Goal: Task Accomplishment & Management: Manage account settings

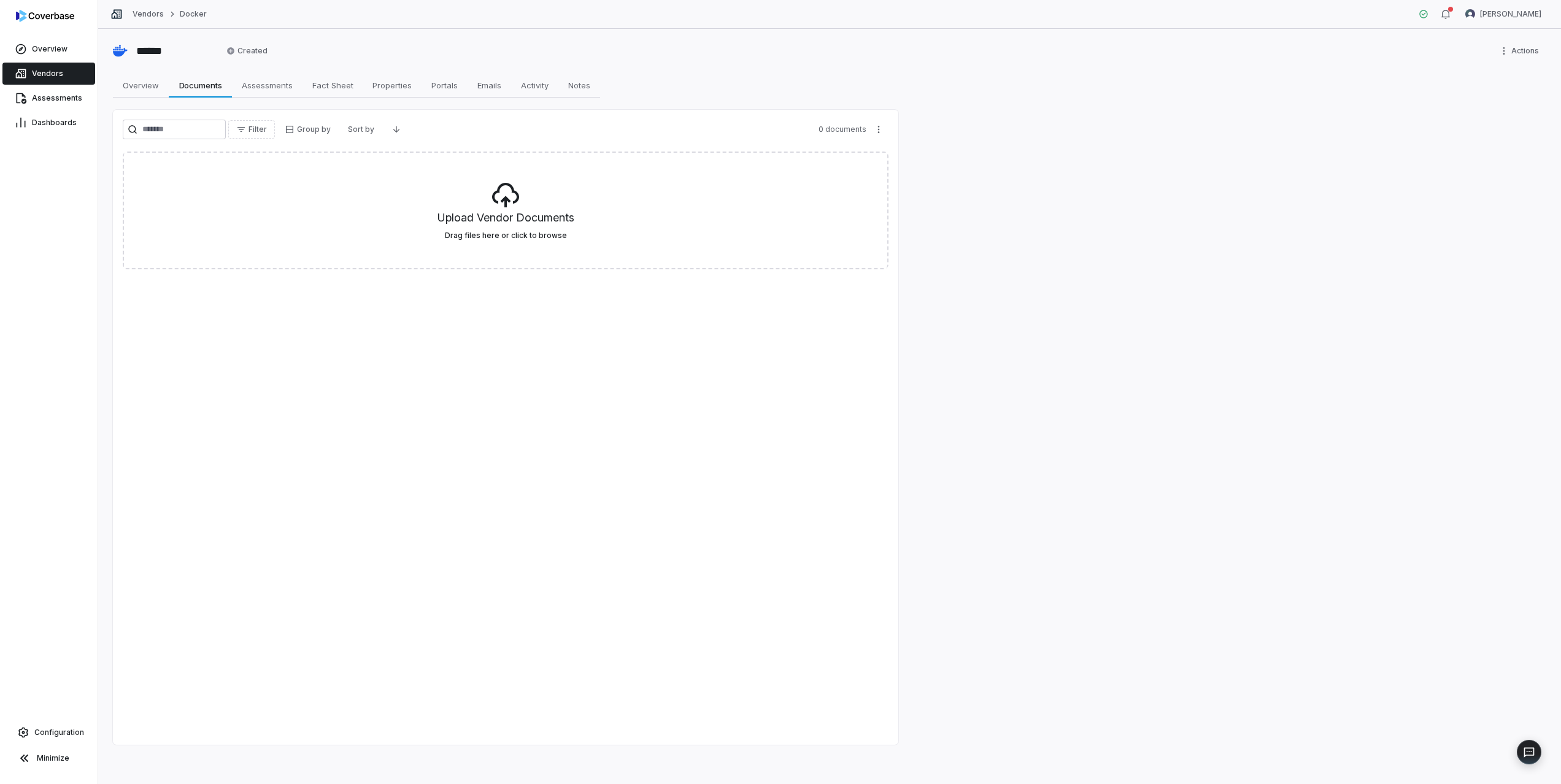
click at [69, 72] on link "Vendors" at bounding box center [49, 74] width 93 height 22
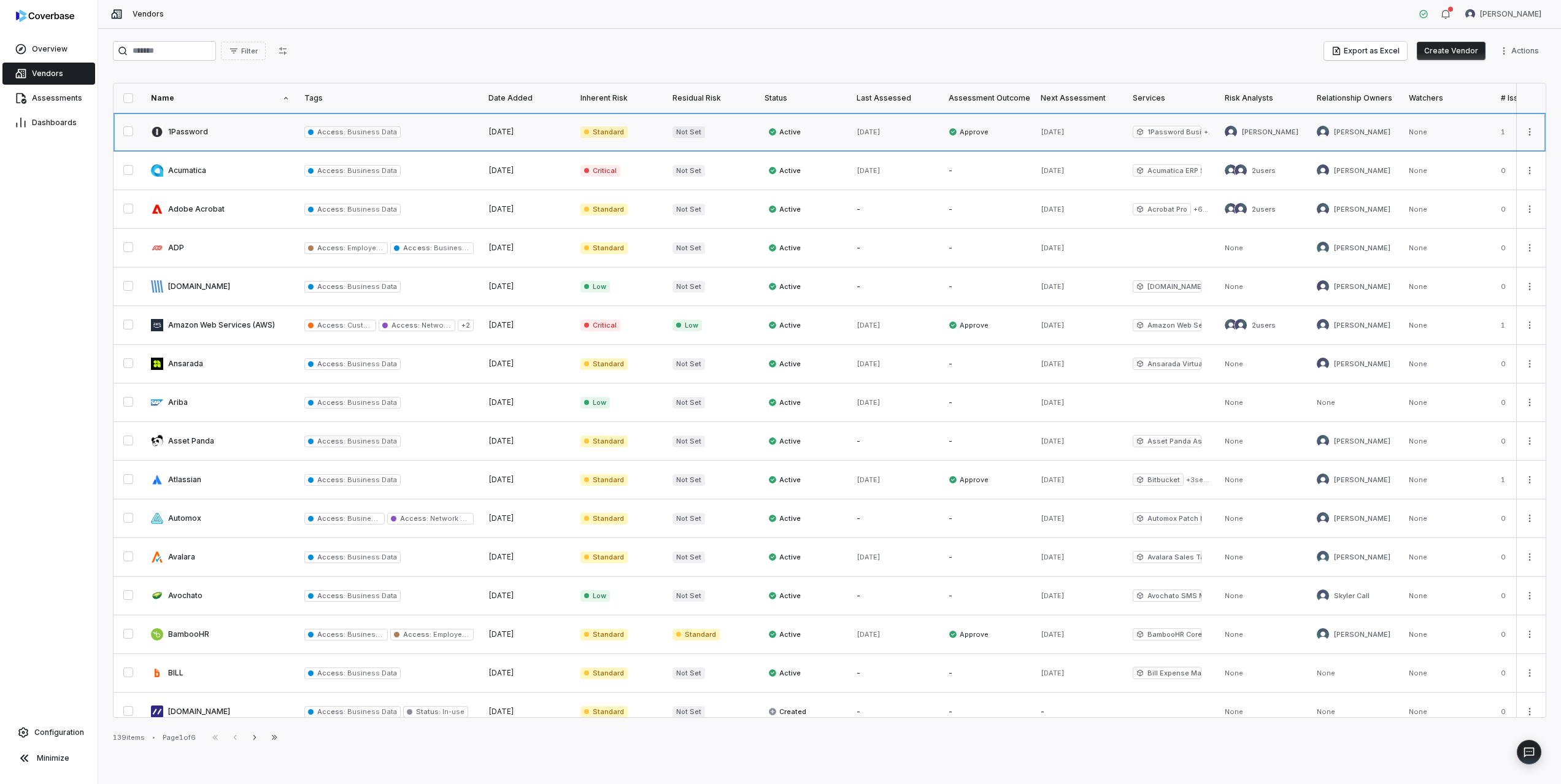
click at [186, 133] on link at bounding box center [220, 131] width 153 height 38
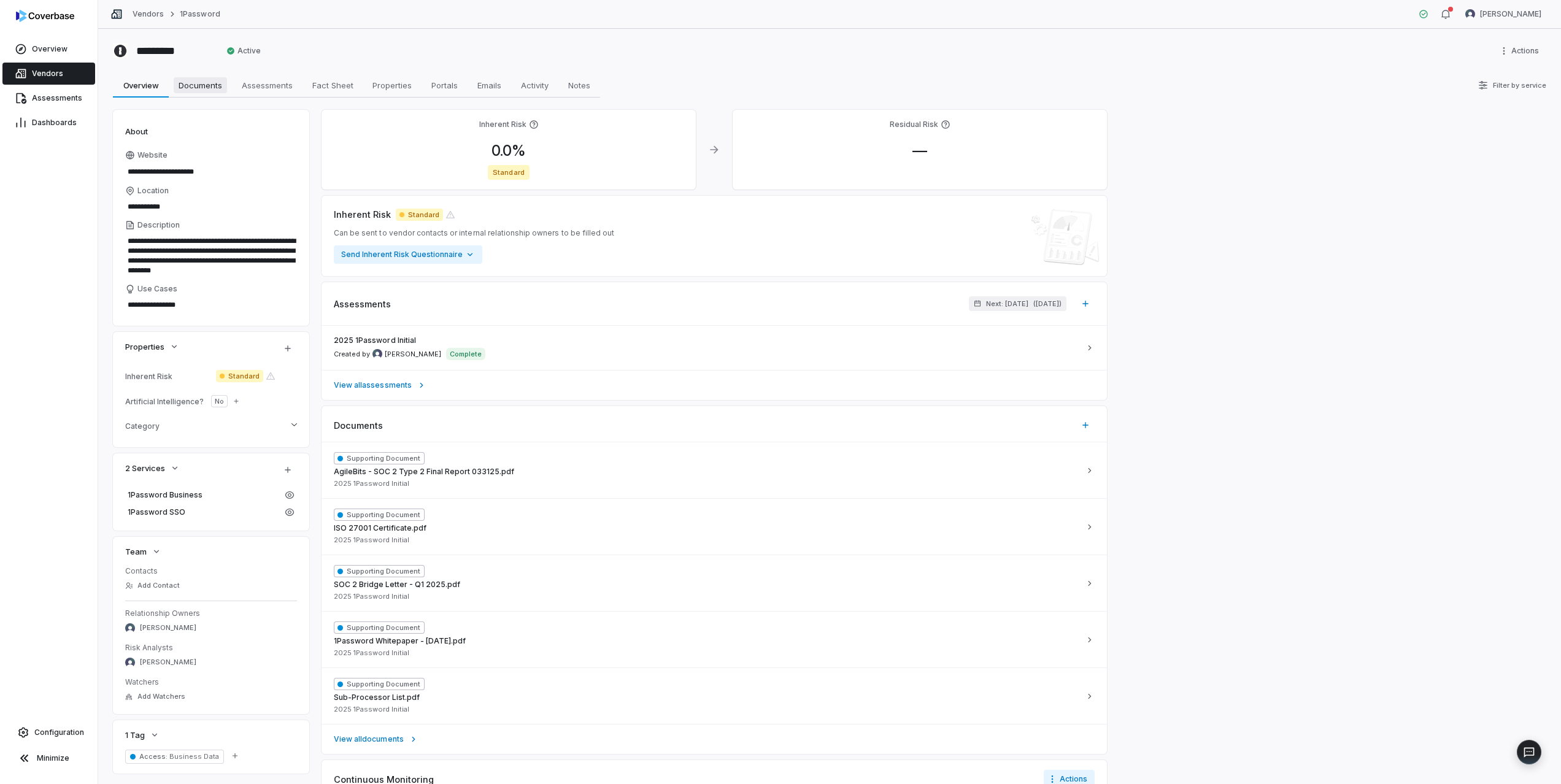
click at [196, 83] on span "Documents" at bounding box center [200, 85] width 53 height 16
type textarea "*"
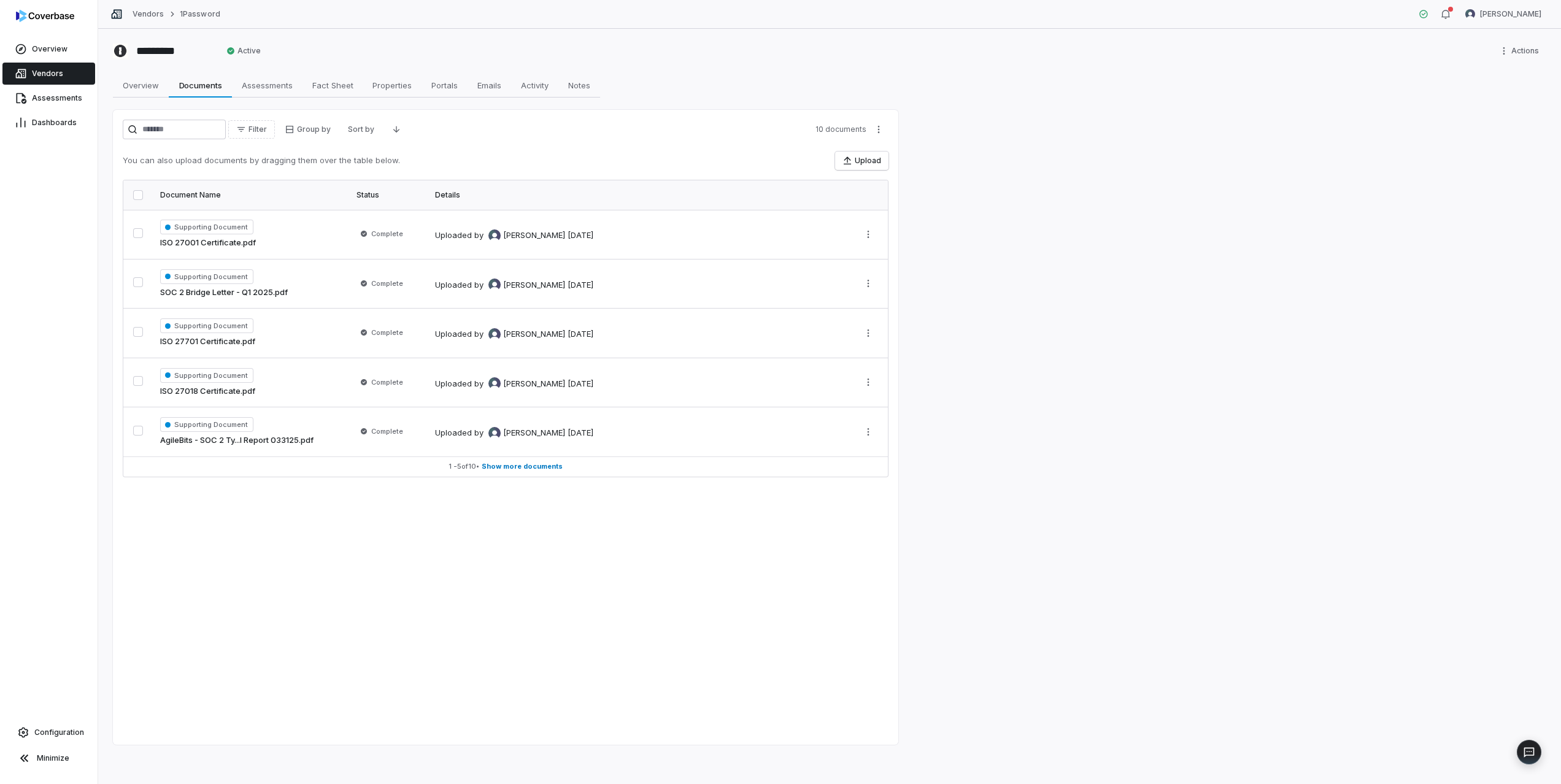
click at [76, 76] on link "Vendors" at bounding box center [49, 74] width 93 height 22
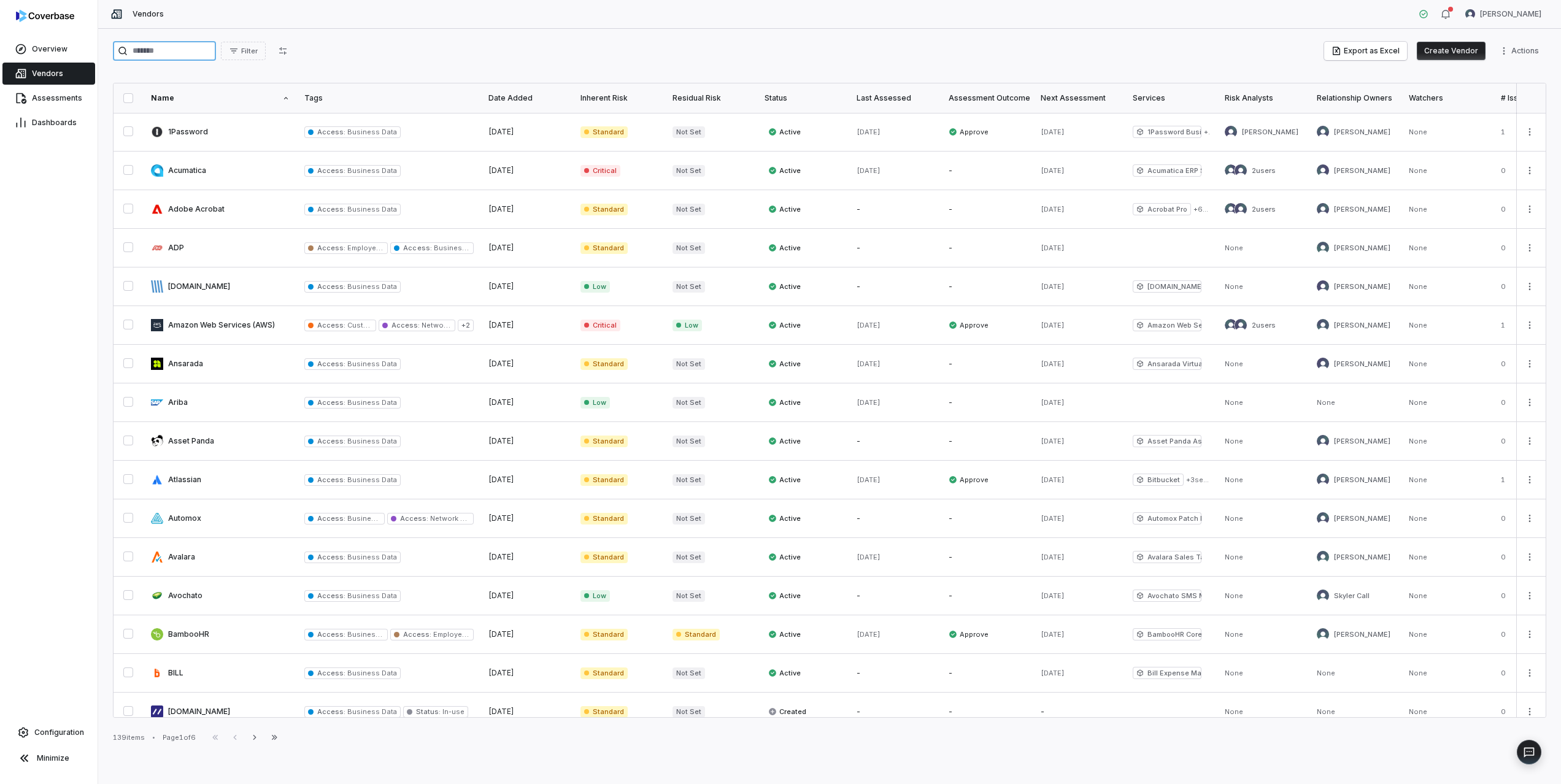
click at [166, 60] on input "search" at bounding box center [164, 51] width 103 height 19
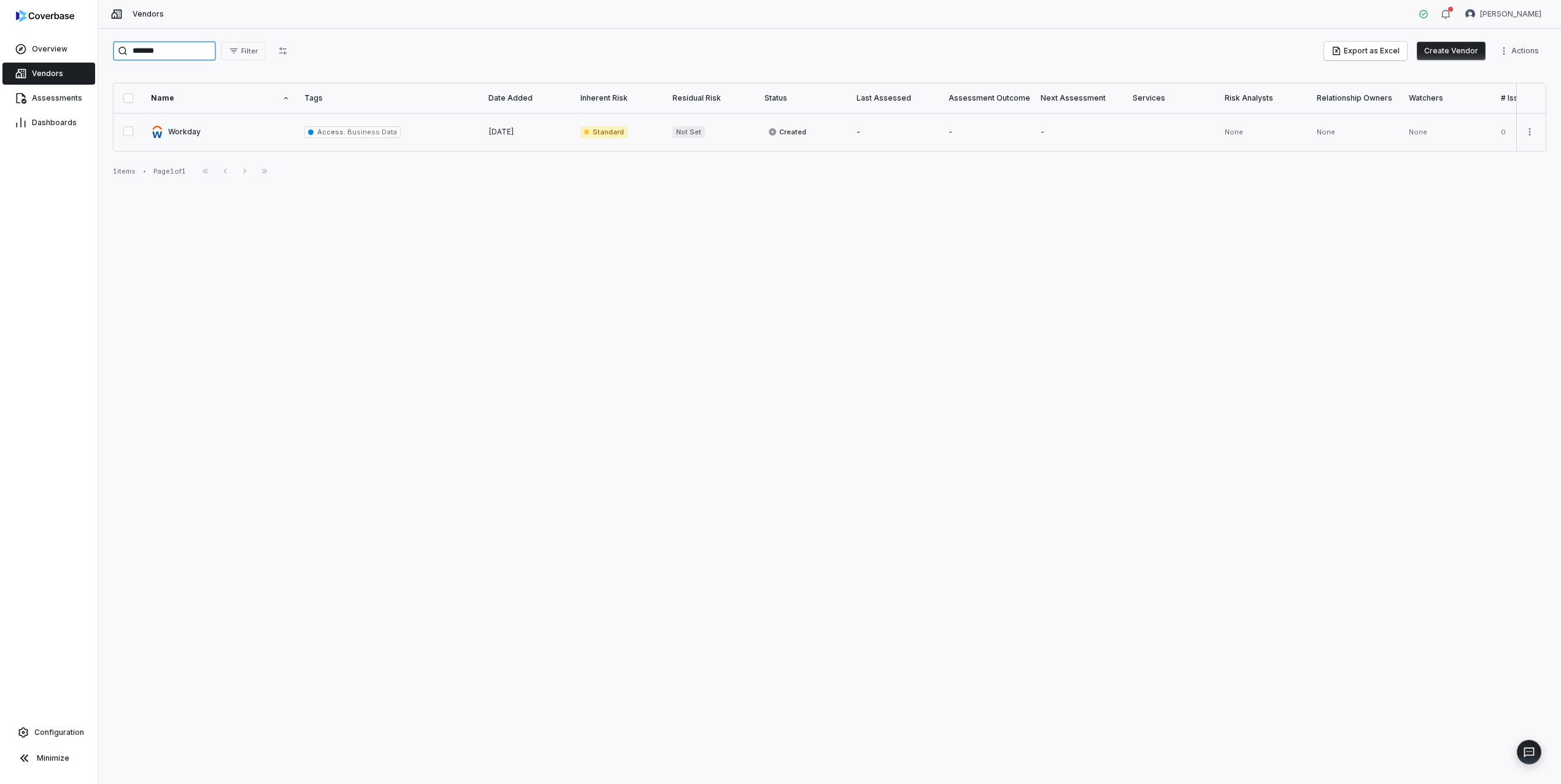
type input "*******"
click at [181, 132] on link at bounding box center [220, 131] width 153 height 38
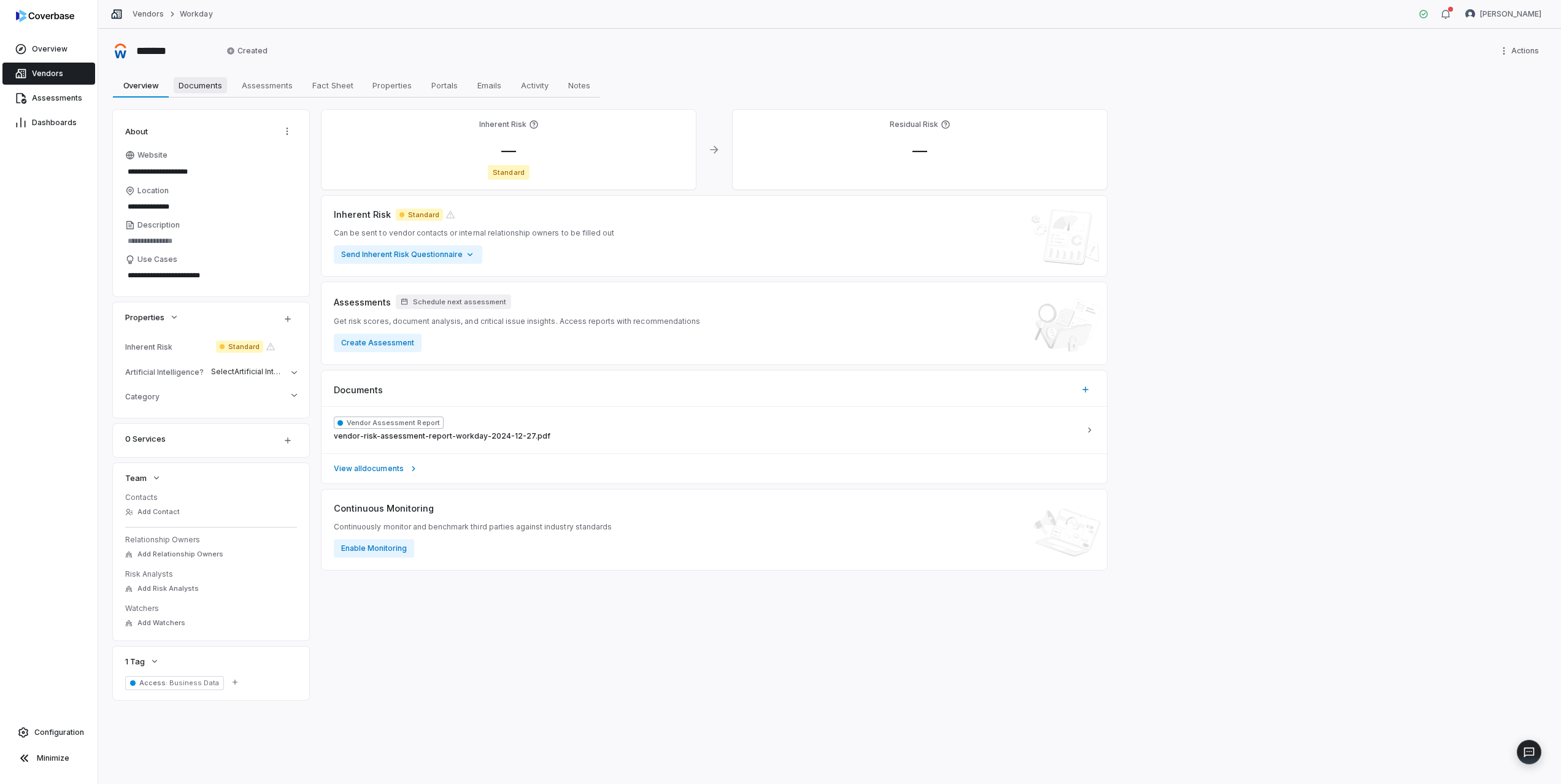
click at [212, 88] on span "Documents" at bounding box center [200, 85] width 53 height 16
type textarea "*"
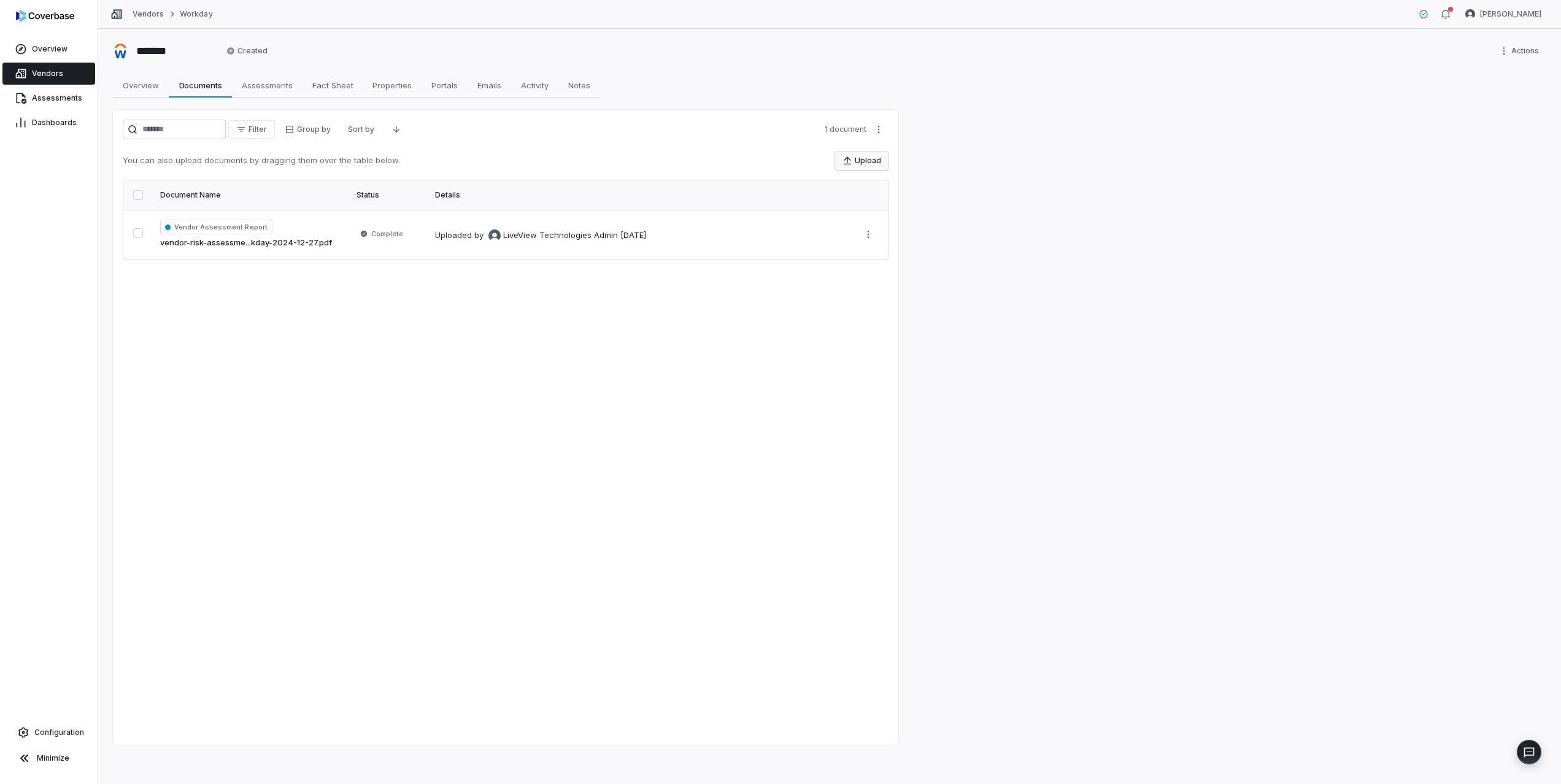
click at [875, 160] on button "Upload" at bounding box center [862, 161] width 53 height 18
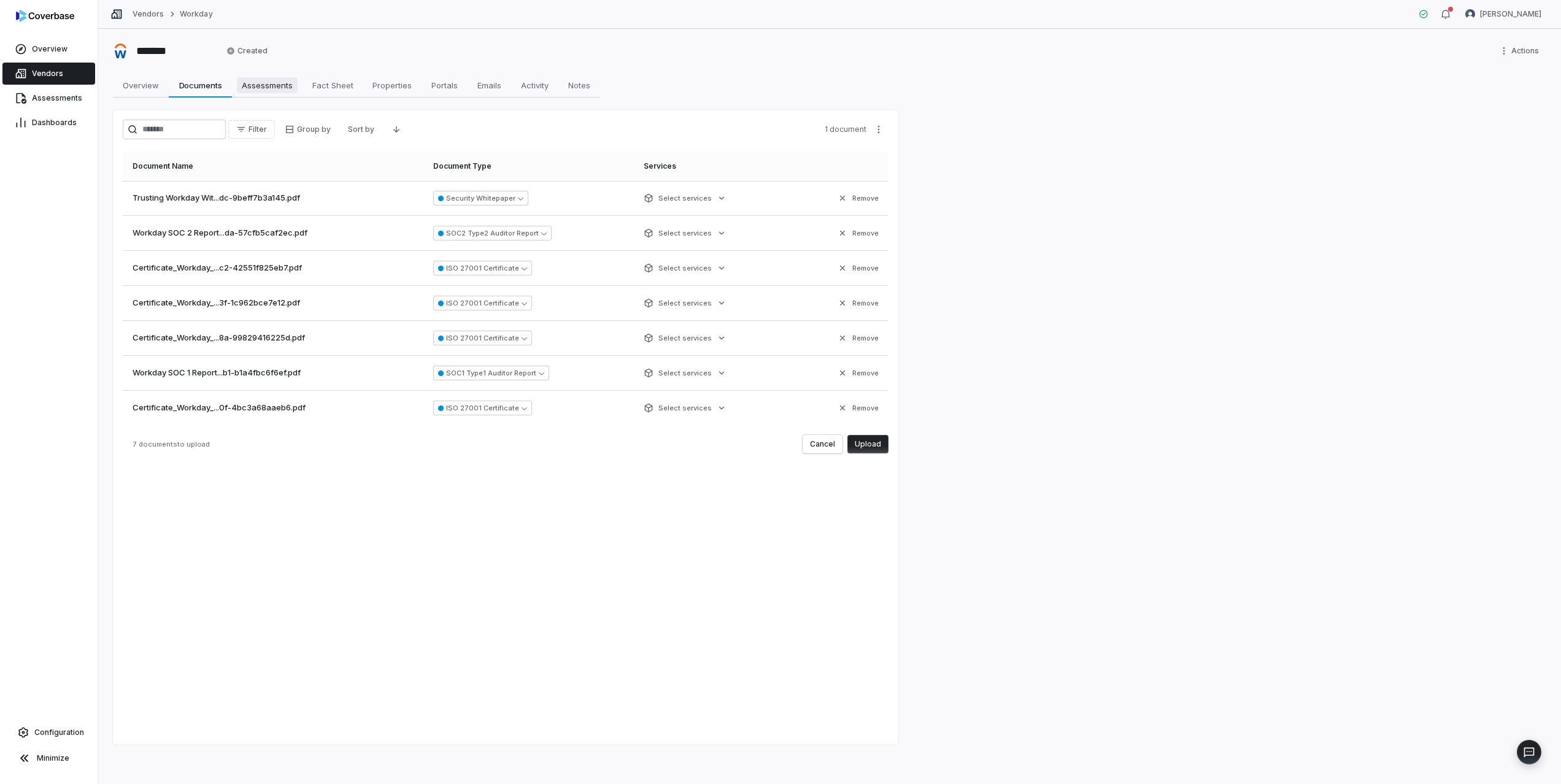
click at [272, 85] on span "Assessments" at bounding box center [267, 85] width 61 height 16
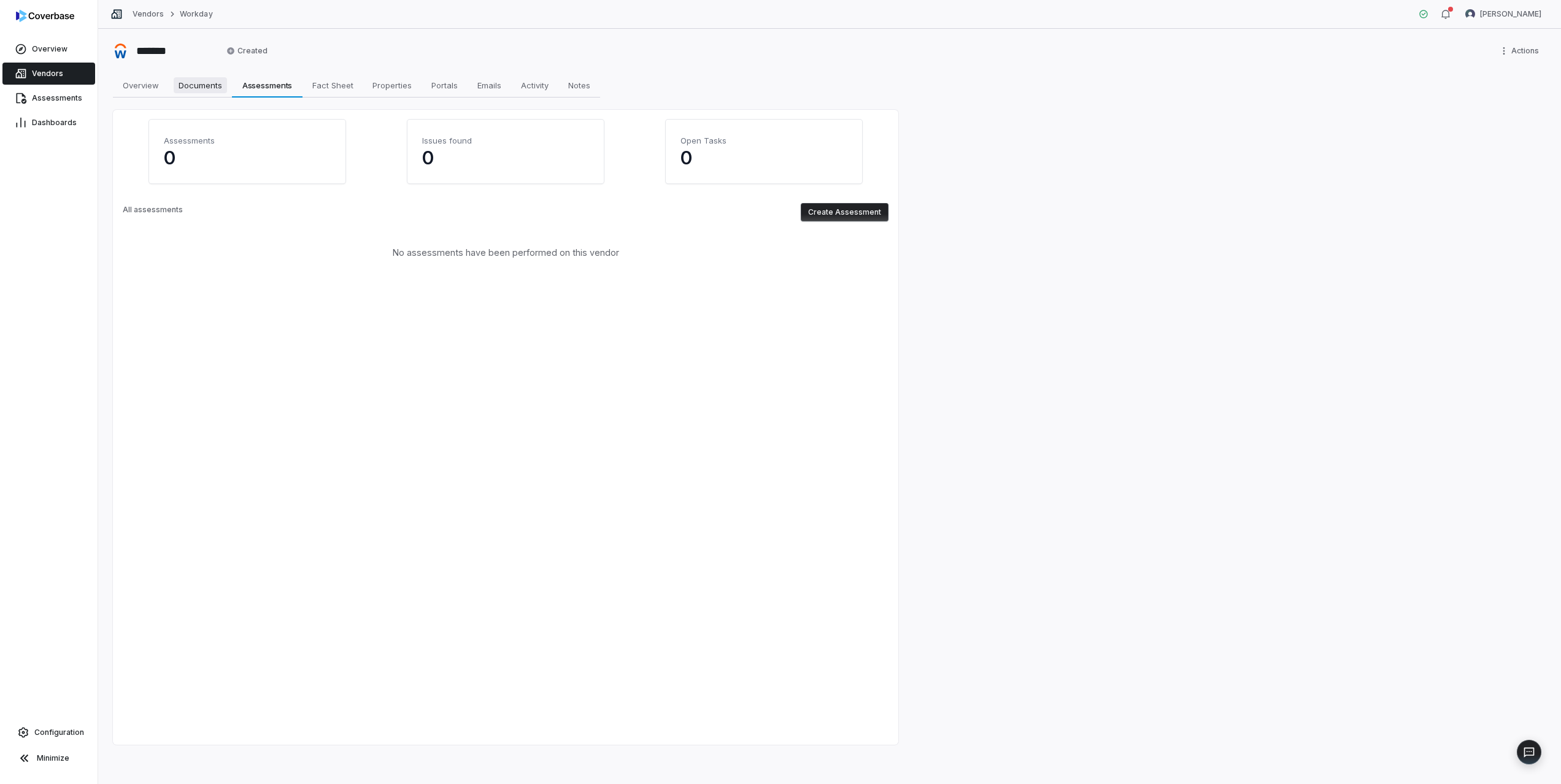
click at [194, 84] on span "Documents" at bounding box center [200, 85] width 53 height 16
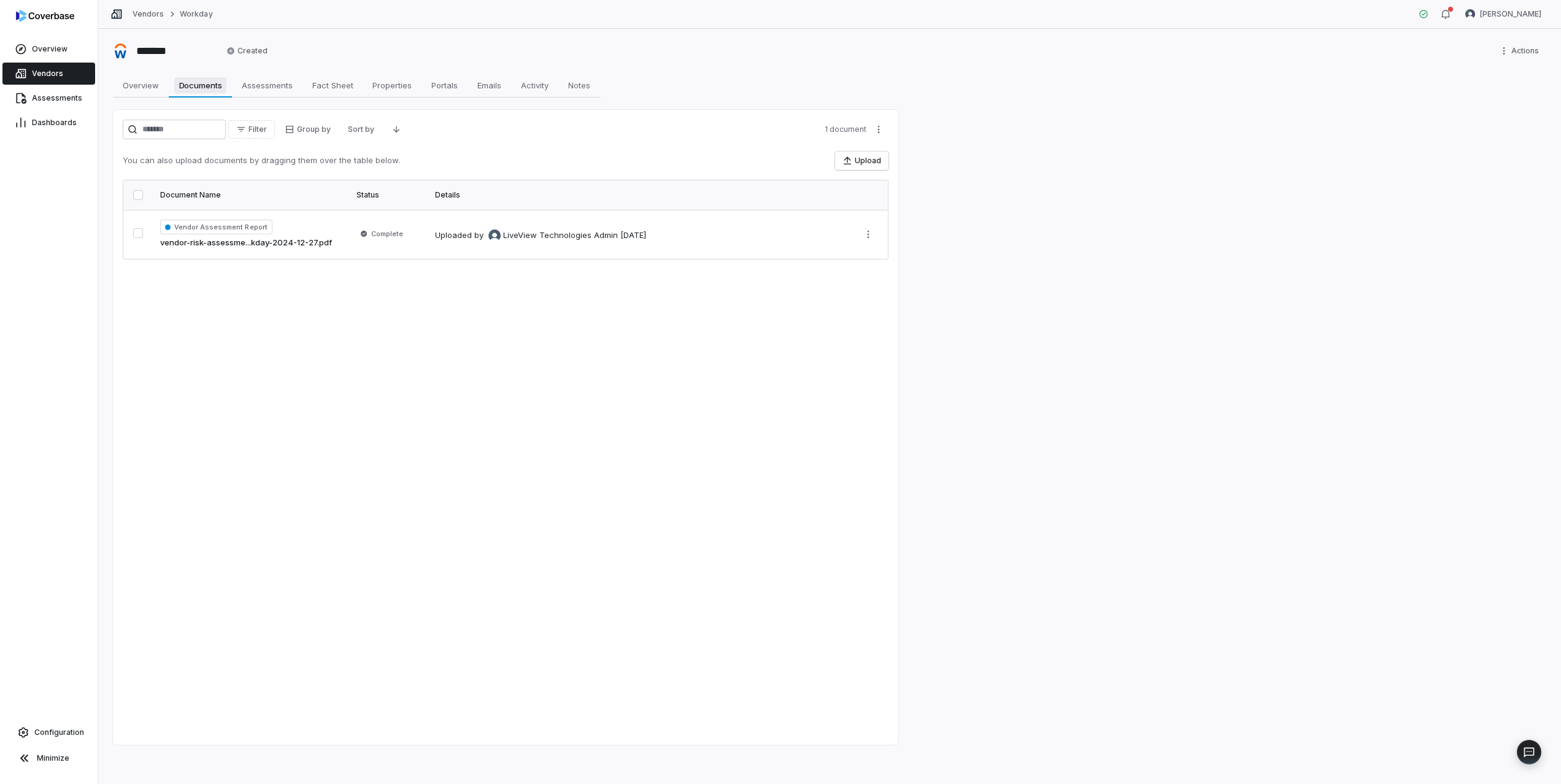
click at [229, 88] on link "Documents Documents" at bounding box center [201, 85] width 63 height 25
click at [885, 159] on button "Upload" at bounding box center [862, 161] width 53 height 18
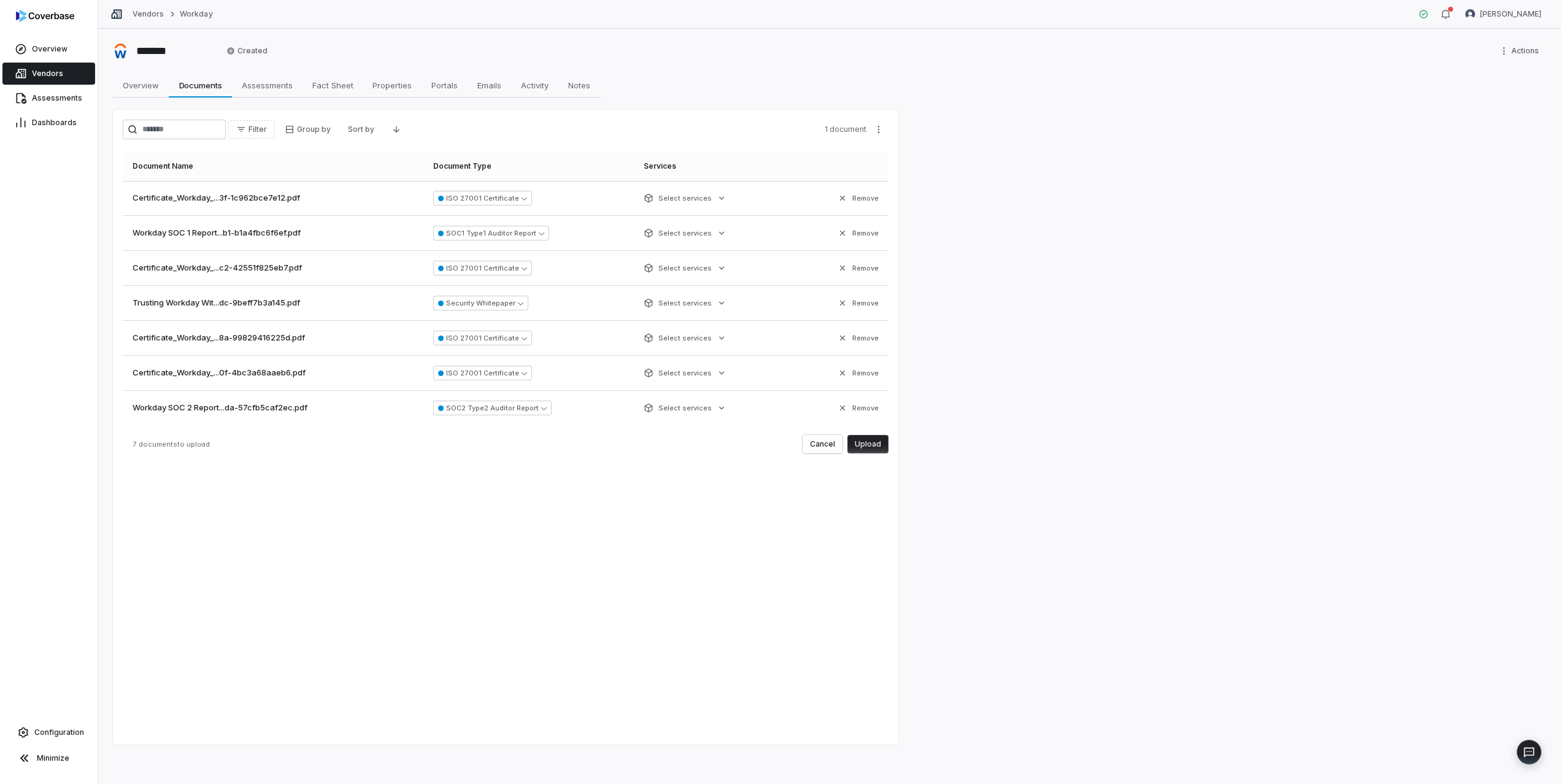
click at [882, 449] on button "Upload" at bounding box center [868, 444] width 41 height 18
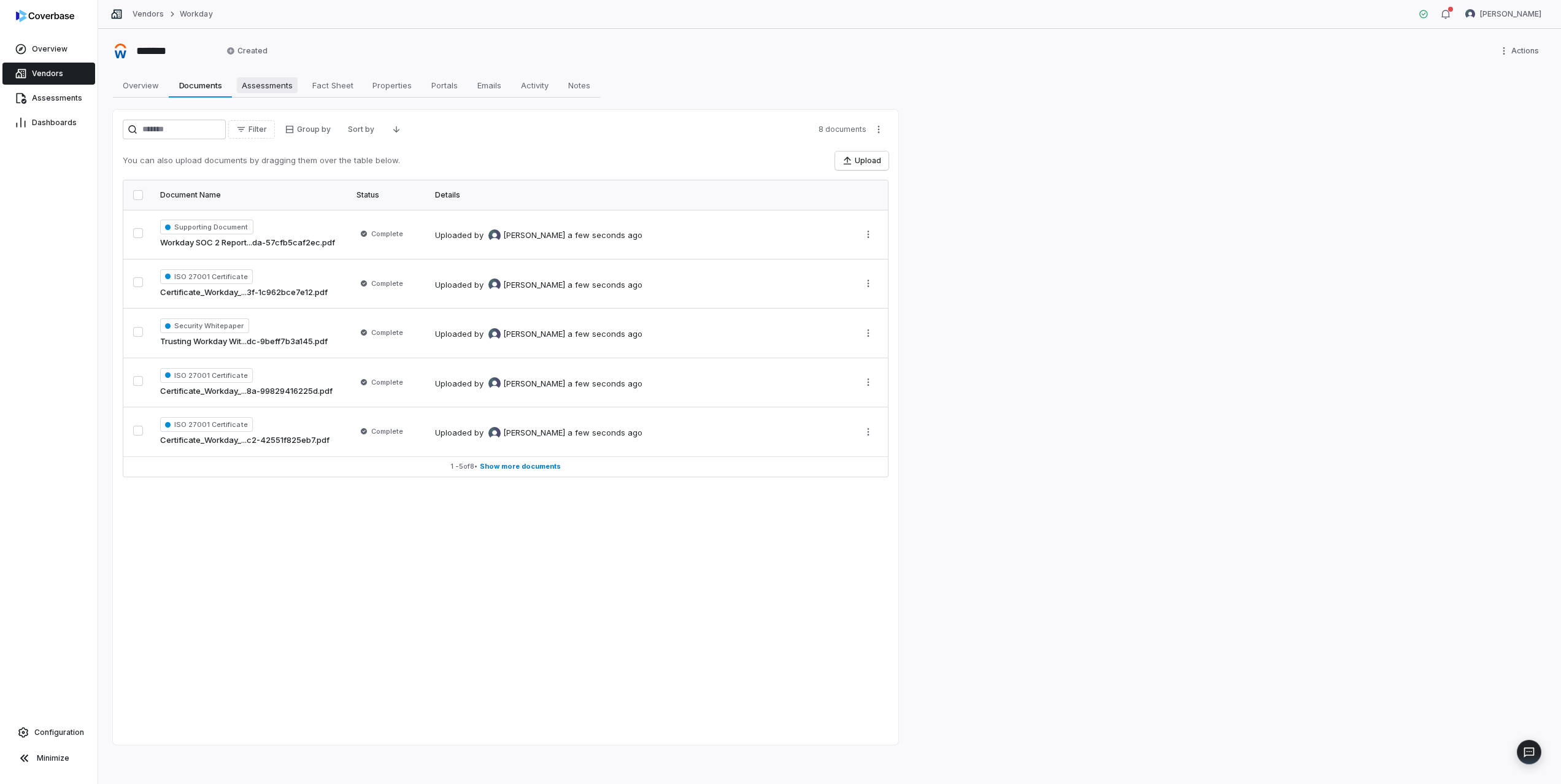
click at [265, 84] on span "Assessments" at bounding box center [267, 85] width 61 height 16
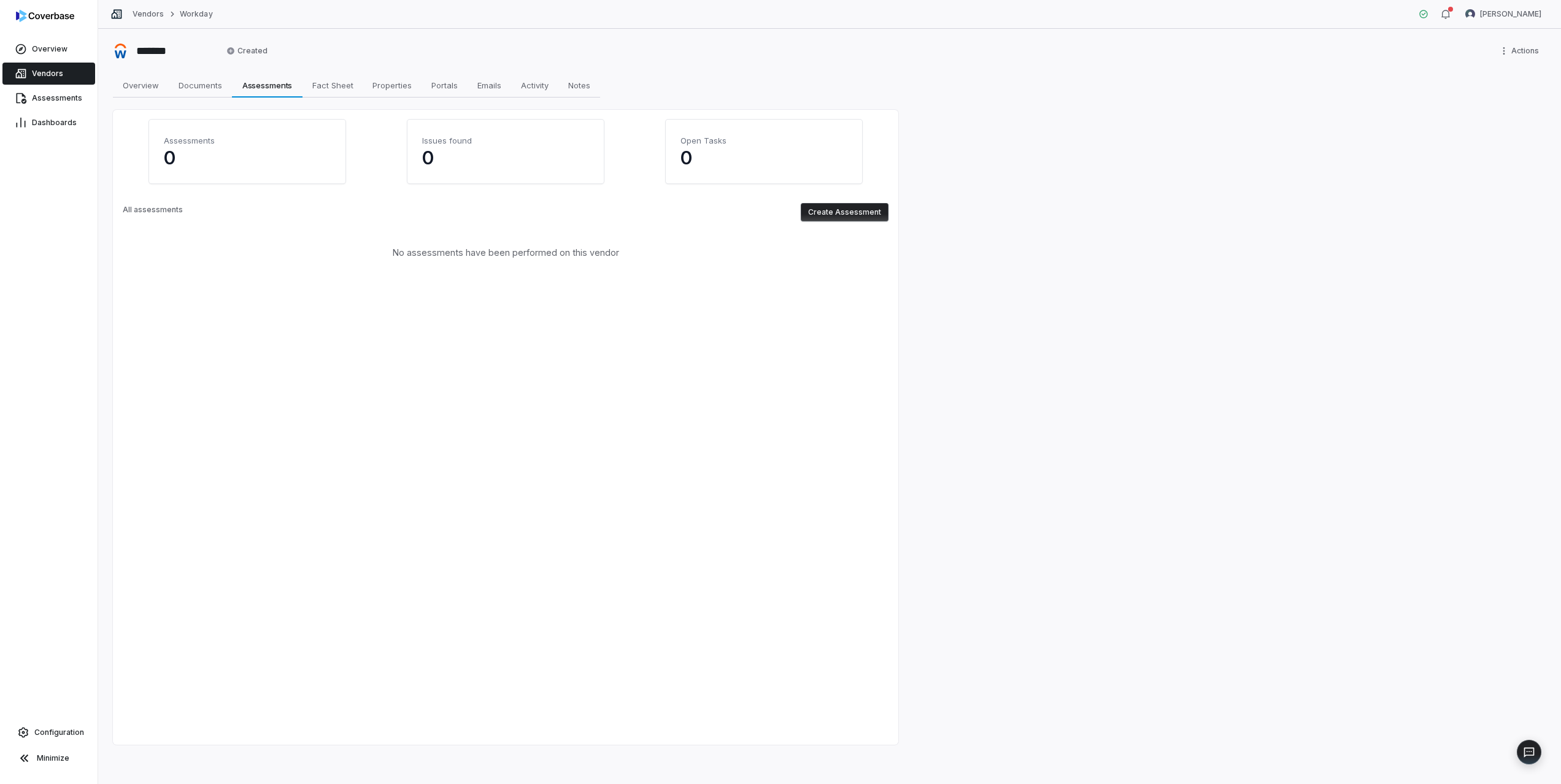
click at [824, 214] on button "Create Assessment" at bounding box center [845, 212] width 88 height 18
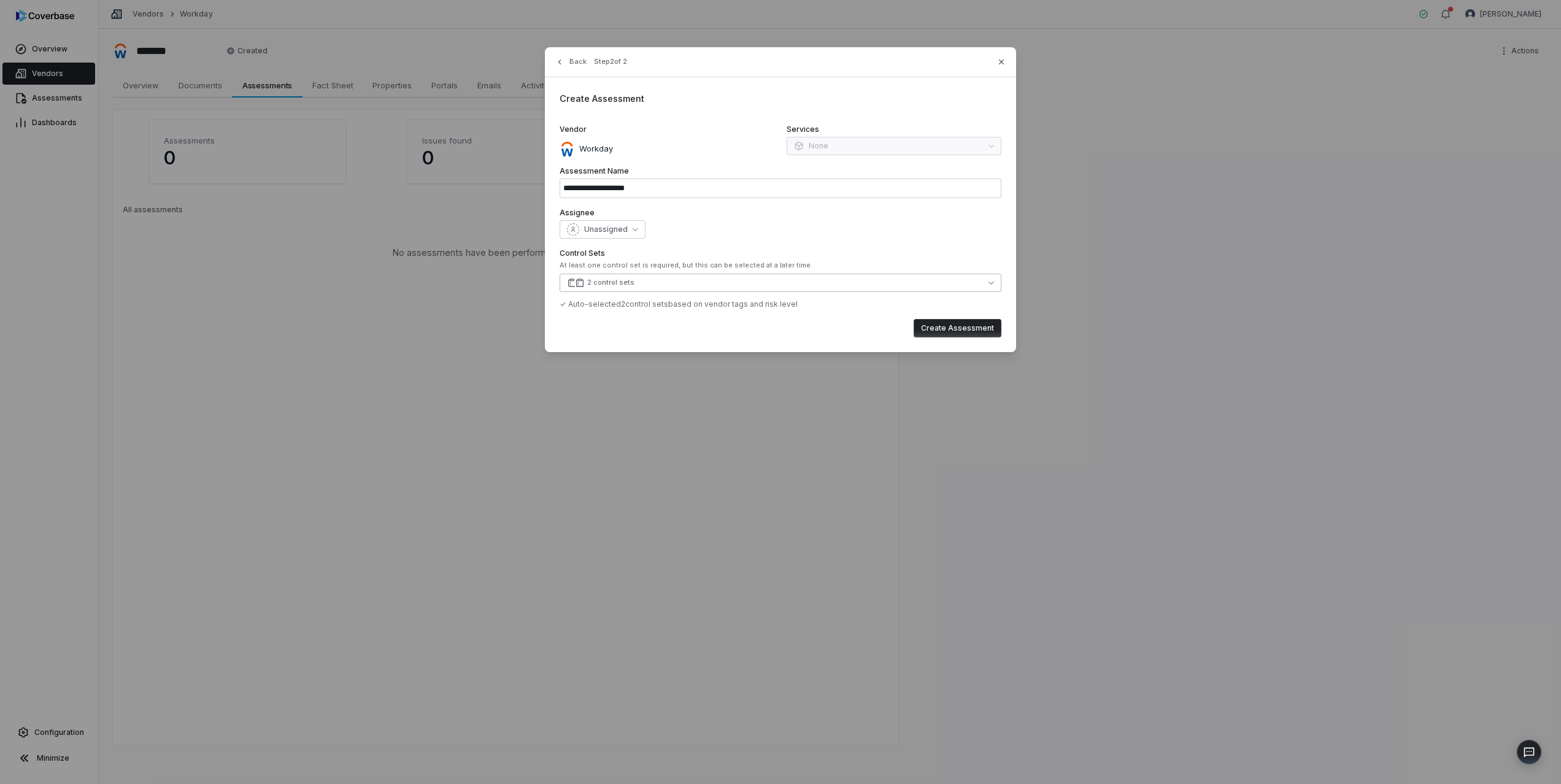
click at [628, 284] on div "2 control sets" at bounding box center [611, 282] width 47 height 9
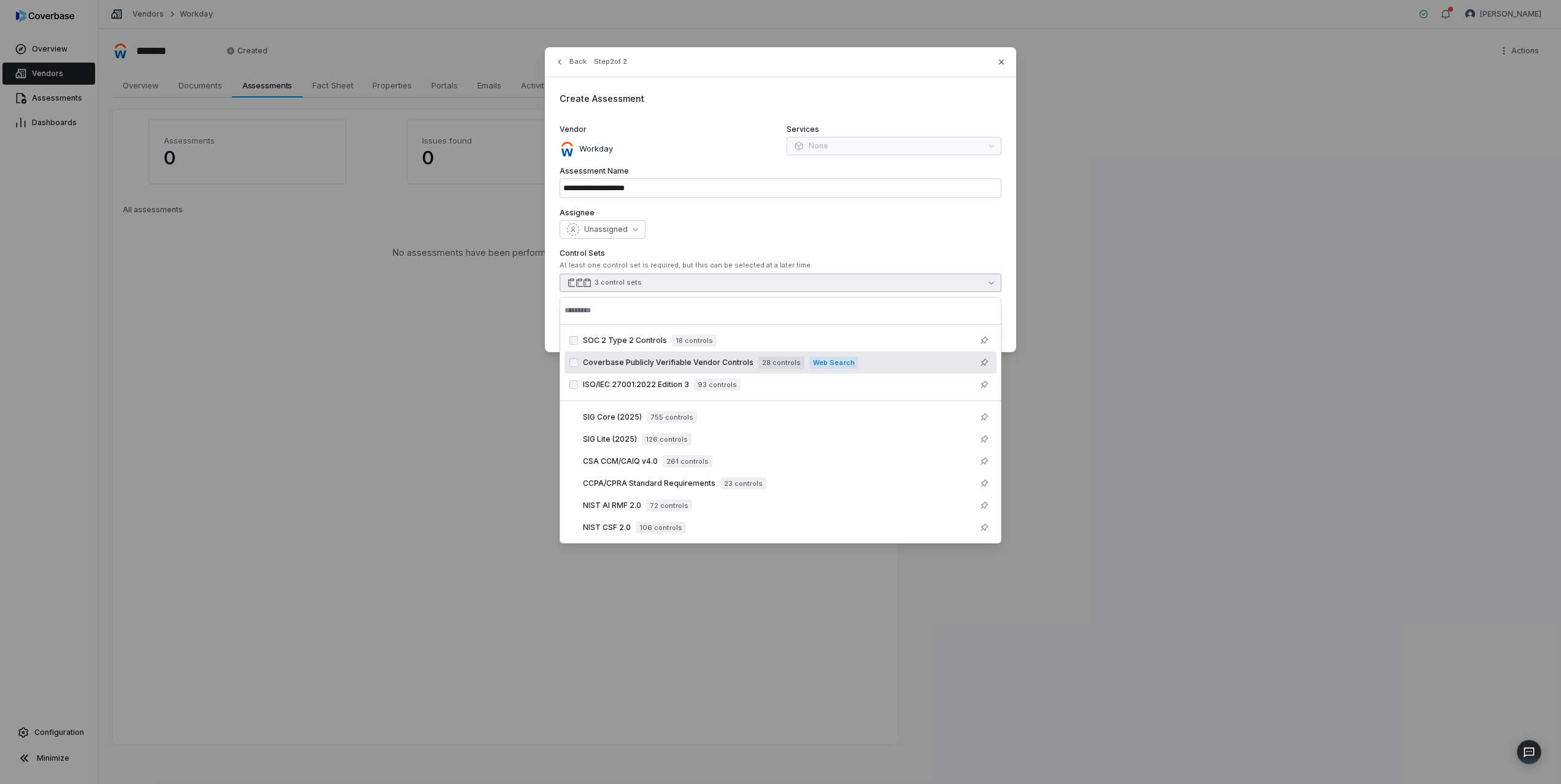
click at [838, 224] on div "Unassigned" at bounding box center [780, 229] width 442 height 18
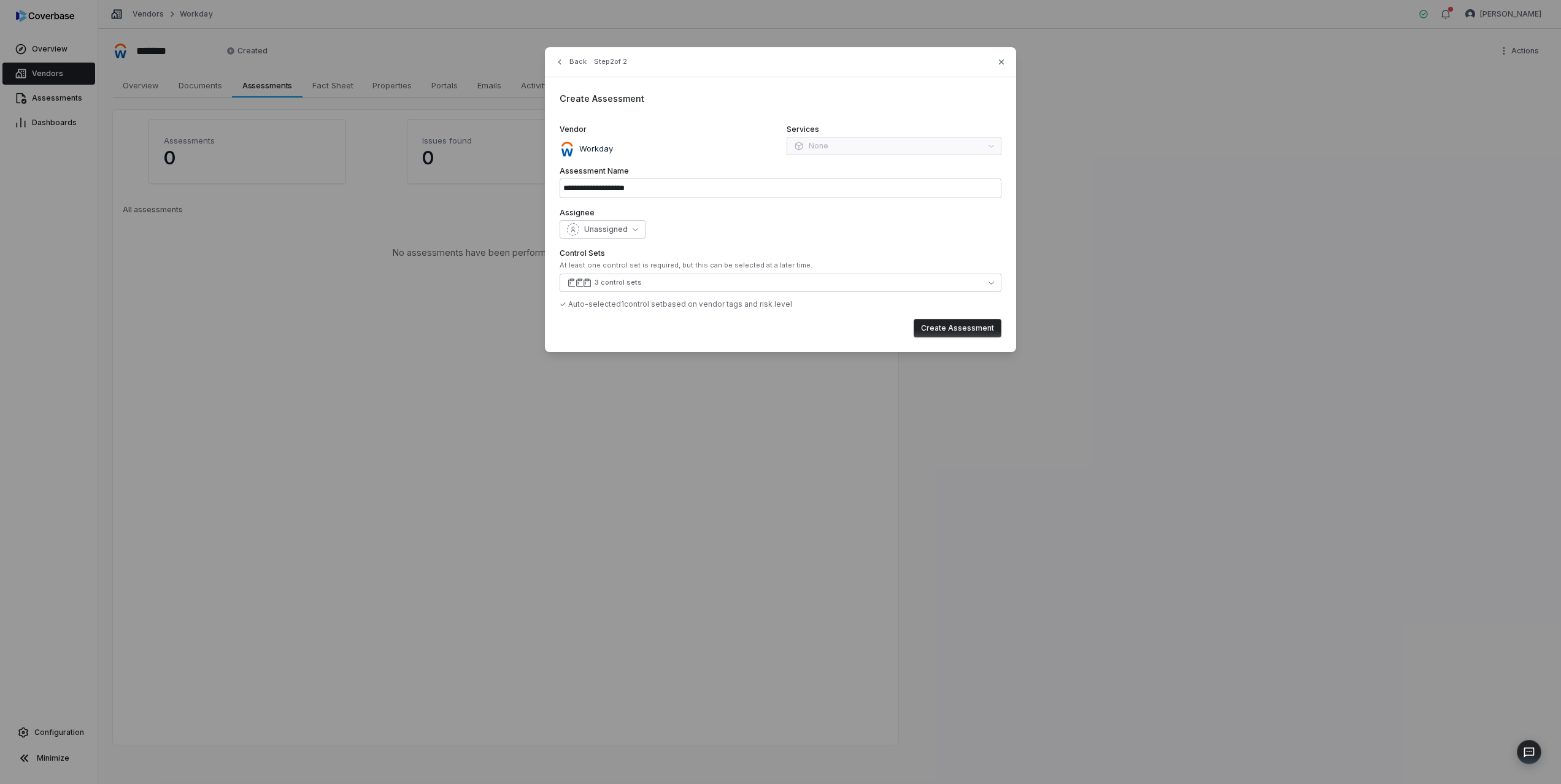
click at [959, 331] on button "Create Assessment" at bounding box center [958, 328] width 88 height 18
type input "**********"
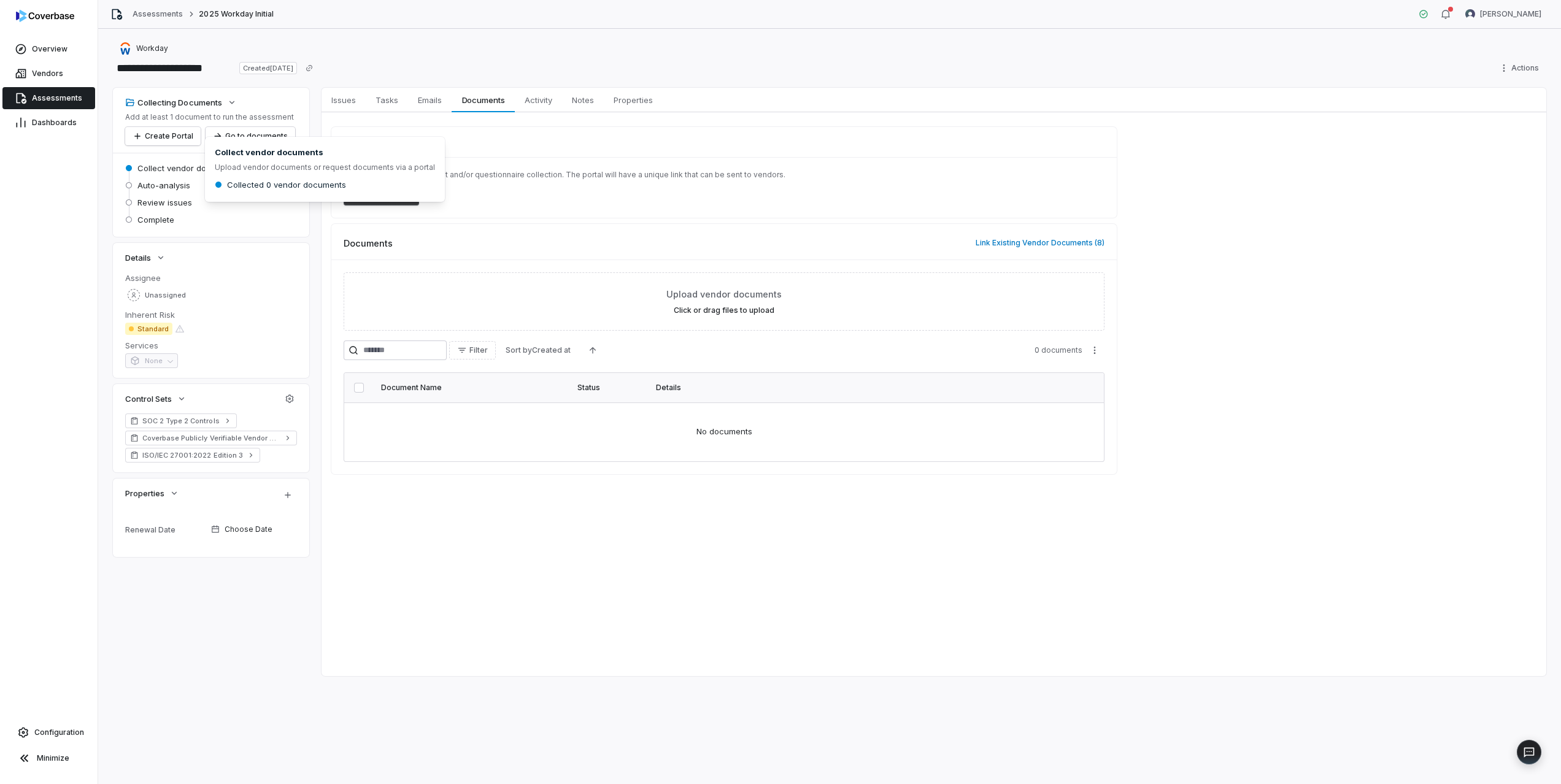
click at [183, 171] on span "Collect vendor documents" at bounding box center [188, 168] width 102 height 11
click at [184, 166] on span "Collect vendor documents" at bounding box center [188, 168] width 102 height 11
click at [170, 185] on span "Auto-analysis" at bounding box center [164, 185] width 53 height 11
click at [175, 166] on span "Collect vendor documents" at bounding box center [188, 168] width 102 height 11
click at [218, 170] on span "Collect vendor documents" at bounding box center [188, 168] width 102 height 11
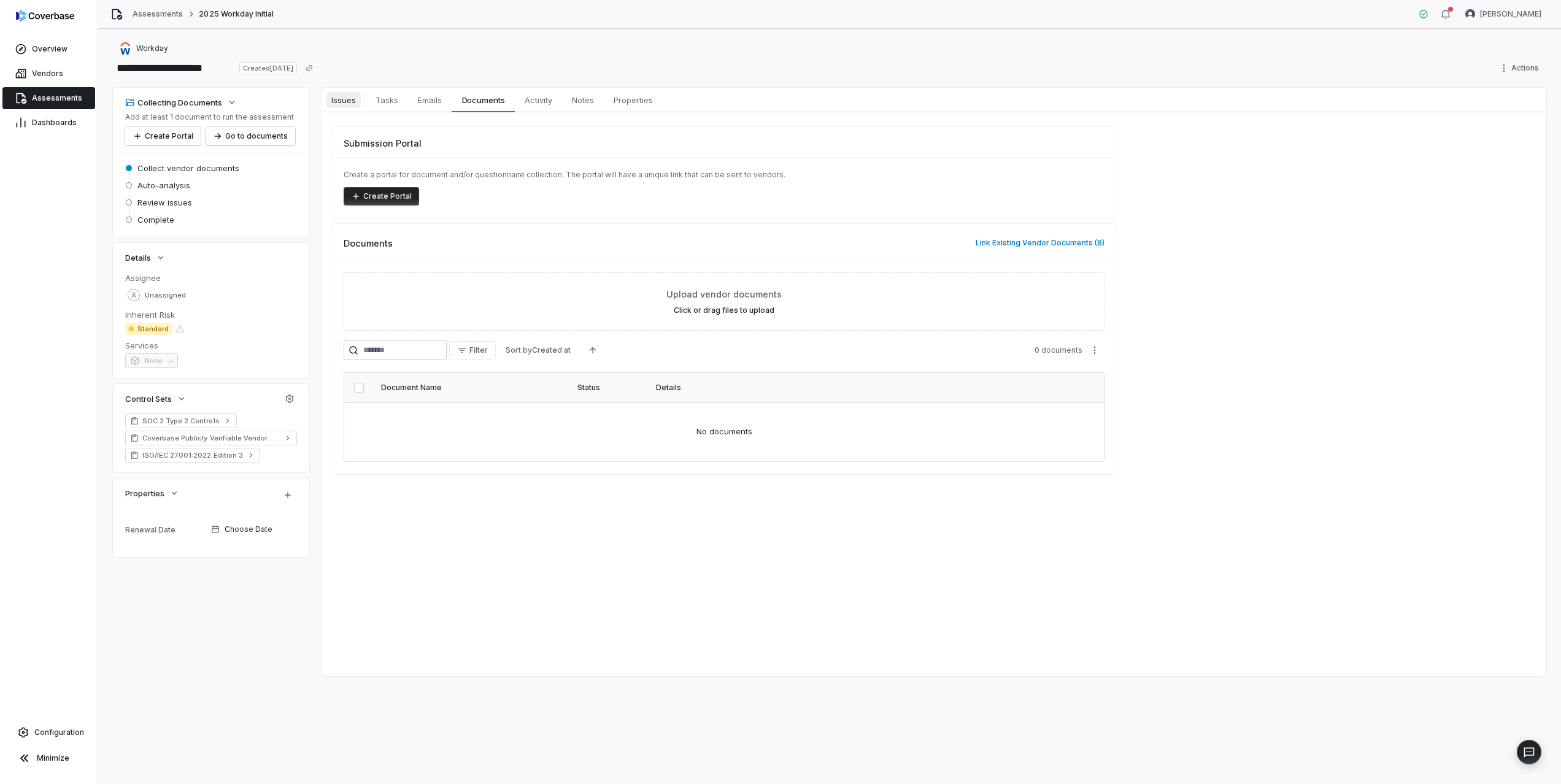
click at [349, 100] on span "Issues" at bounding box center [343, 100] width 34 height 16
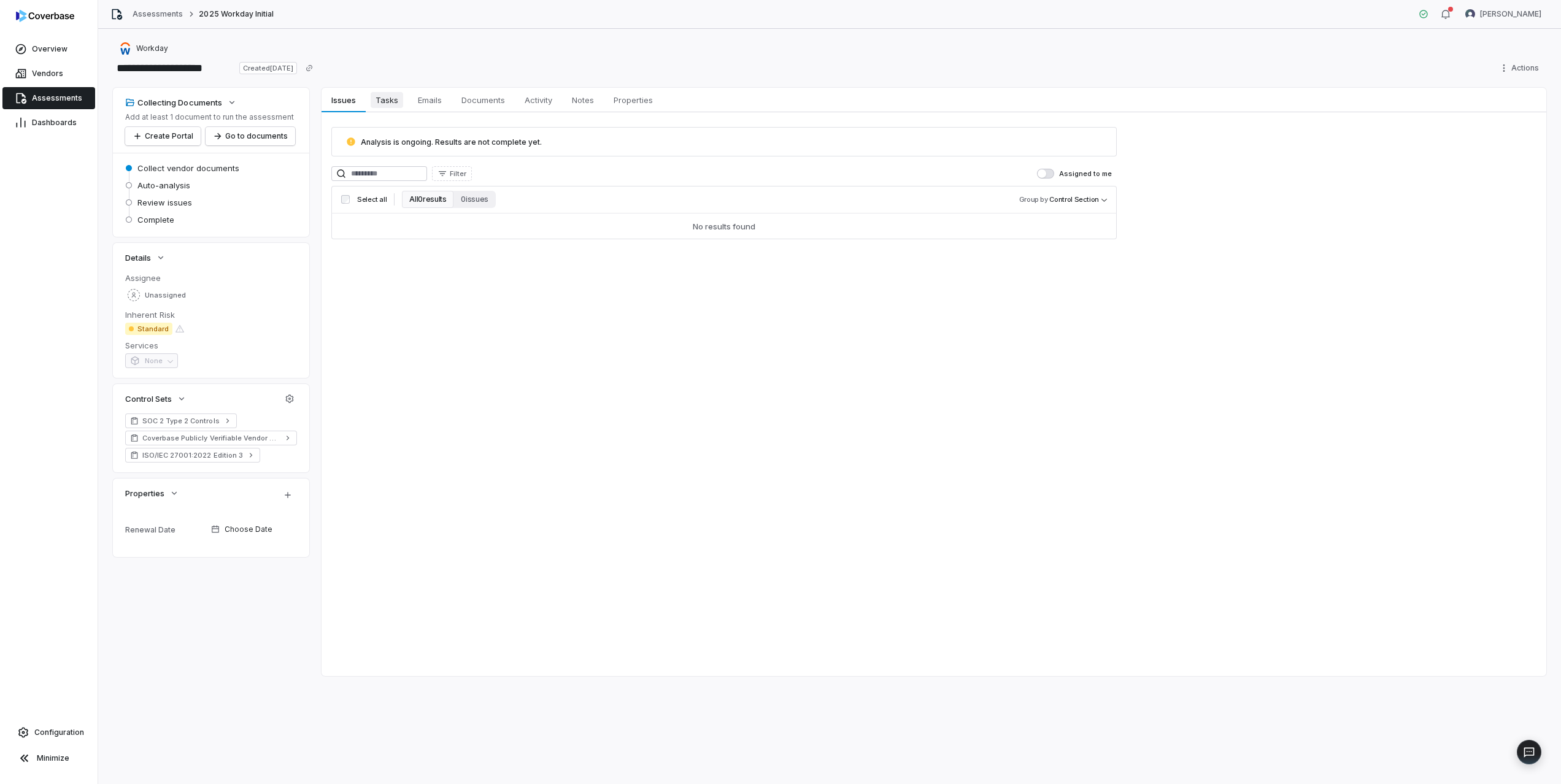
click at [391, 102] on span "Tasks" at bounding box center [387, 100] width 32 height 16
click at [471, 99] on span "Documents" at bounding box center [483, 100] width 53 height 16
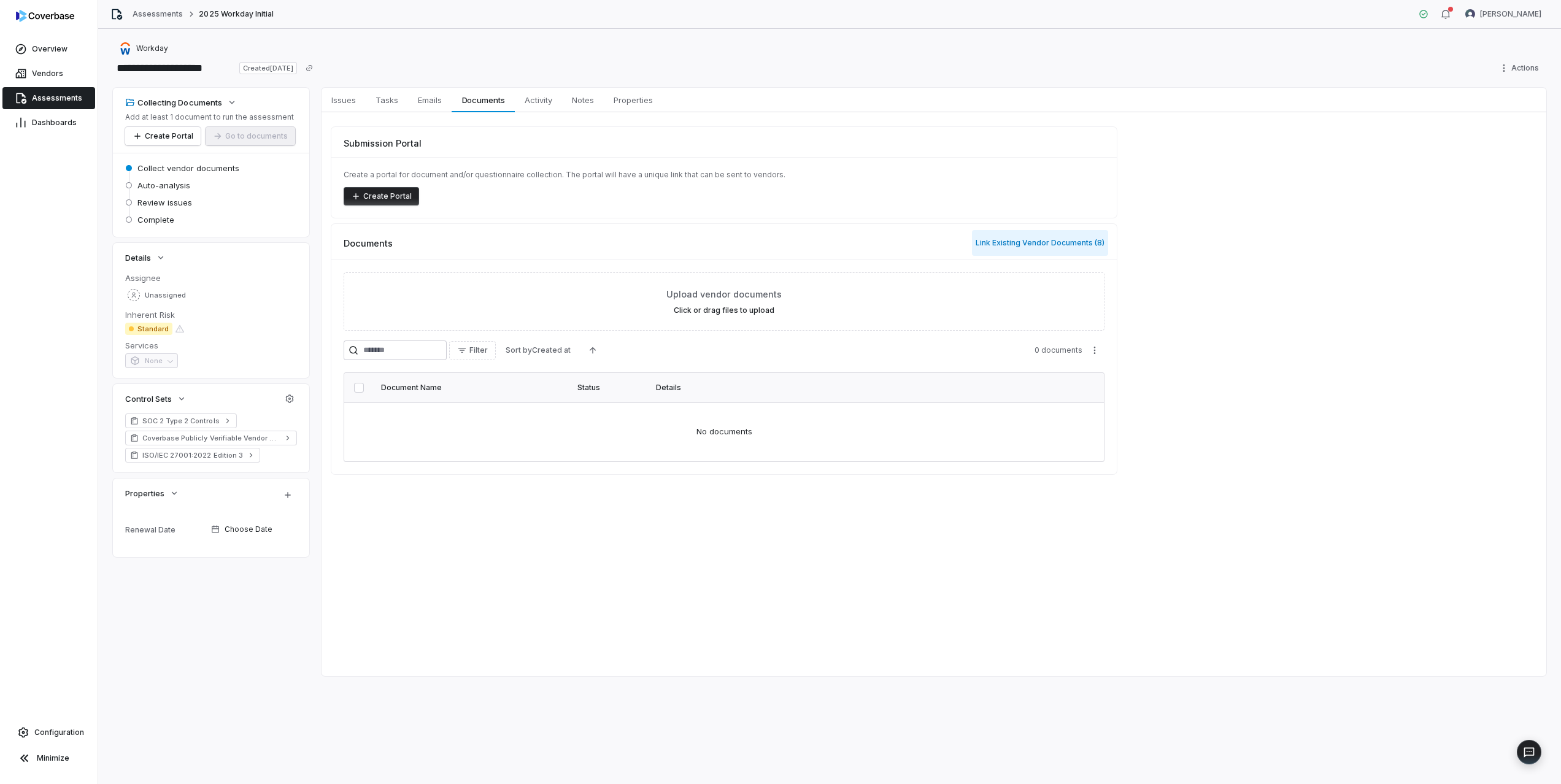
click at [1007, 243] on button "Link Existing Vendor Documents ( 8 )" at bounding box center [1040, 243] width 136 height 26
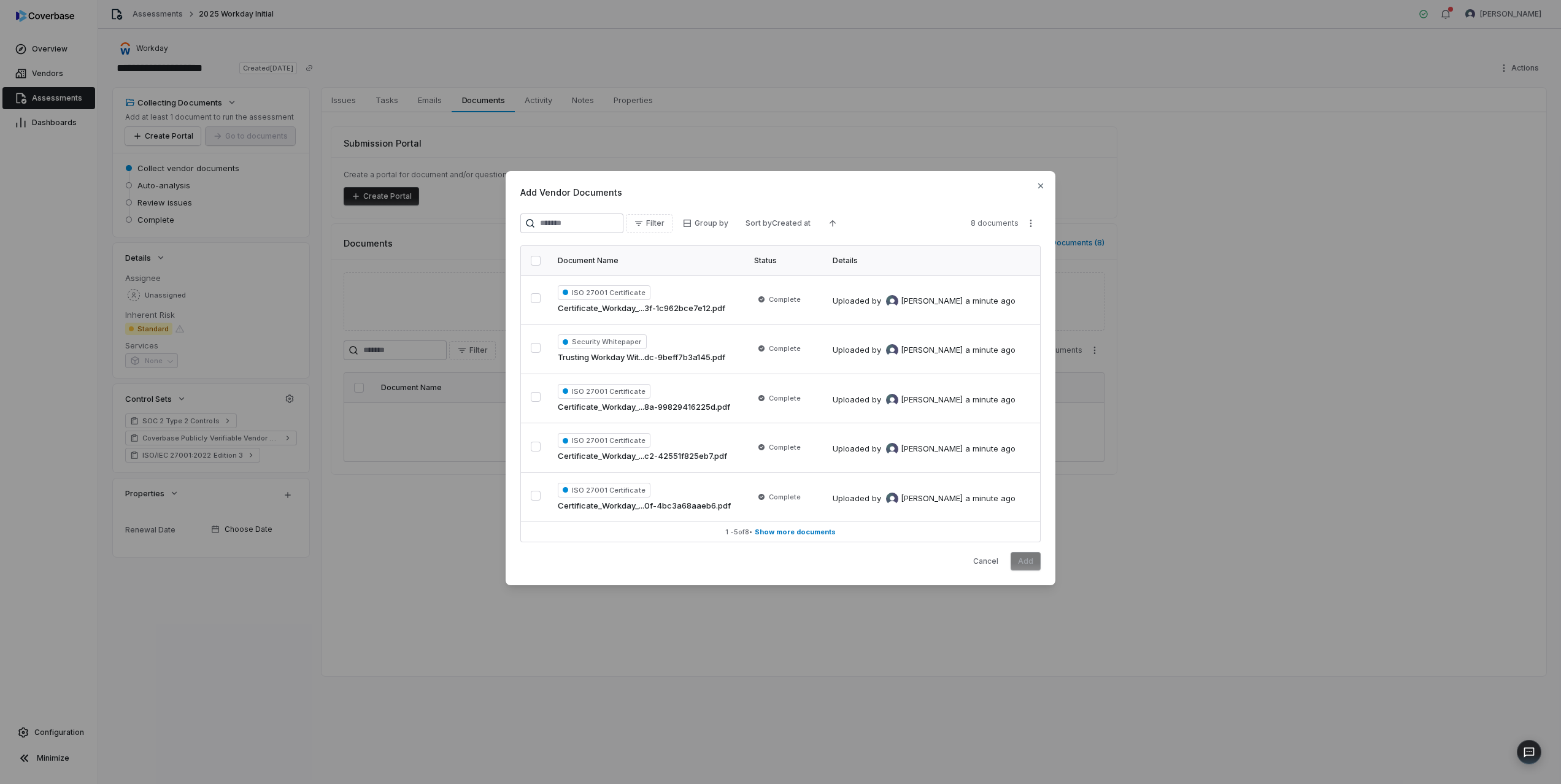
click at [538, 258] on button "button" at bounding box center [535, 260] width 10 height 10
click at [1023, 563] on button "Add" at bounding box center [1026, 561] width 30 height 18
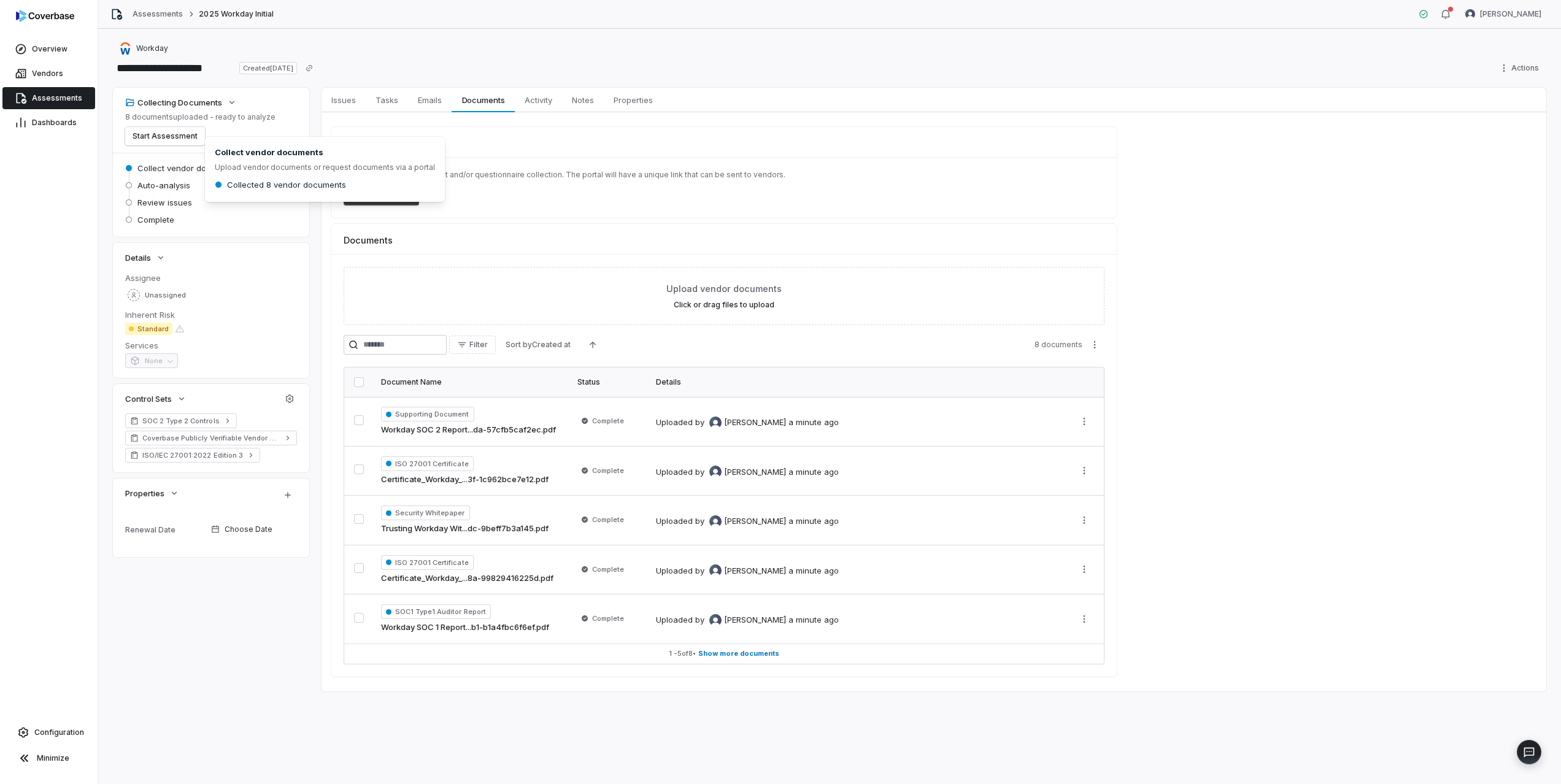
click at [175, 185] on span "Auto-analysis" at bounding box center [164, 185] width 53 height 11
click at [175, 137] on button "Start Assessment" at bounding box center [164, 136] width 80 height 18
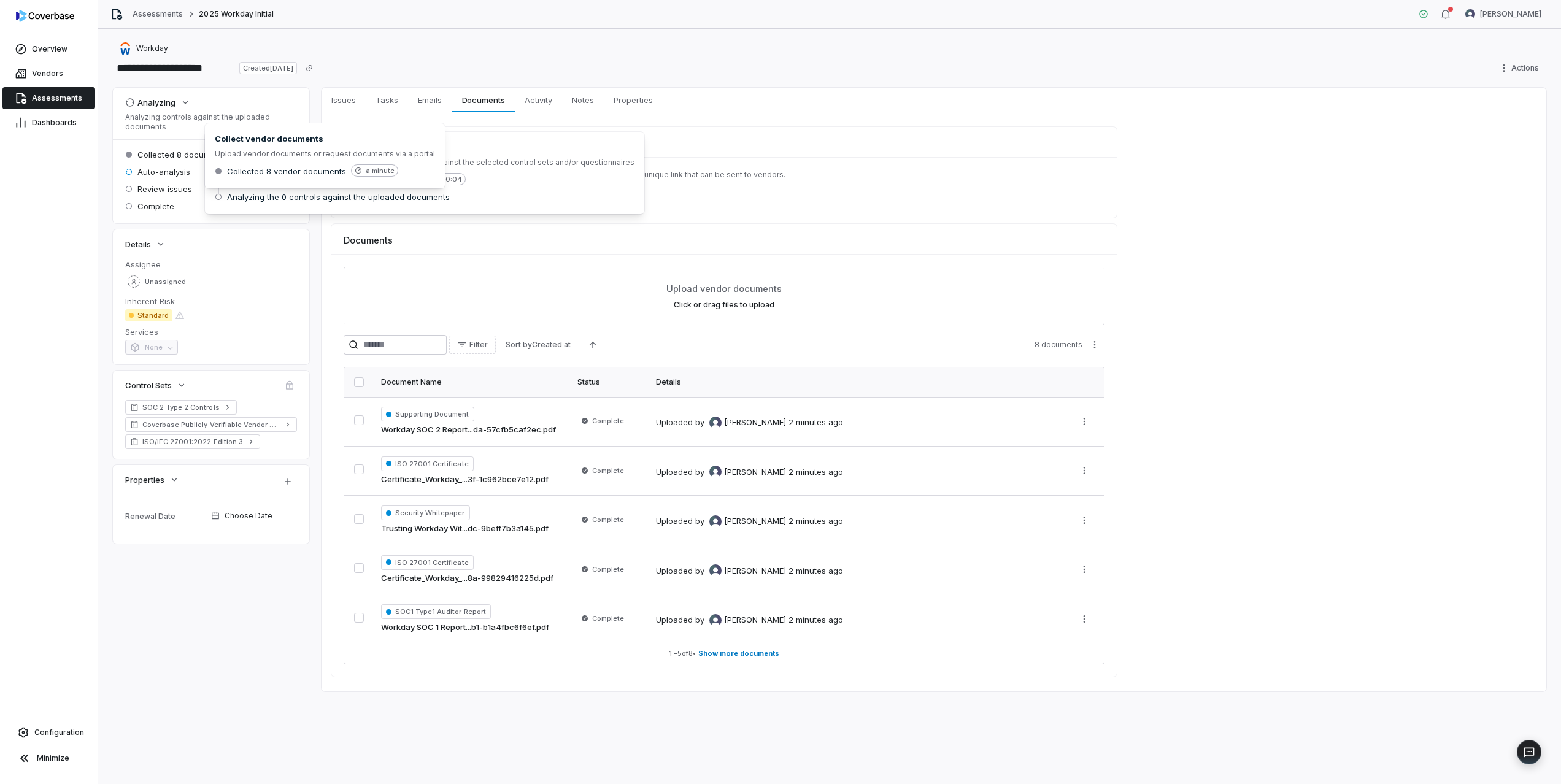
click at [176, 161] on div "Collected 8 documents" at bounding box center [210, 154] width 172 height 15
click at [176, 155] on span "Collected 8 documents" at bounding box center [182, 154] width 89 height 11
click at [353, 102] on span "Issues" at bounding box center [343, 100] width 34 height 16
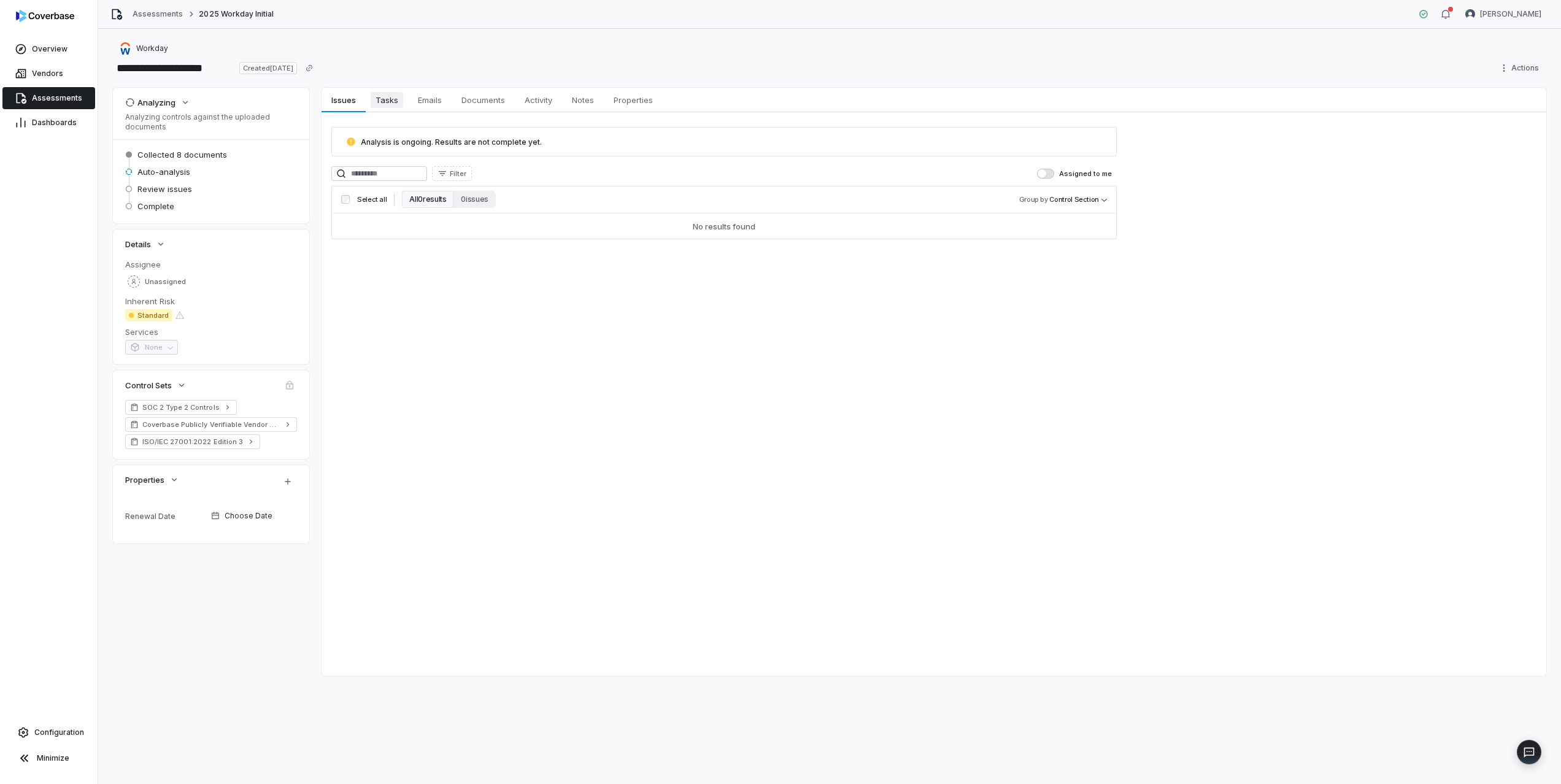
click at [383, 106] on span "Tasks" at bounding box center [387, 100] width 32 height 16
click at [432, 104] on span "Emails" at bounding box center [430, 100] width 34 height 16
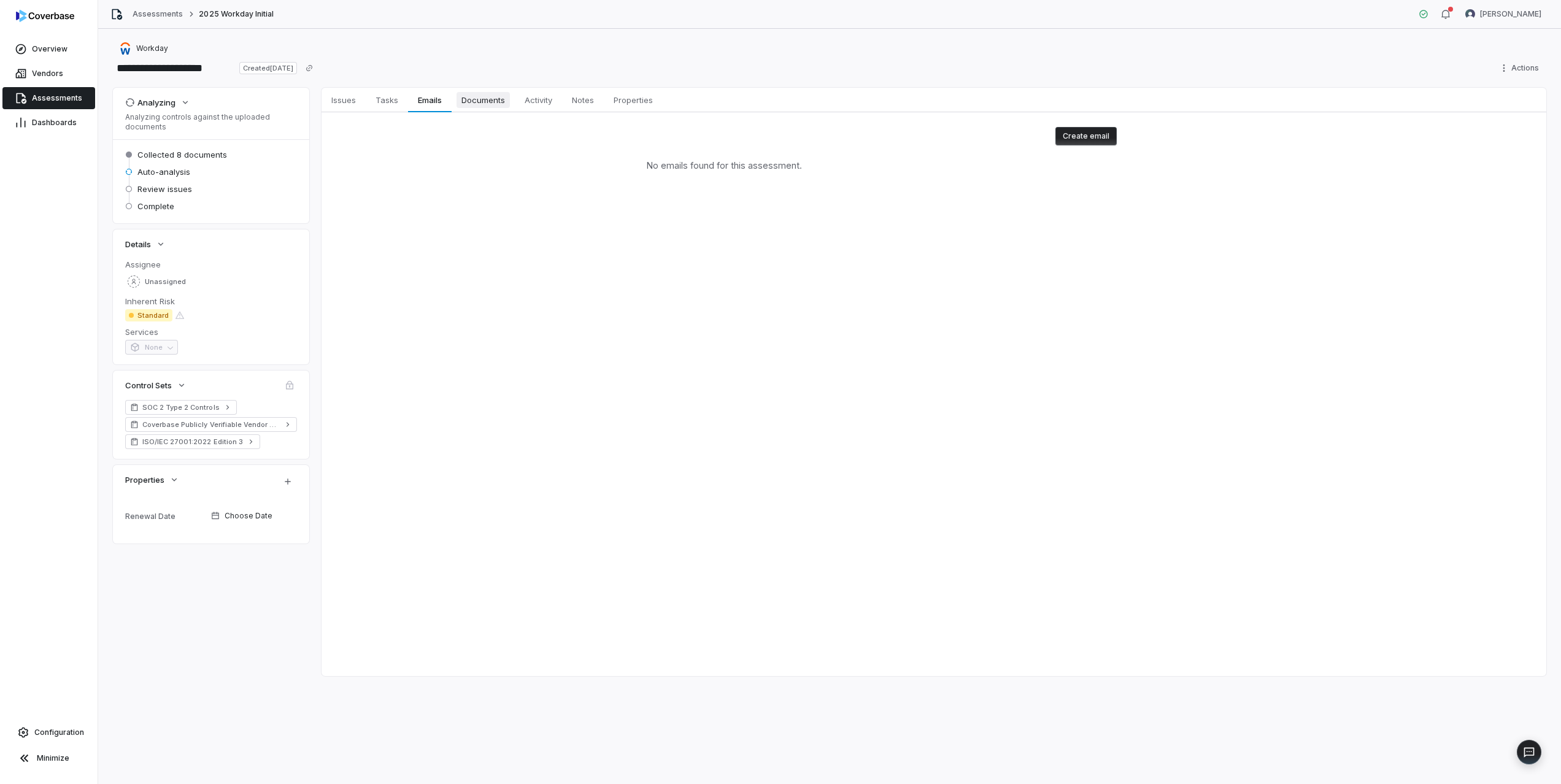
click at [497, 107] on span "Documents" at bounding box center [483, 100] width 53 height 16
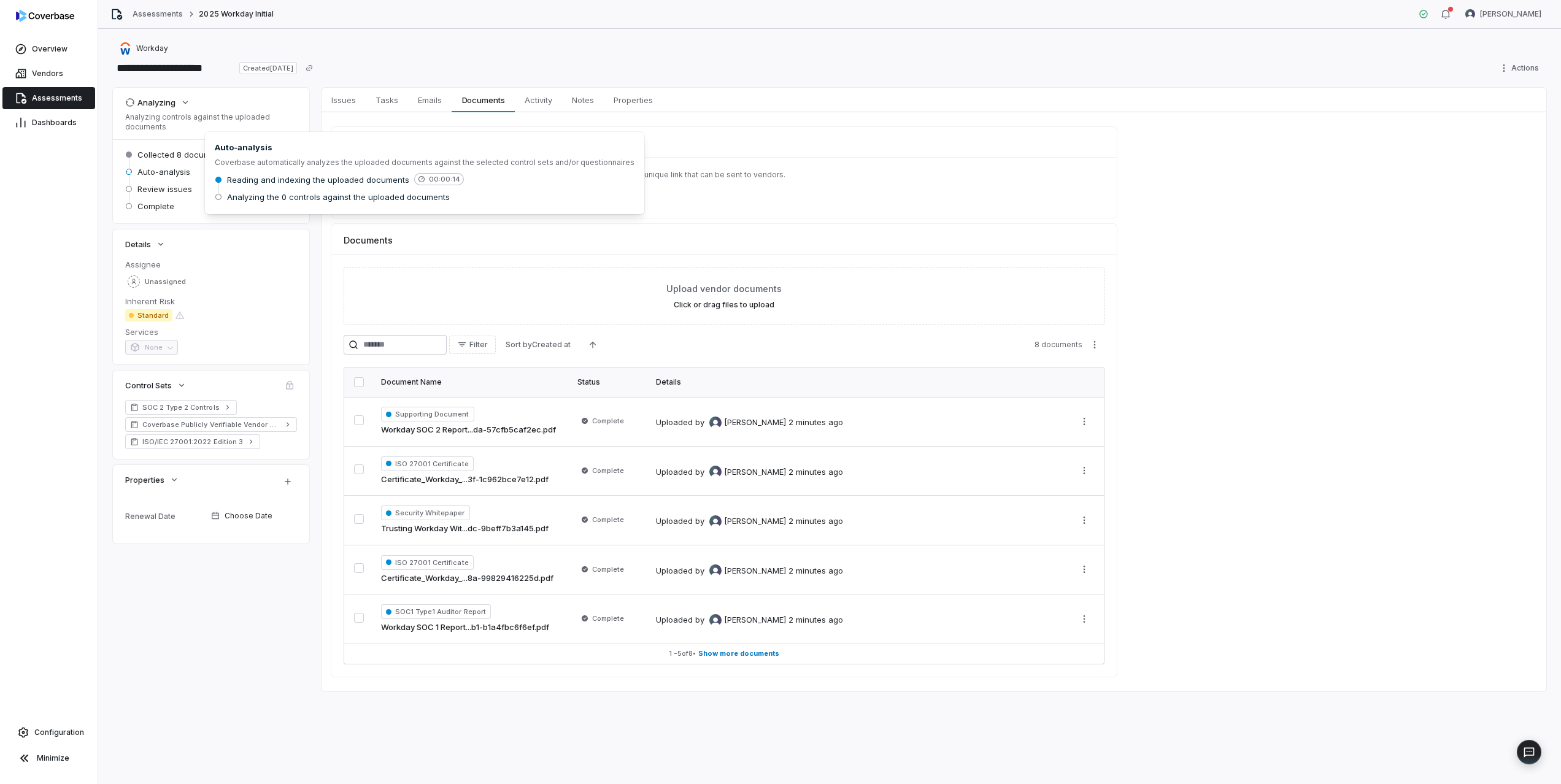
click at [183, 168] on span "Auto-analysis" at bounding box center [164, 172] width 53 height 11
click at [44, 72] on span "Vendors" at bounding box center [47, 73] width 31 height 10
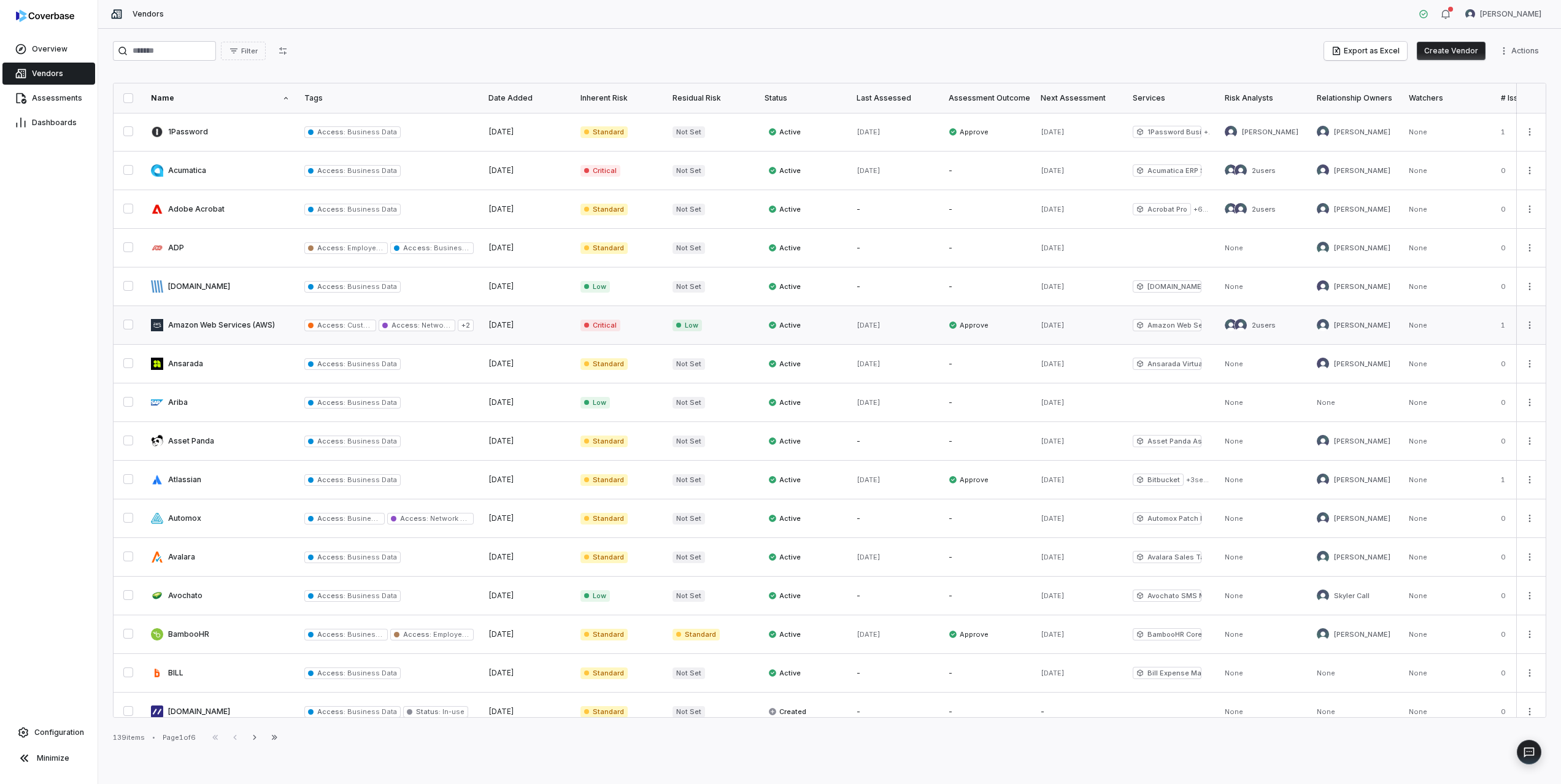
click at [233, 325] on link at bounding box center [220, 325] width 153 height 38
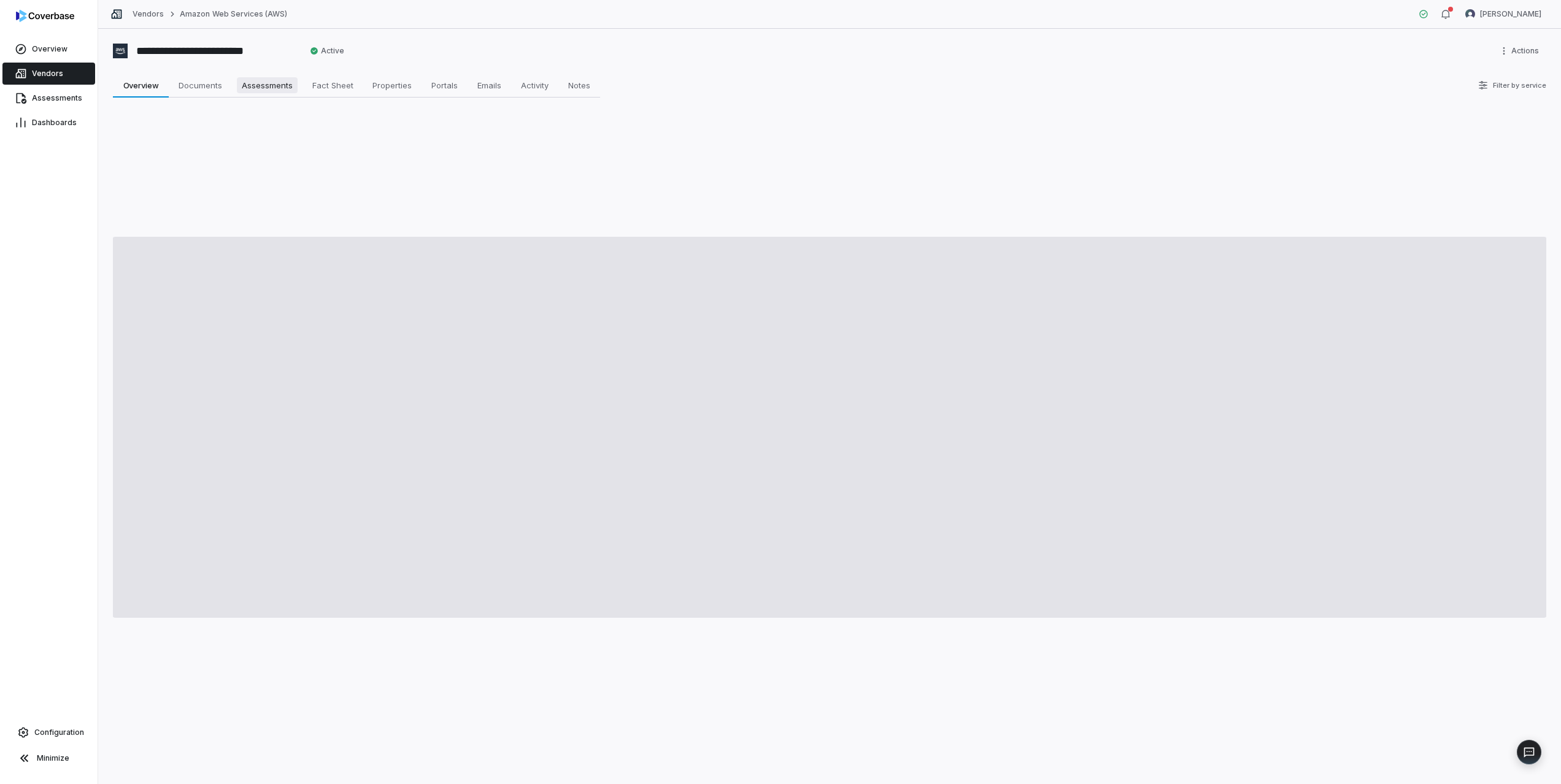
click at [273, 85] on span "Assessments" at bounding box center [267, 85] width 61 height 16
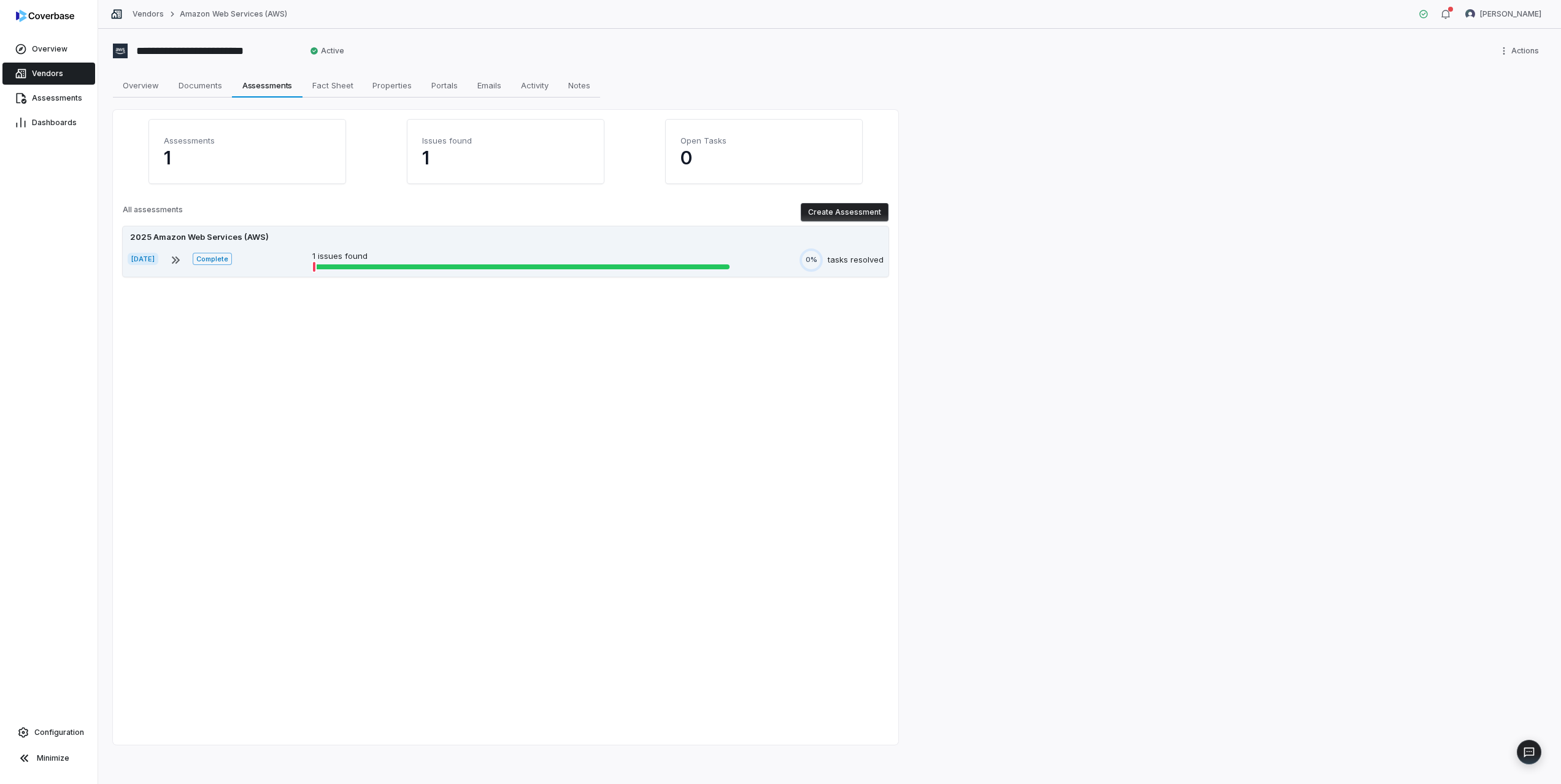
click at [403, 254] on p "1 issues found" at bounding box center [521, 256] width 418 height 12
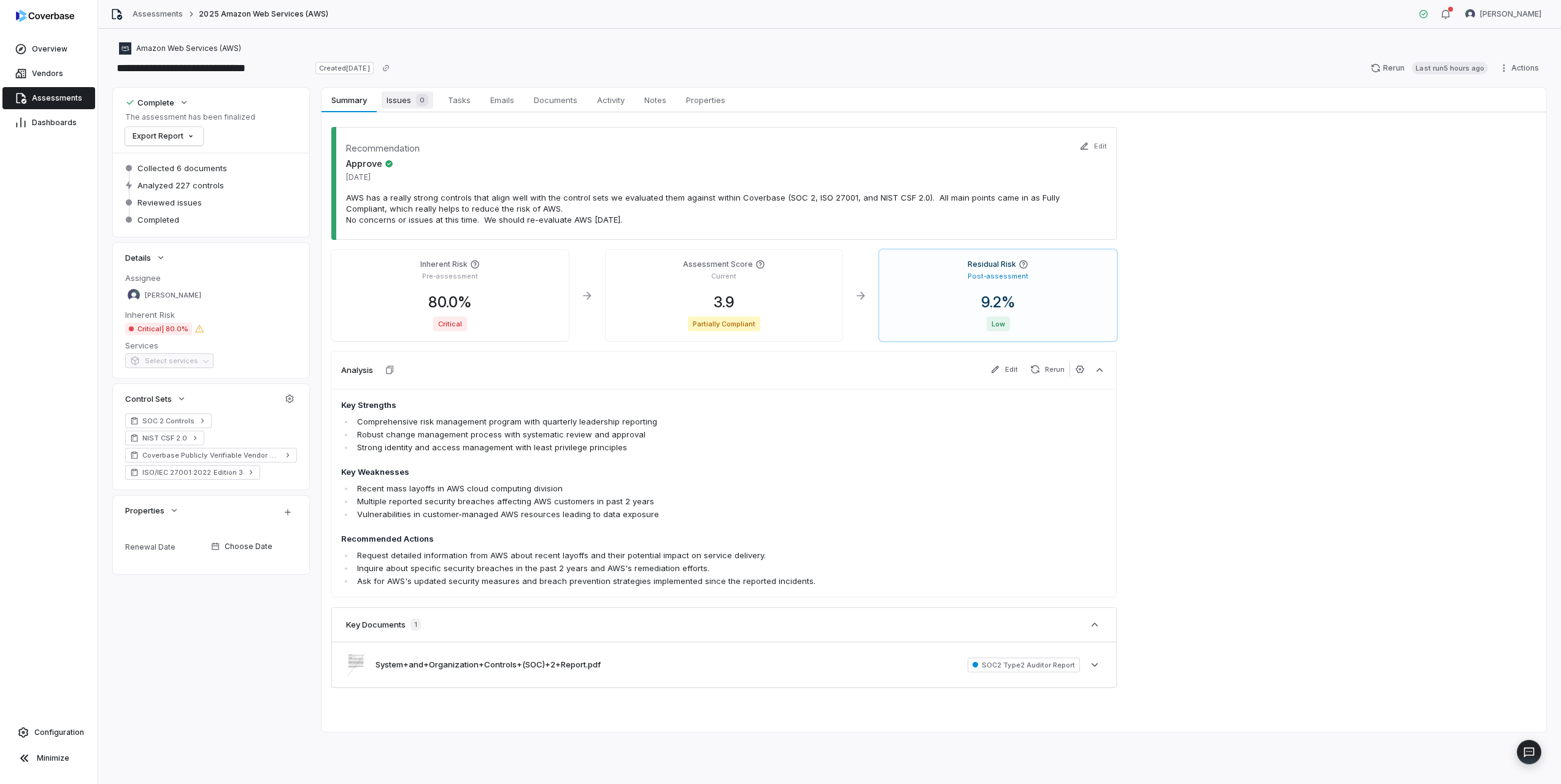
click at [422, 104] on span "0" at bounding box center [422, 100] width 12 height 12
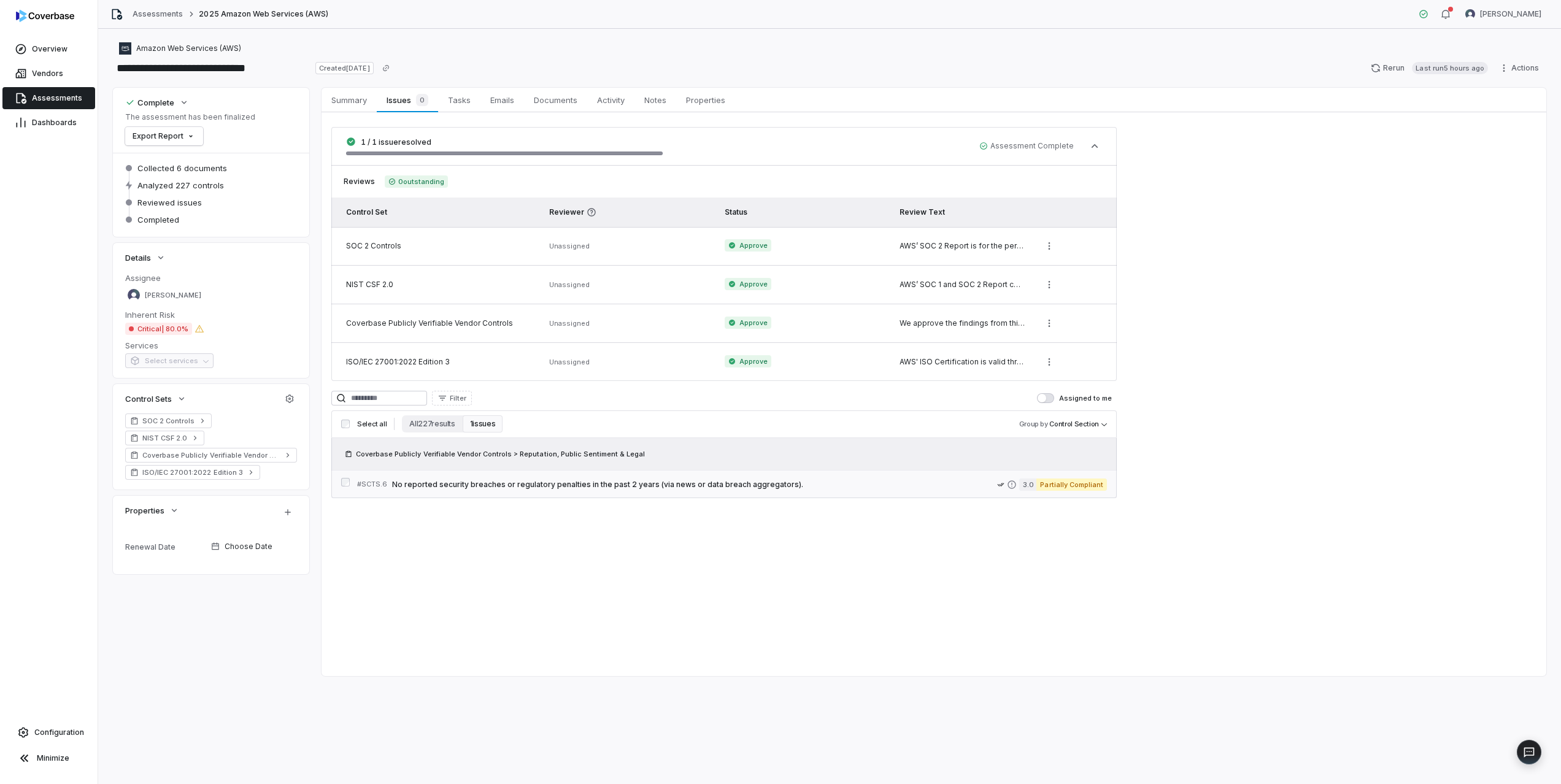
click at [515, 482] on span "No reported security breaches or regulatory penalties in the past 2 years (via …" at bounding box center [695, 484] width 605 height 10
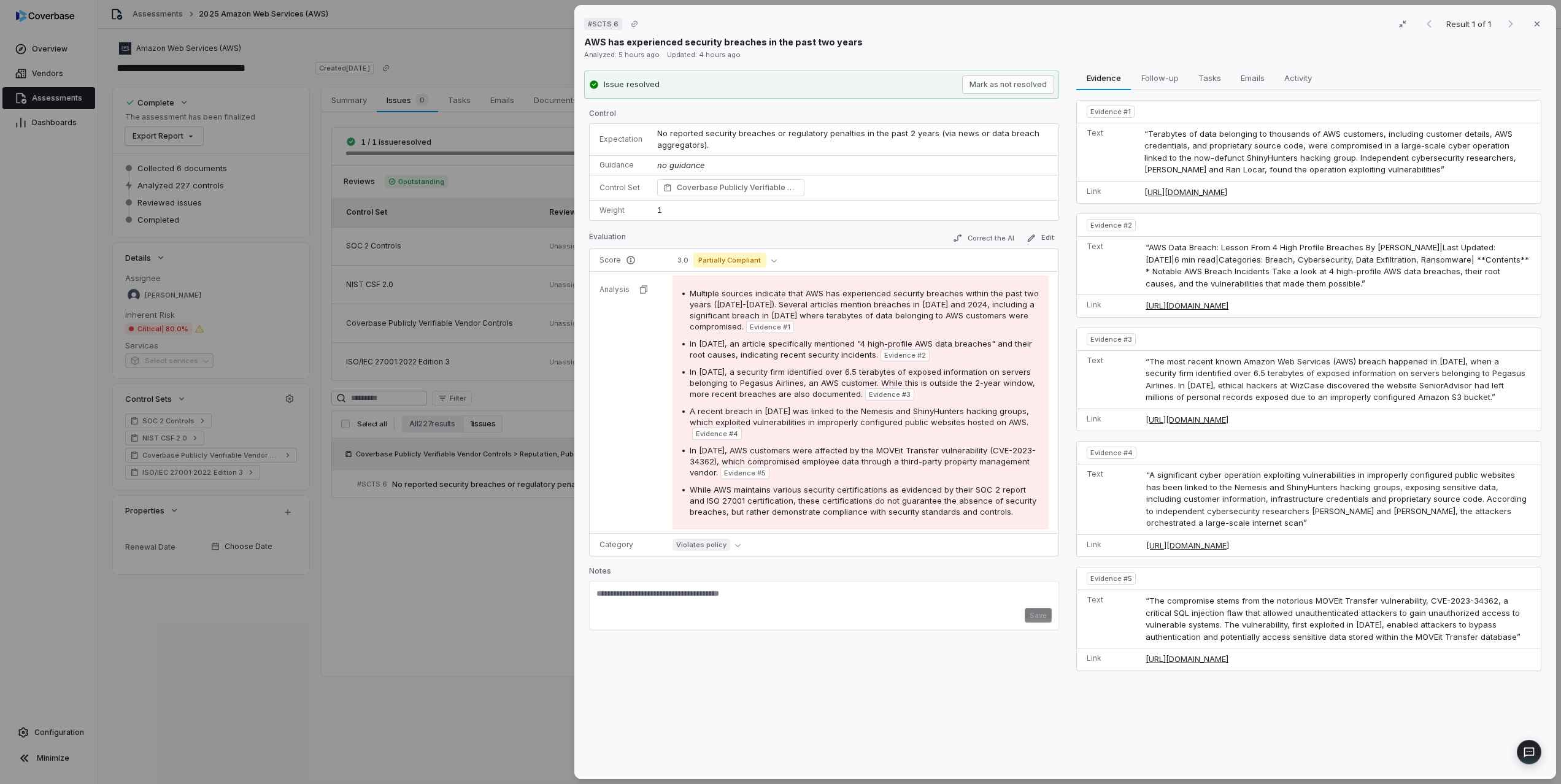
click at [854, 295] on span "Multiple sources indicate that AWS has experienced security breaches within the…" at bounding box center [864, 310] width 349 height 43
click at [1533, 23] on icon "button" at bounding box center [1537, 23] width 10 height 10
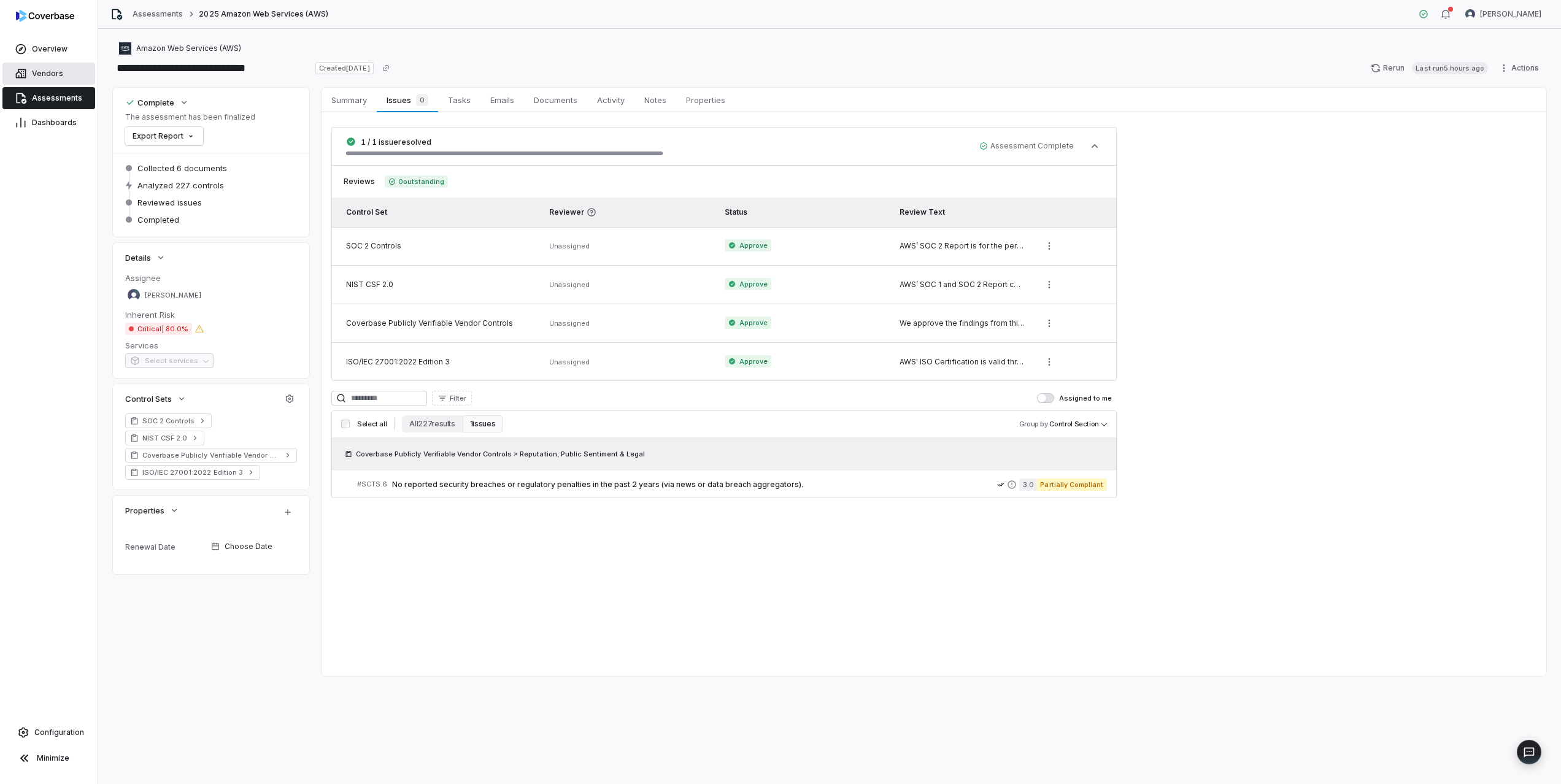
click at [46, 78] on link "Vendors" at bounding box center [49, 74] width 93 height 22
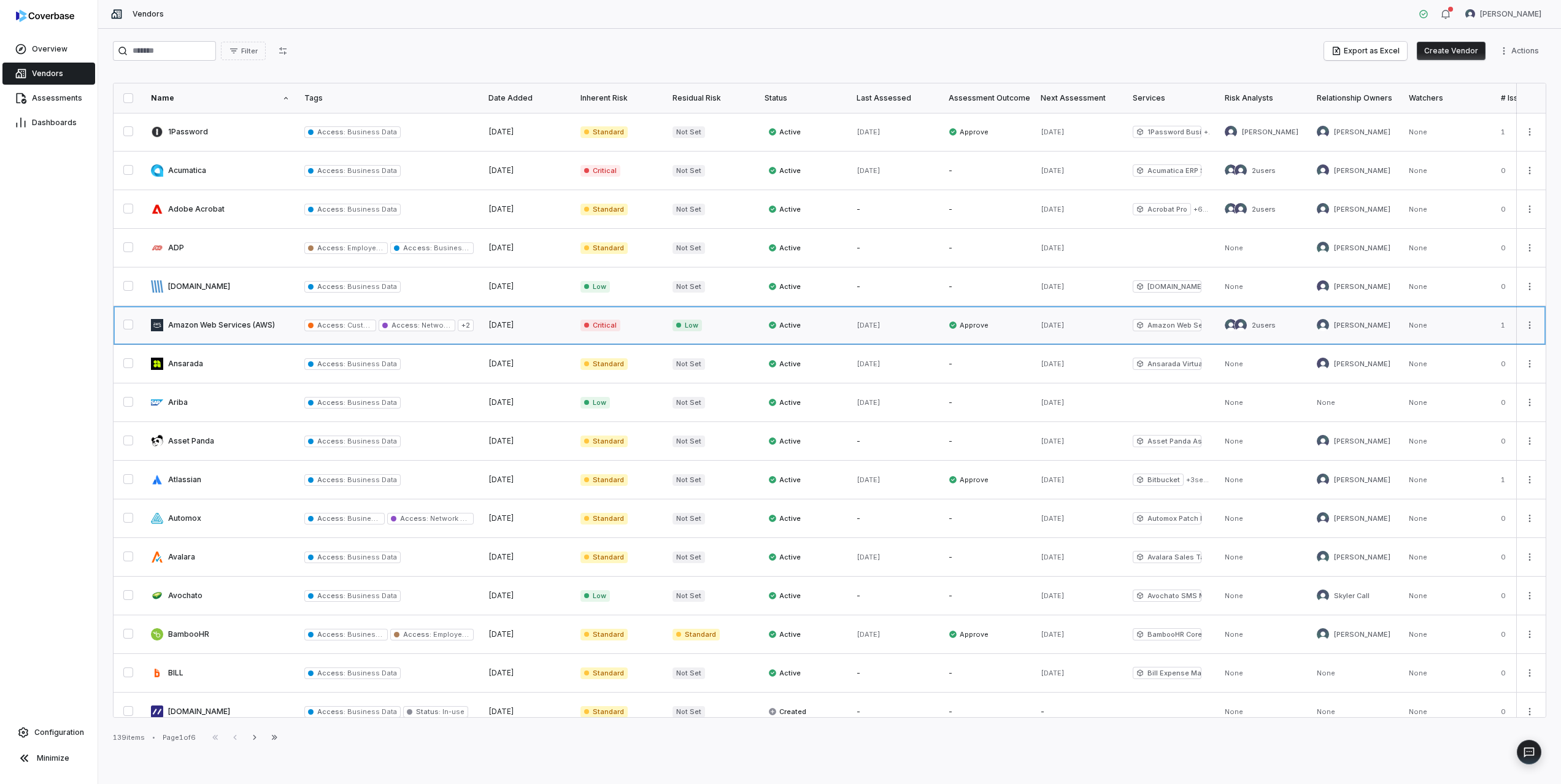
click at [222, 322] on link at bounding box center [220, 325] width 153 height 38
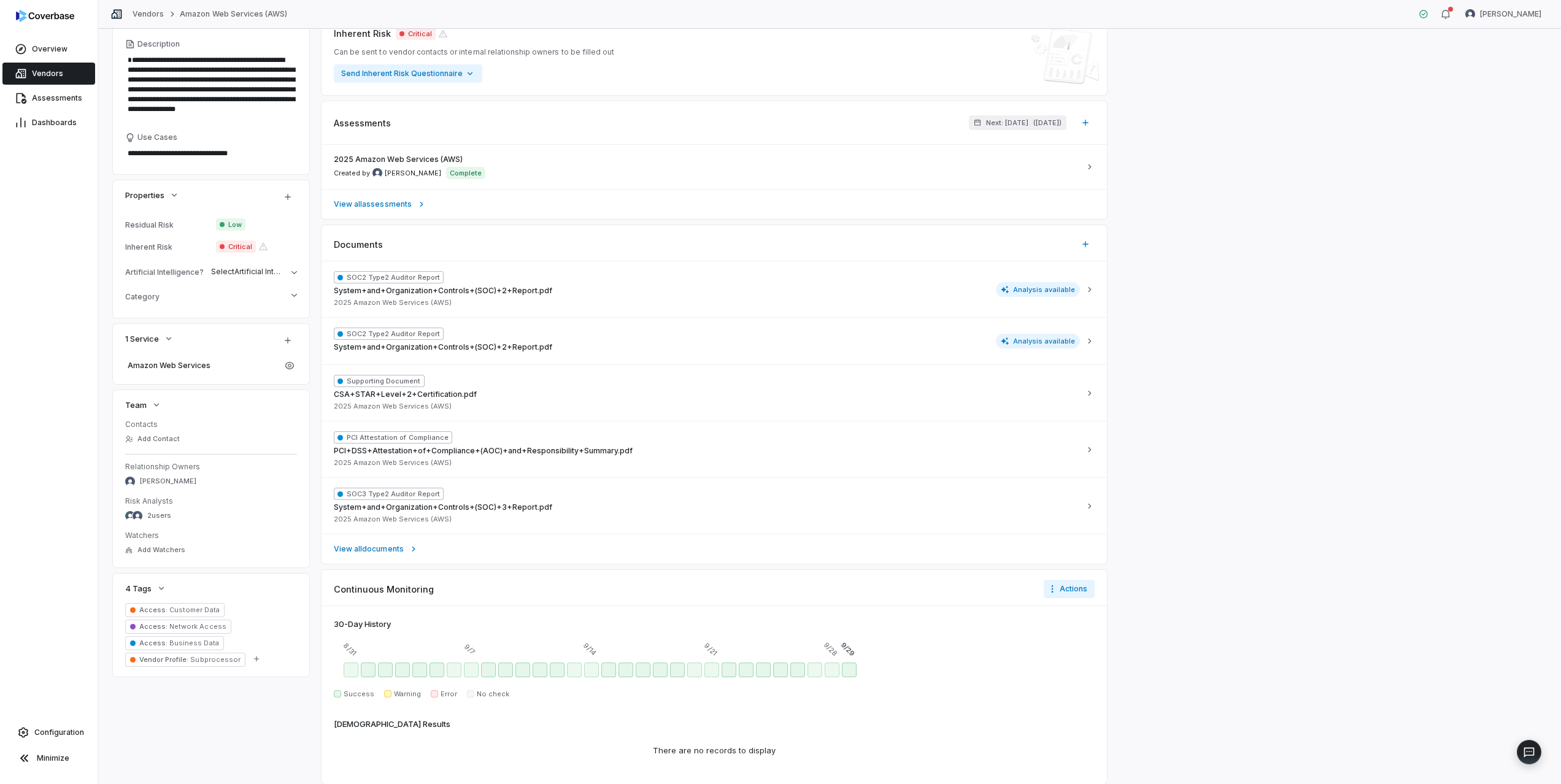
scroll to position [220, 0]
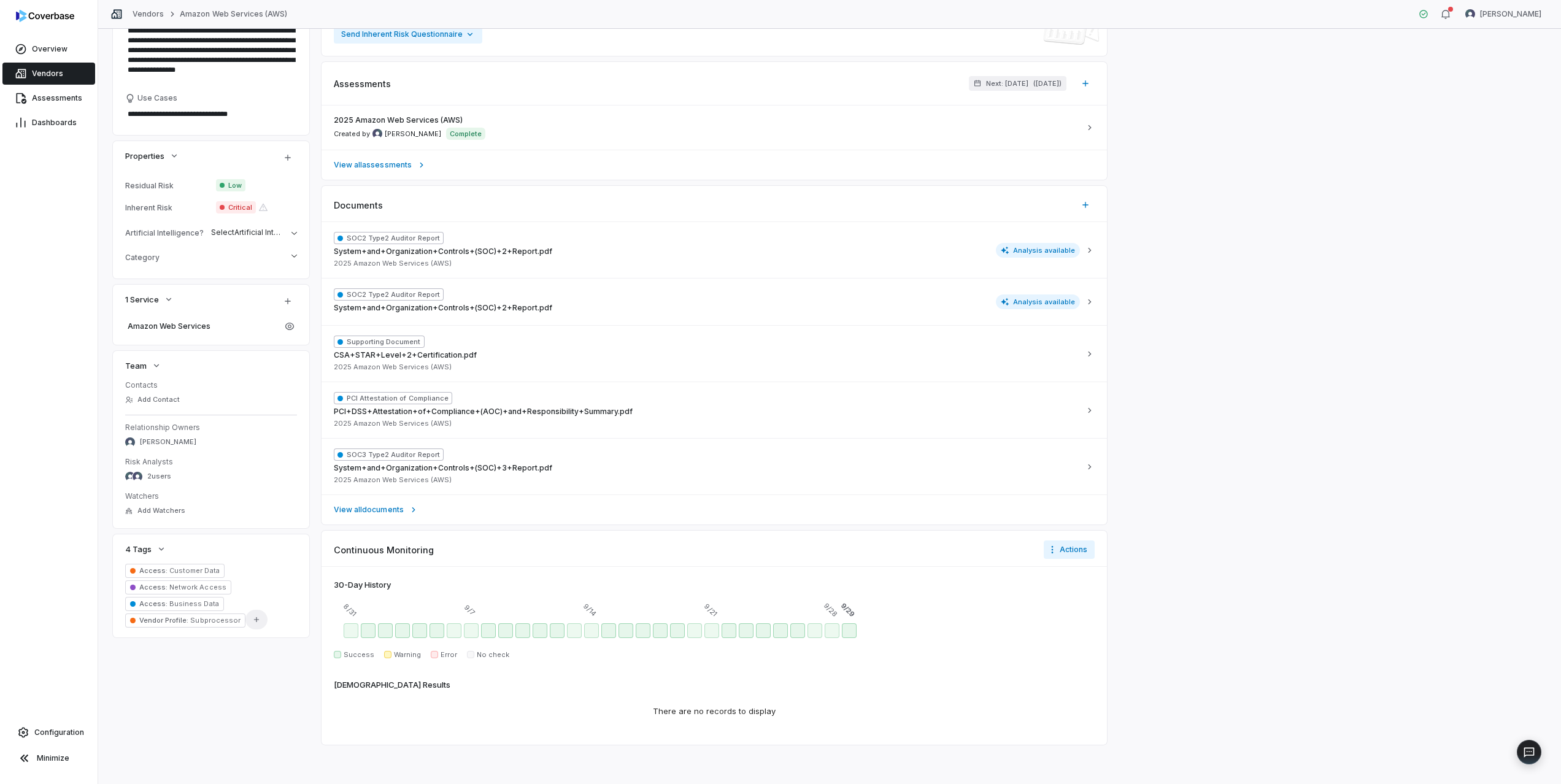
click at [250, 625] on button "Add Tag" at bounding box center [256, 620] width 22 height 19
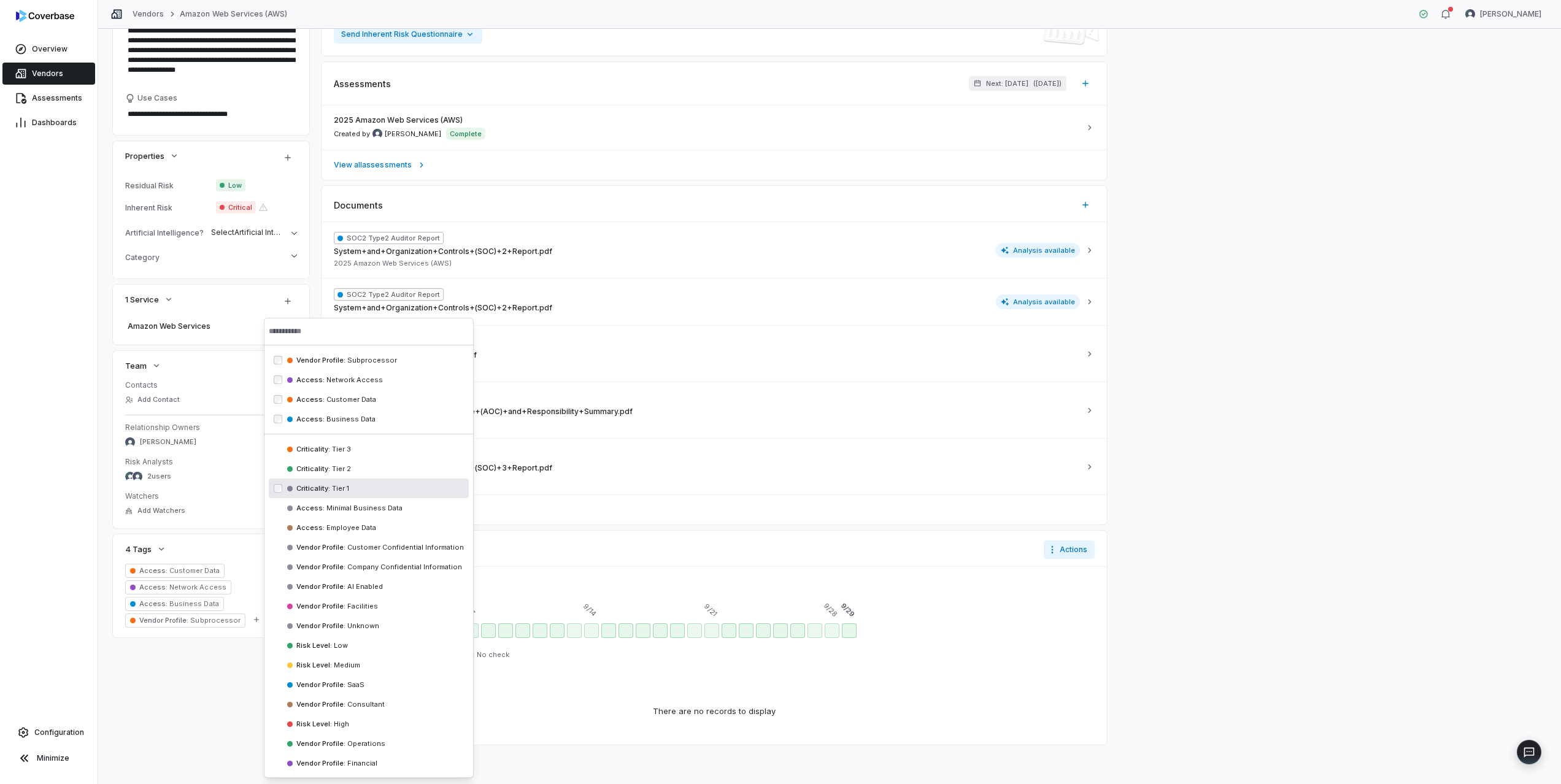
click at [339, 489] on span "Tier 1" at bounding box center [339, 488] width 19 height 8
click at [203, 677] on div "**********" at bounding box center [829, 317] width 1433 height 855
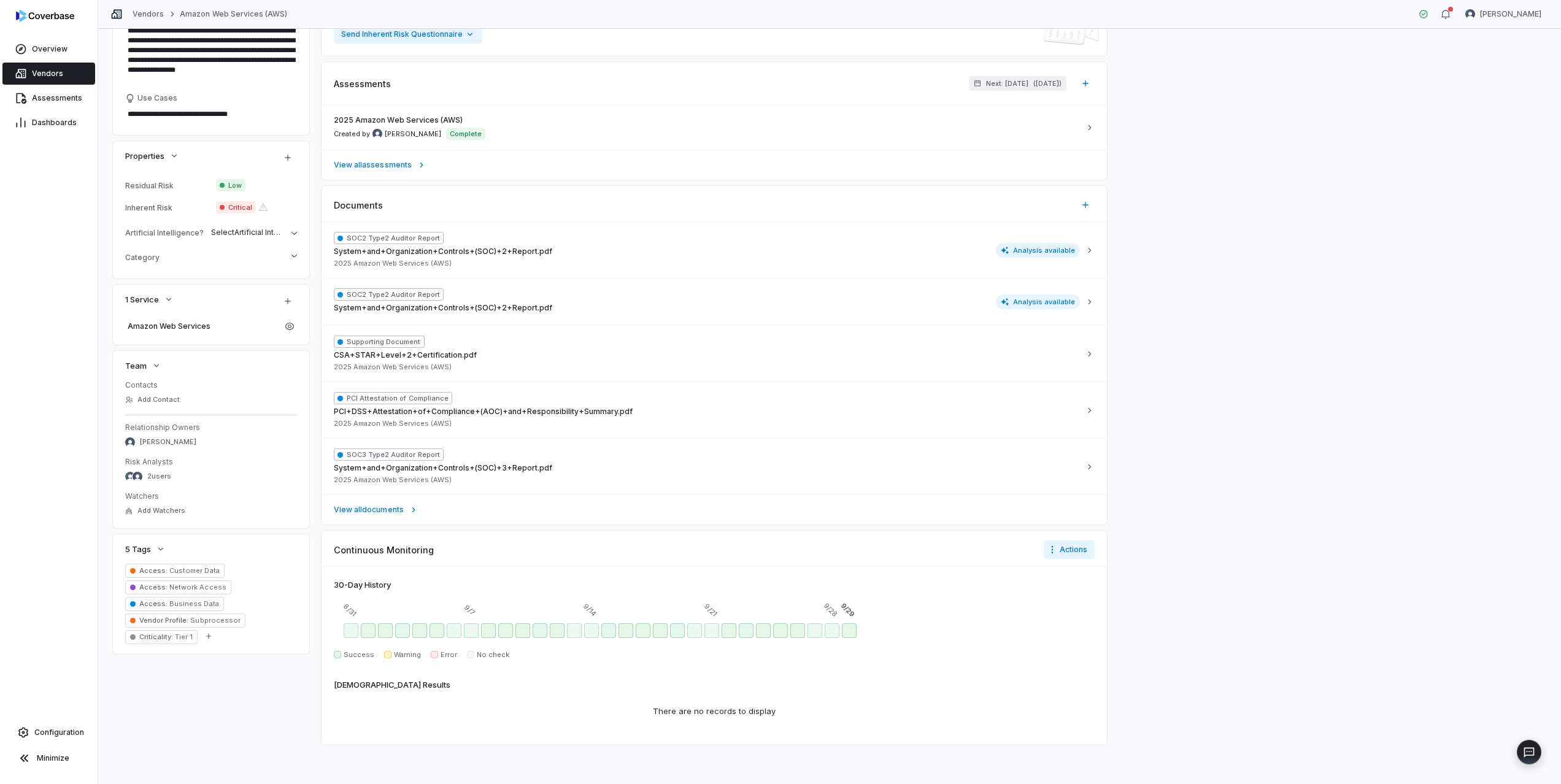
scroll to position [0, 0]
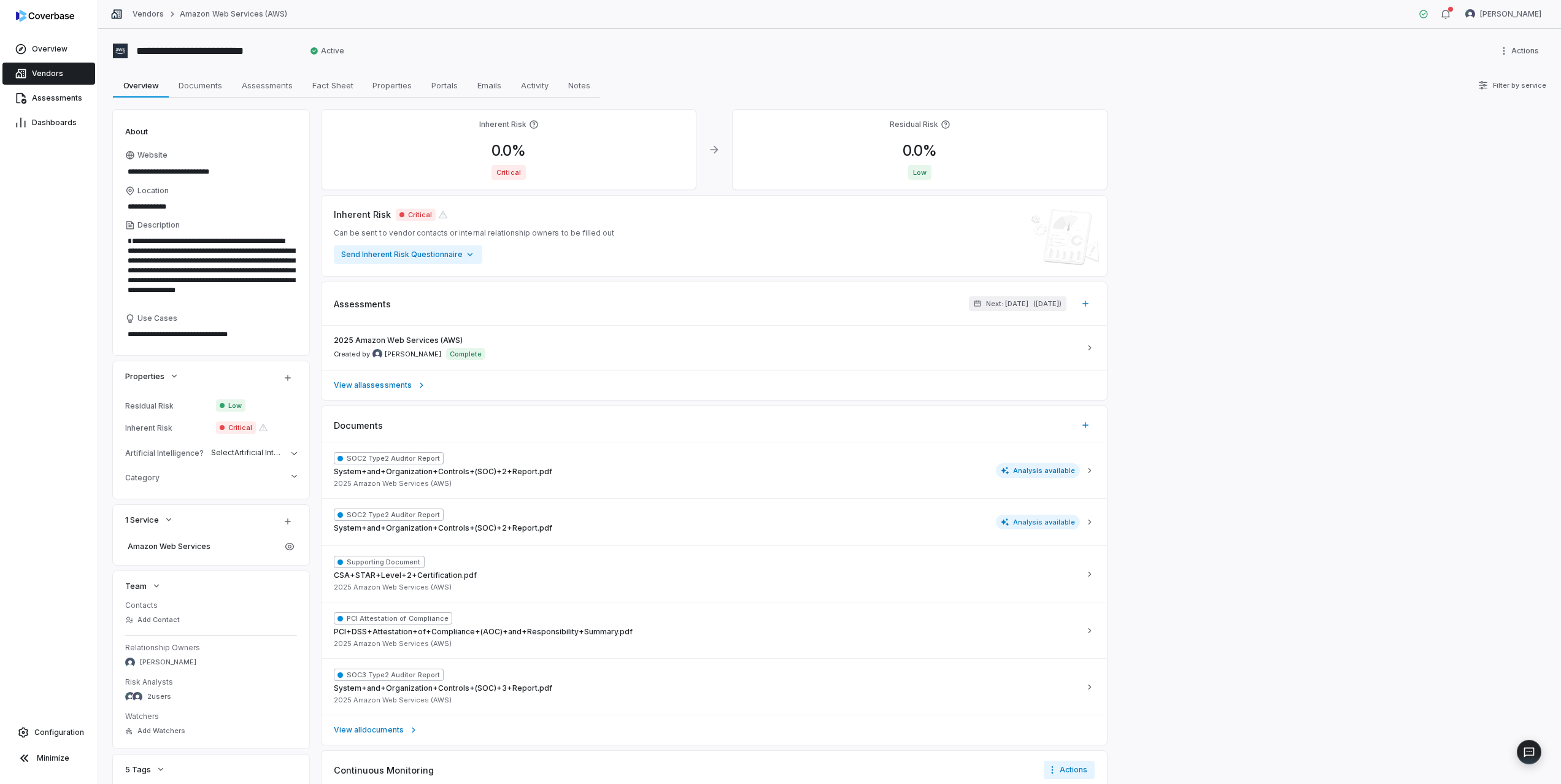
click at [45, 78] on span "Vendors" at bounding box center [47, 73] width 31 height 10
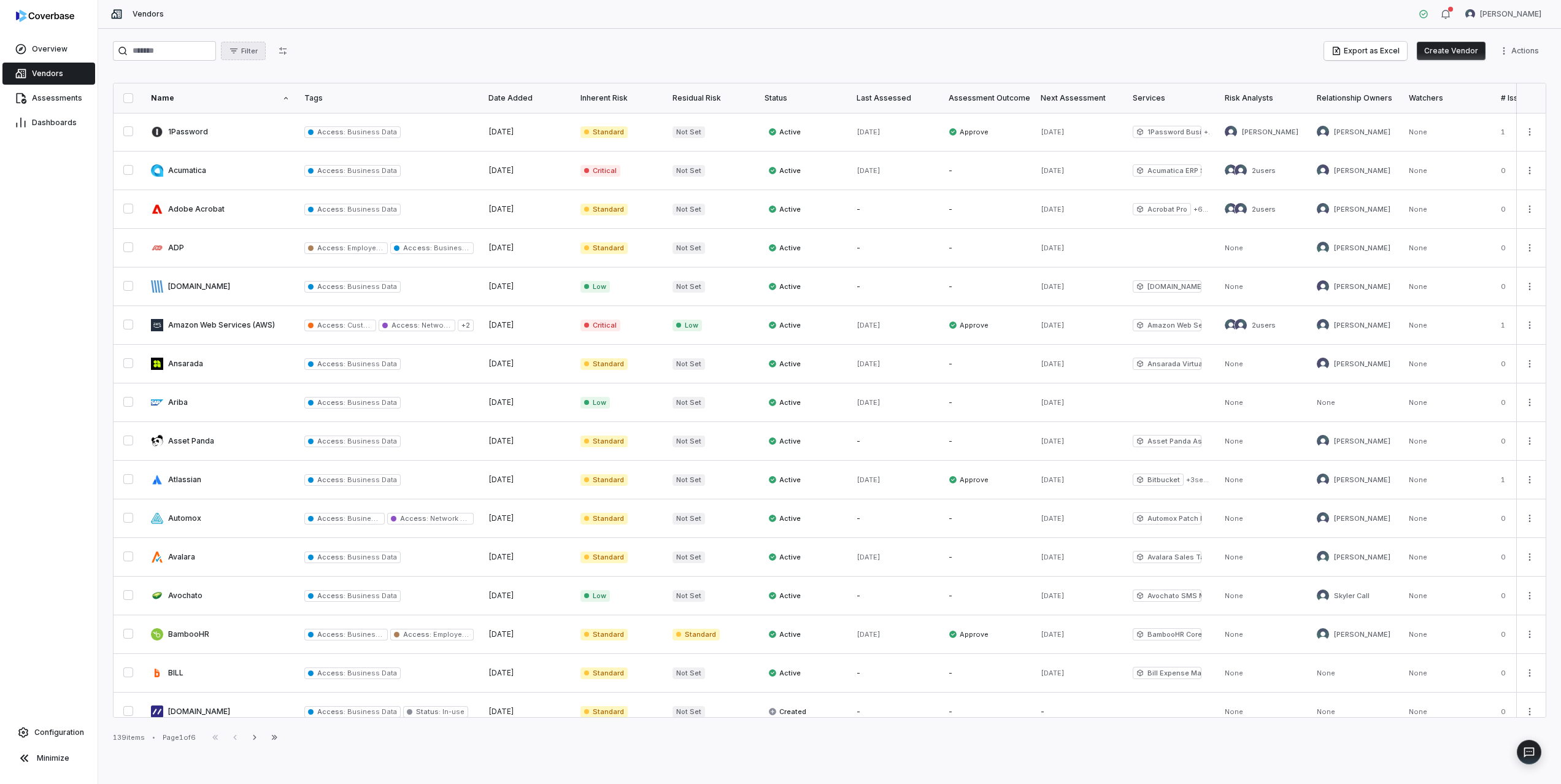
click at [247, 58] on button "Filter" at bounding box center [243, 50] width 45 height 18
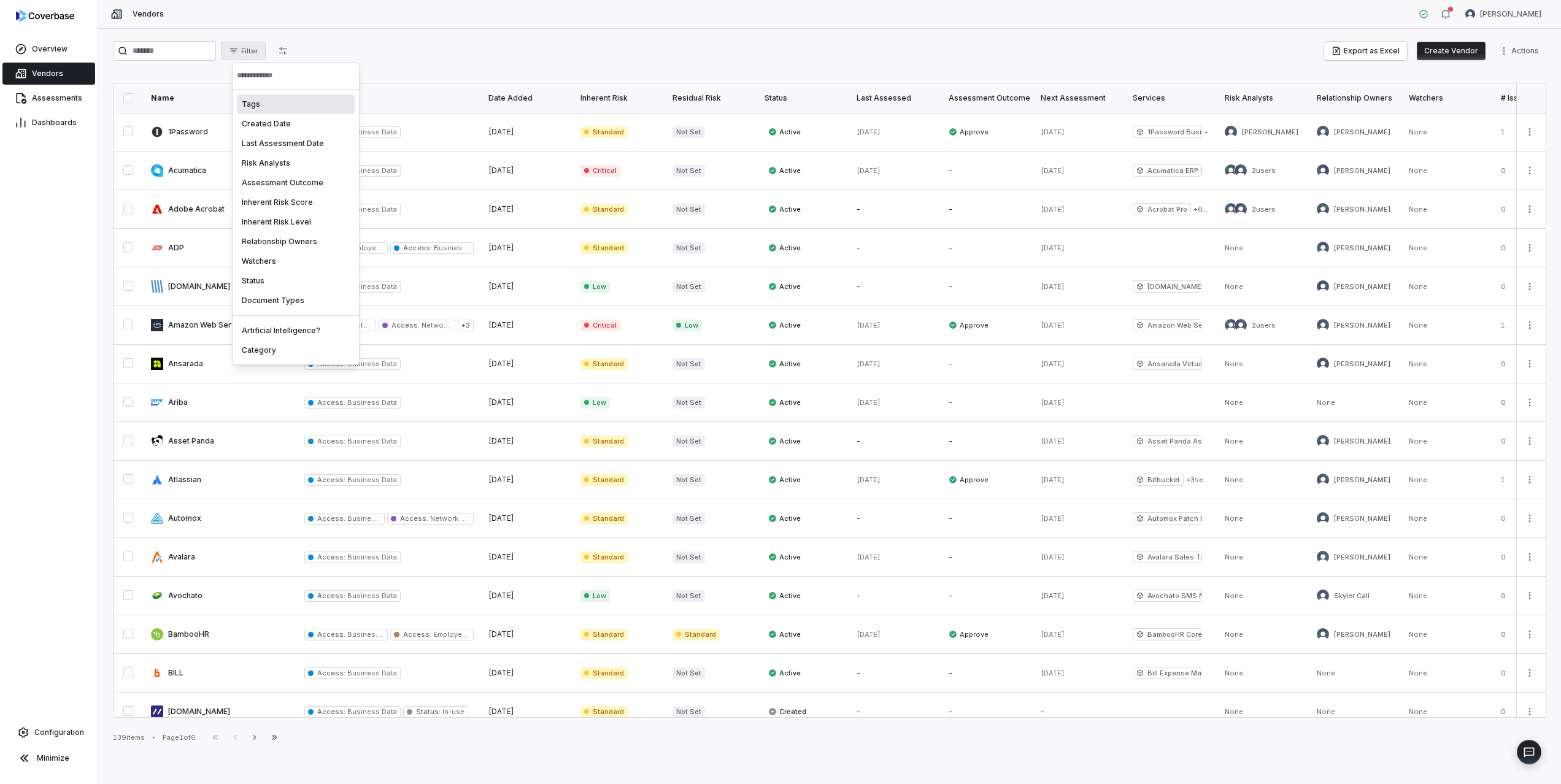
click at [261, 107] on div "Tags" at bounding box center [296, 104] width 118 height 19
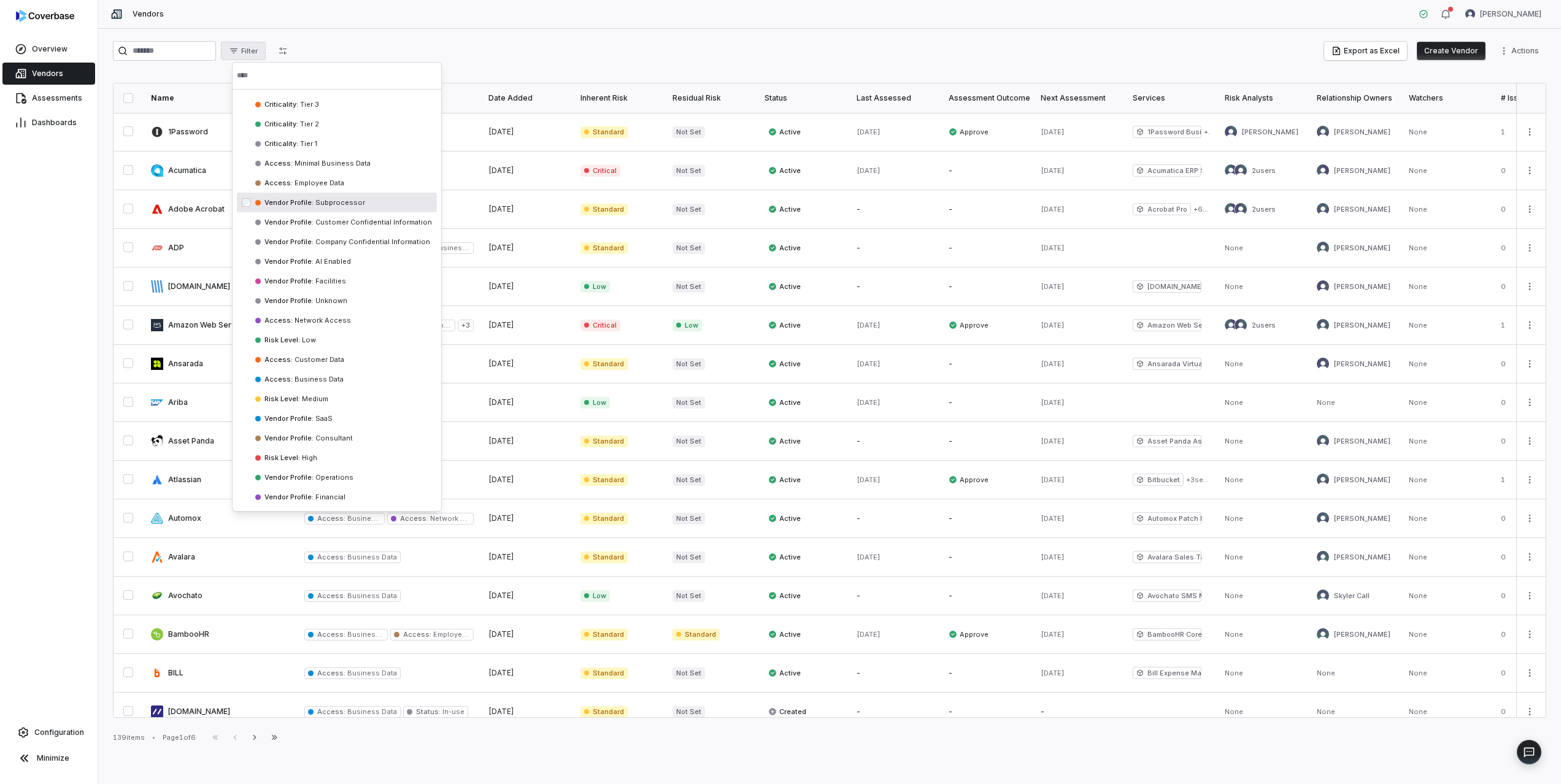
click at [270, 206] on span "Vendor Profile :" at bounding box center [289, 202] width 49 height 8
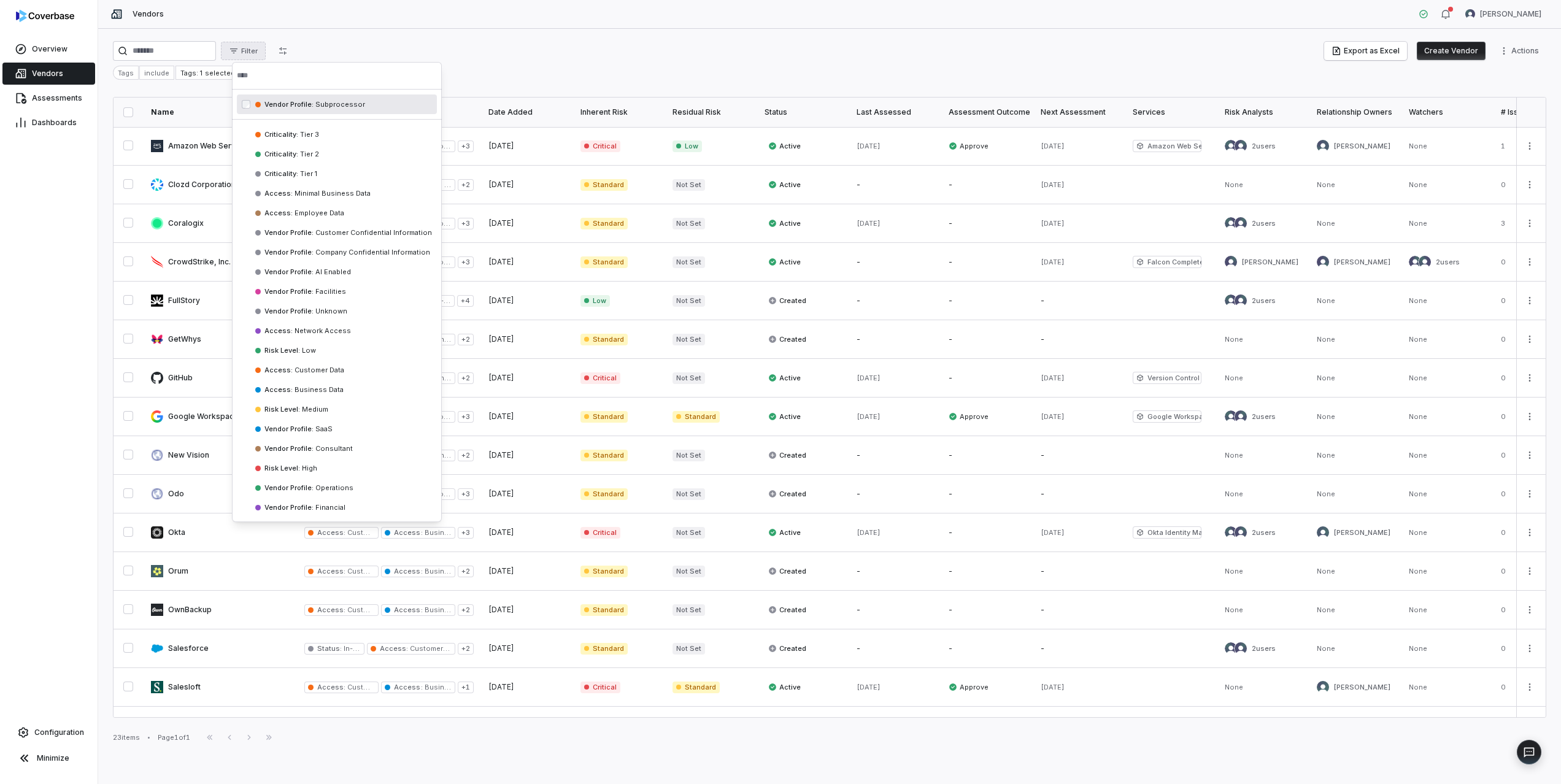
click at [131, 111] on html "Overview Vendors Assessments Dashboards Configuration Minimize Vendors [PERSON_…" at bounding box center [780, 392] width 1561 height 784
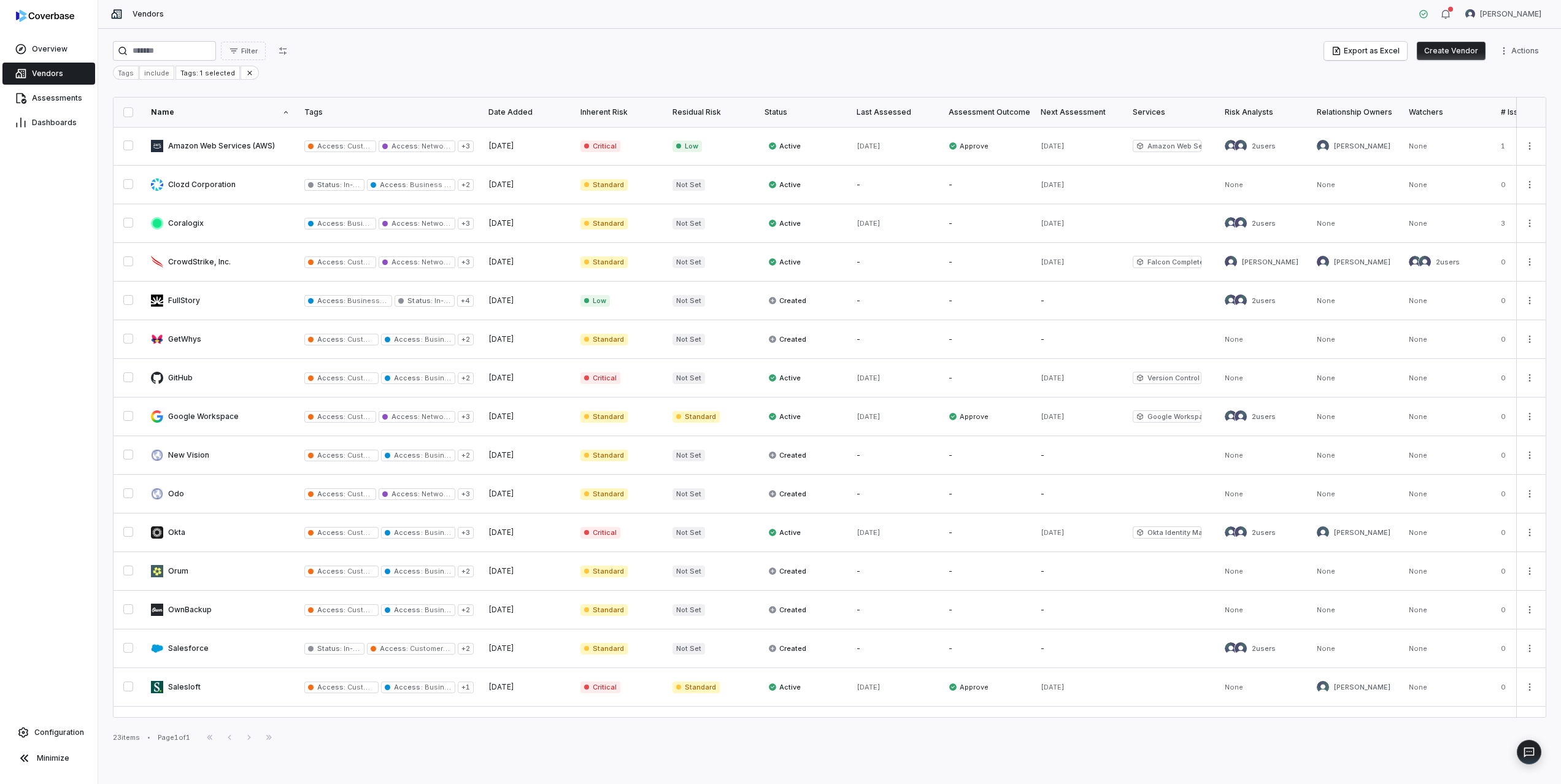
click at [131, 111] on button "button" at bounding box center [128, 112] width 10 height 10
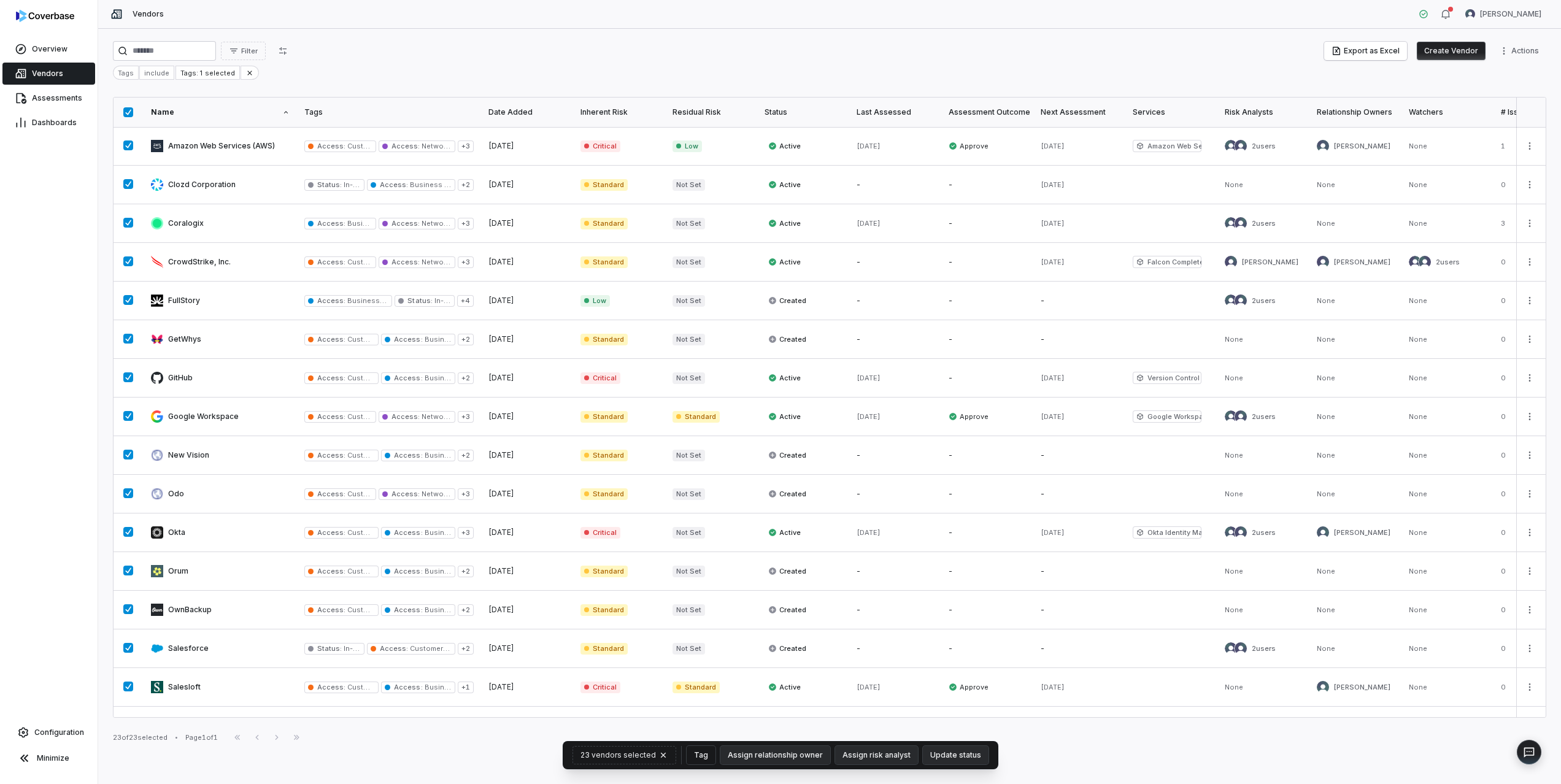
click at [702, 754] on button "Tag" at bounding box center [701, 756] width 29 height 18
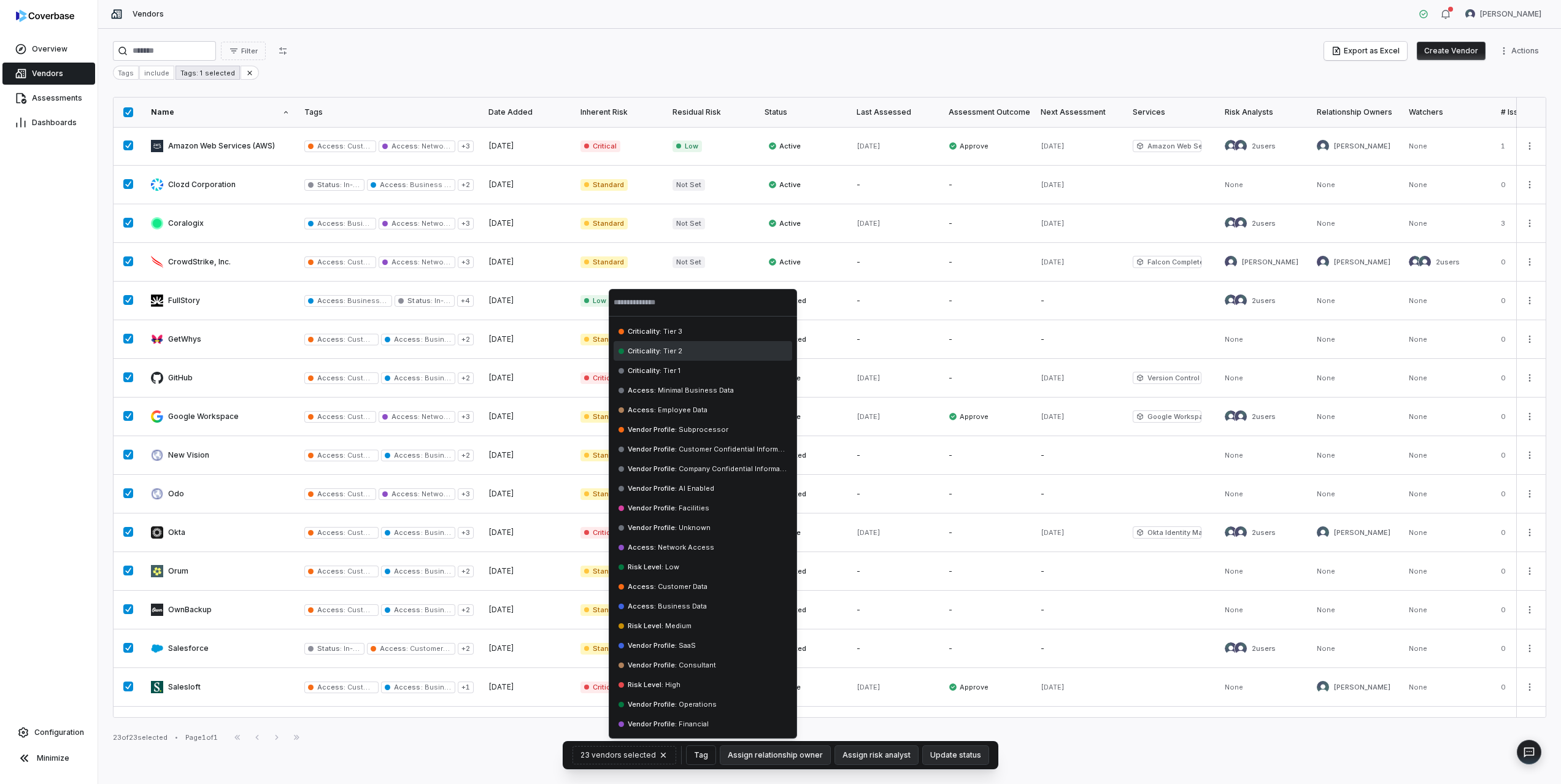
click at [219, 73] on div "Tags: 1 selected" at bounding box center [207, 73] width 64 height 14
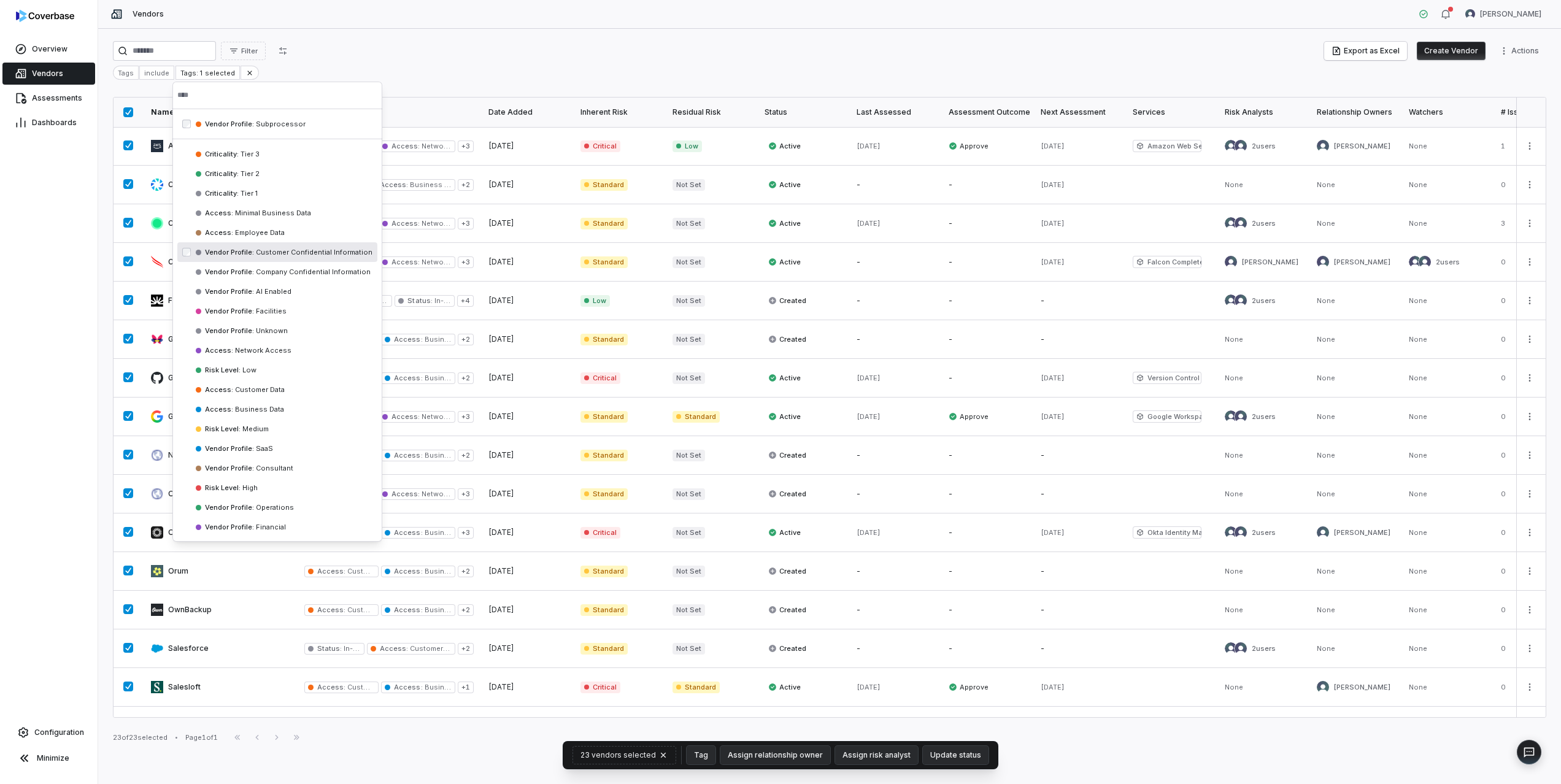
click at [427, 54] on html "Overview Vendors Assessments Dashboards Configuration Minimize Vendors [PERSON_…" at bounding box center [780, 392] width 1561 height 784
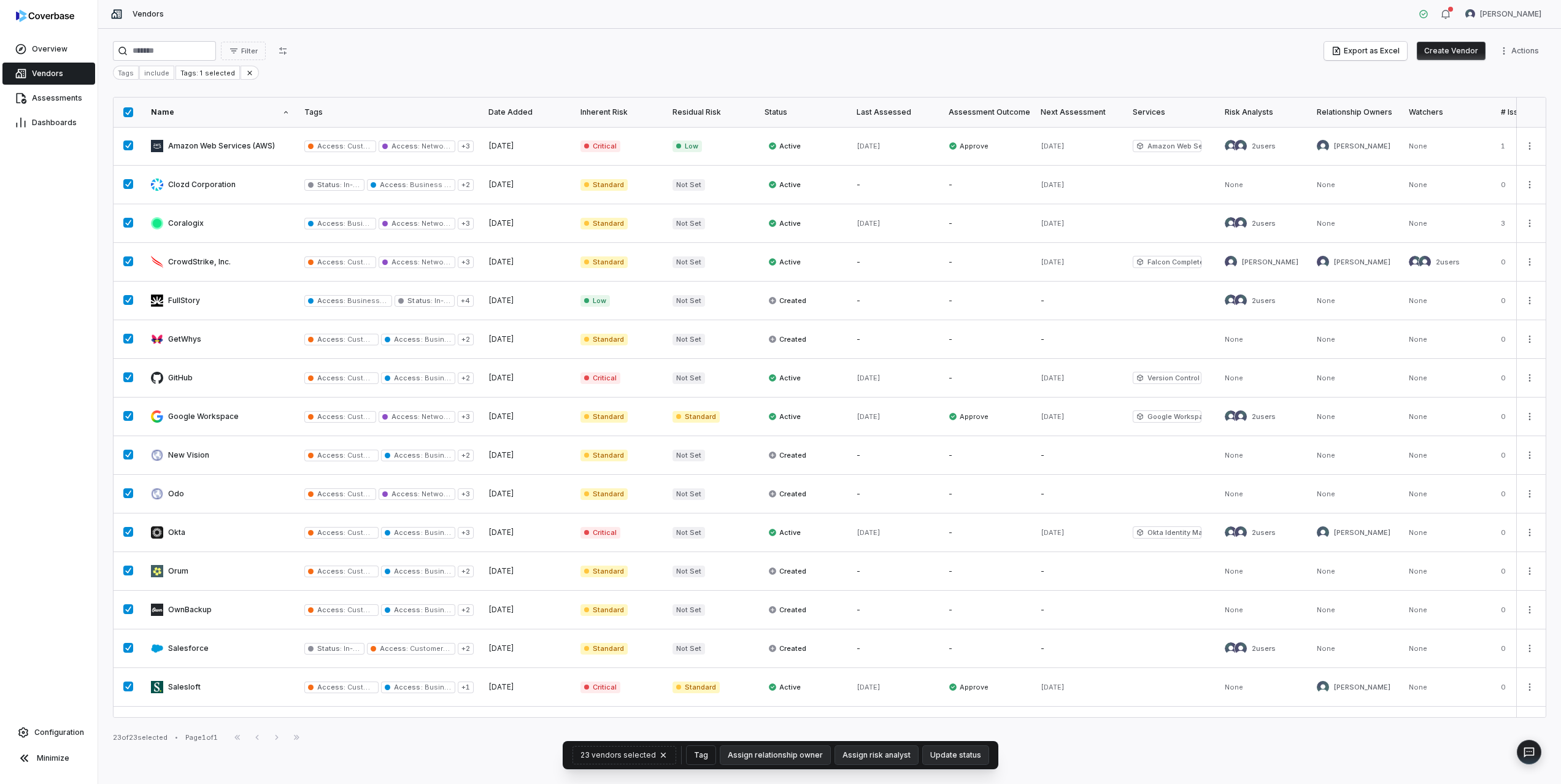
click at [702, 751] on button "Tag" at bounding box center [701, 756] width 29 height 18
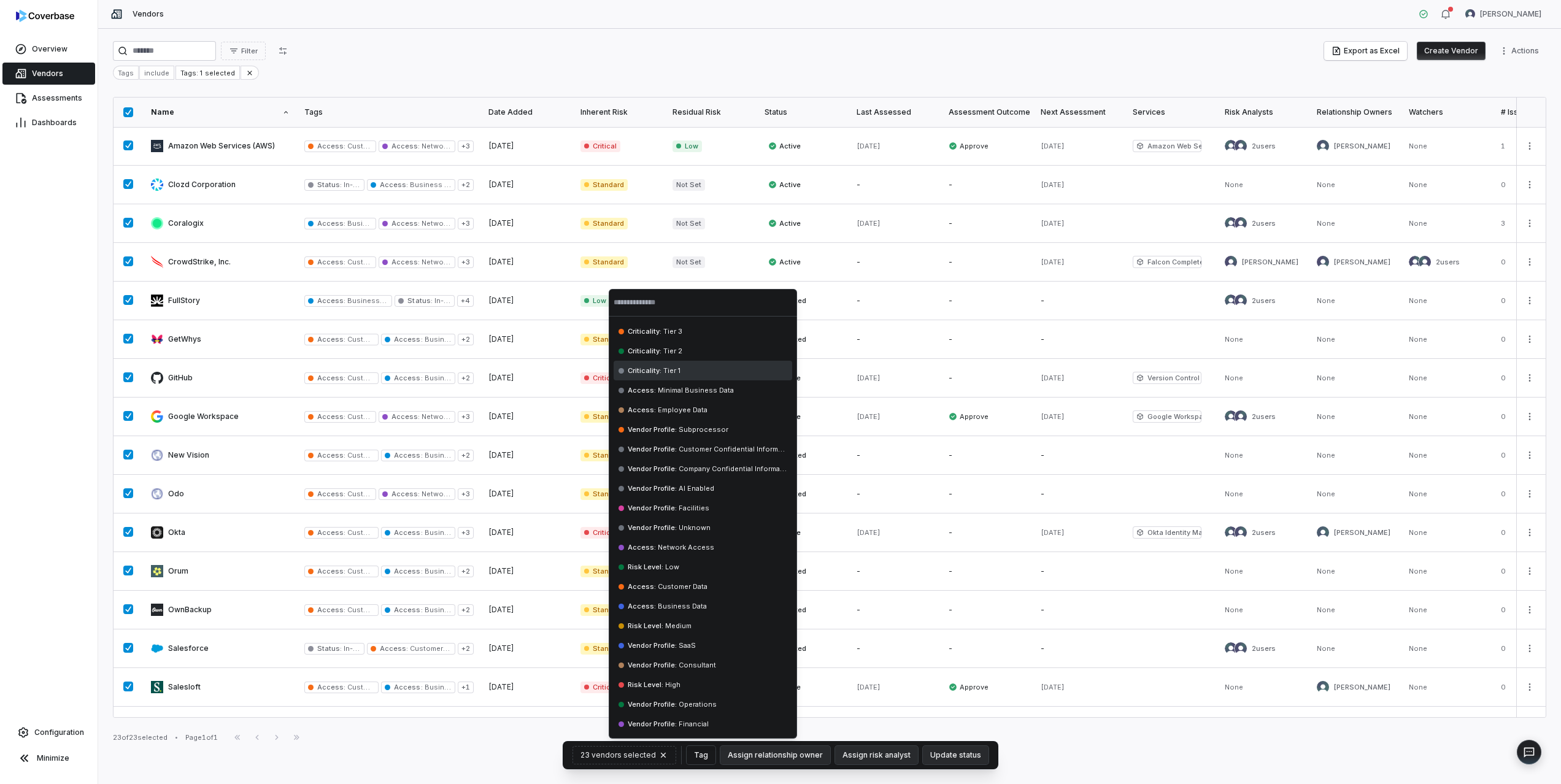
click at [636, 366] on span "Criticality :" at bounding box center [645, 370] width 34 height 8
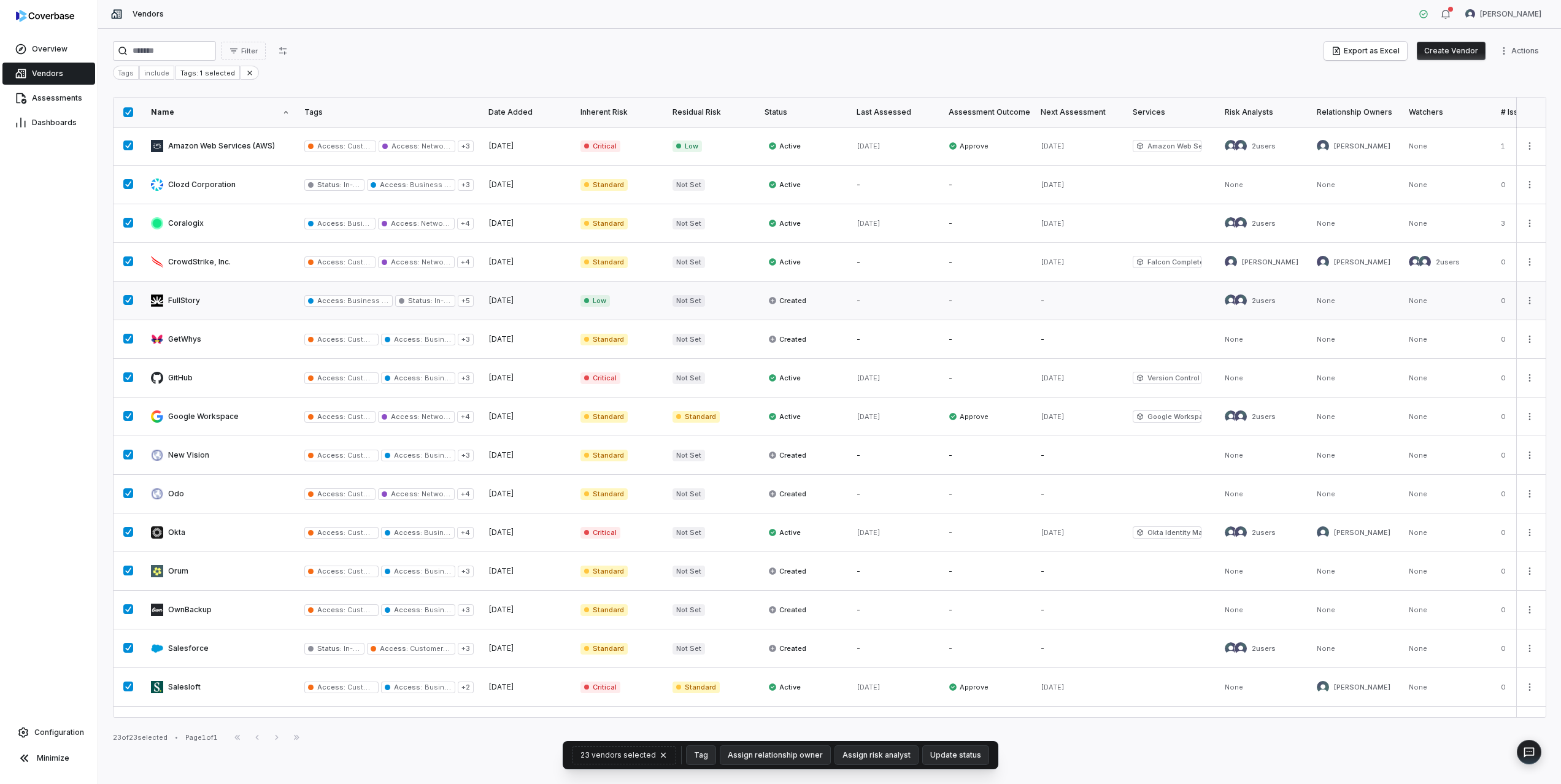
click at [190, 300] on link at bounding box center [220, 300] width 153 height 38
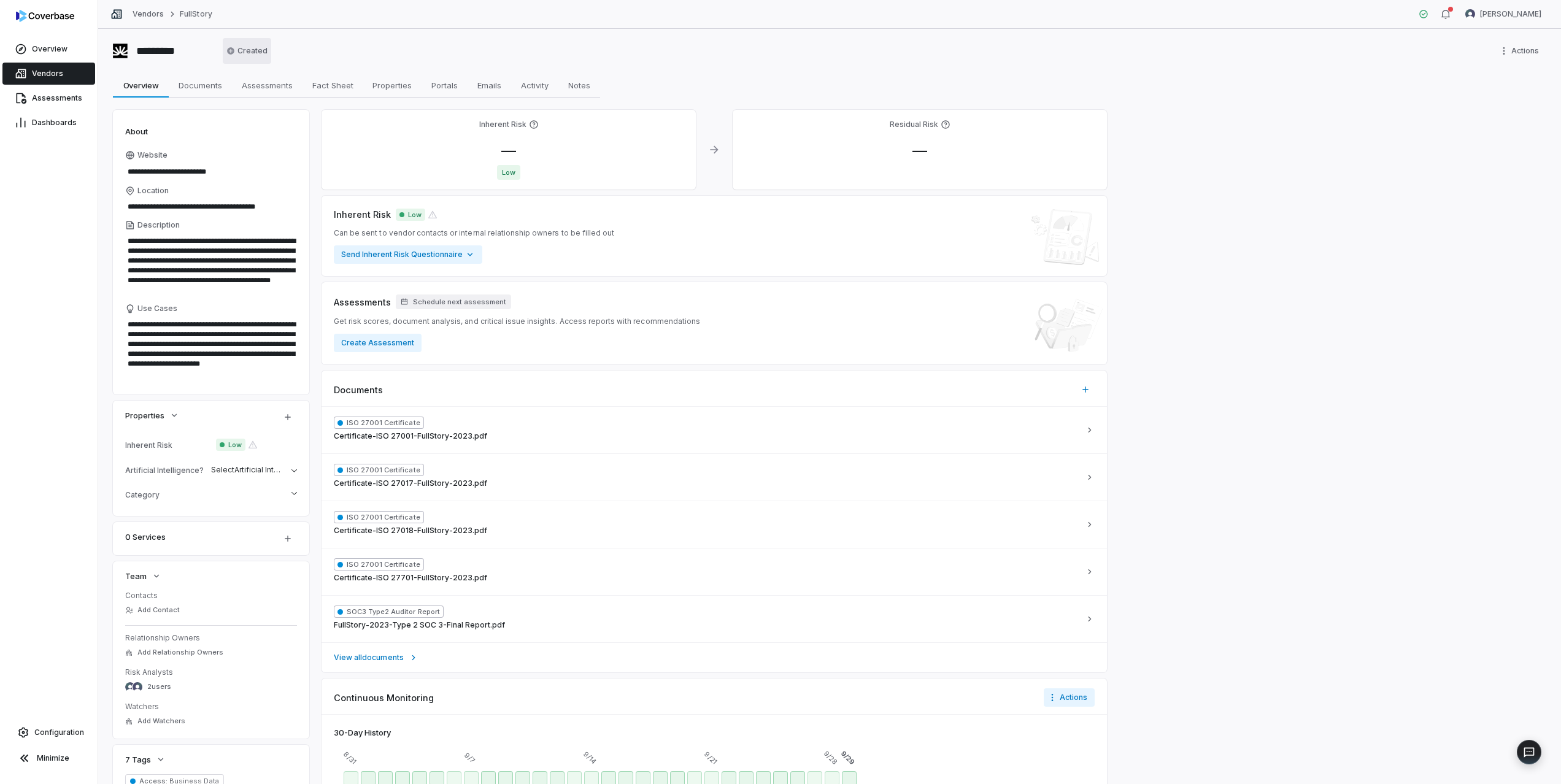
click at [249, 55] on html "**********" at bounding box center [780, 392] width 1561 height 784
click at [275, 86] on span "Assessments" at bounding box center [267, 85] width 61 height 16
type textarea "*"
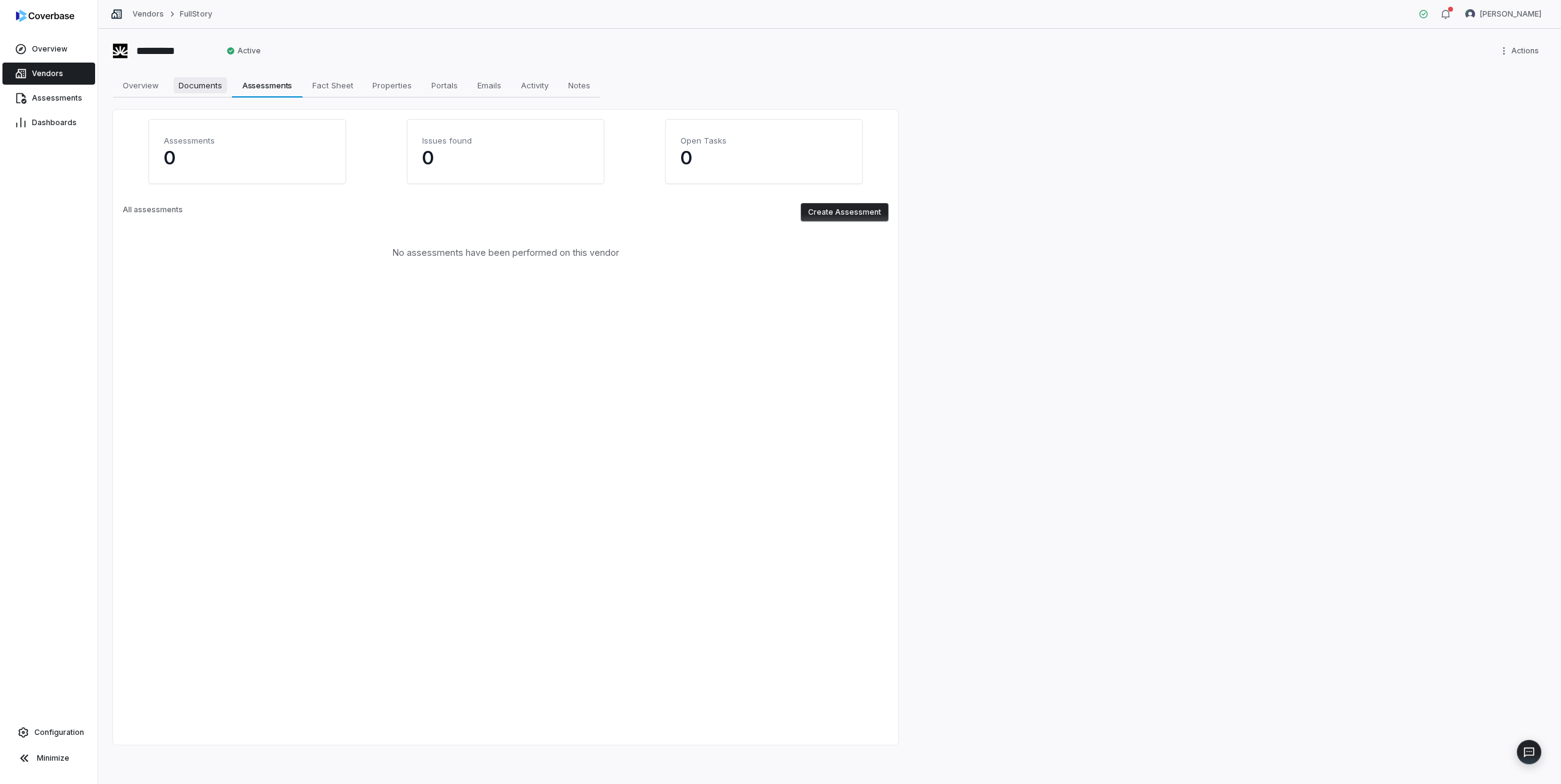
click at [209, 89] on span "Documents" at bounding box center [200, 85] width 53 height 16
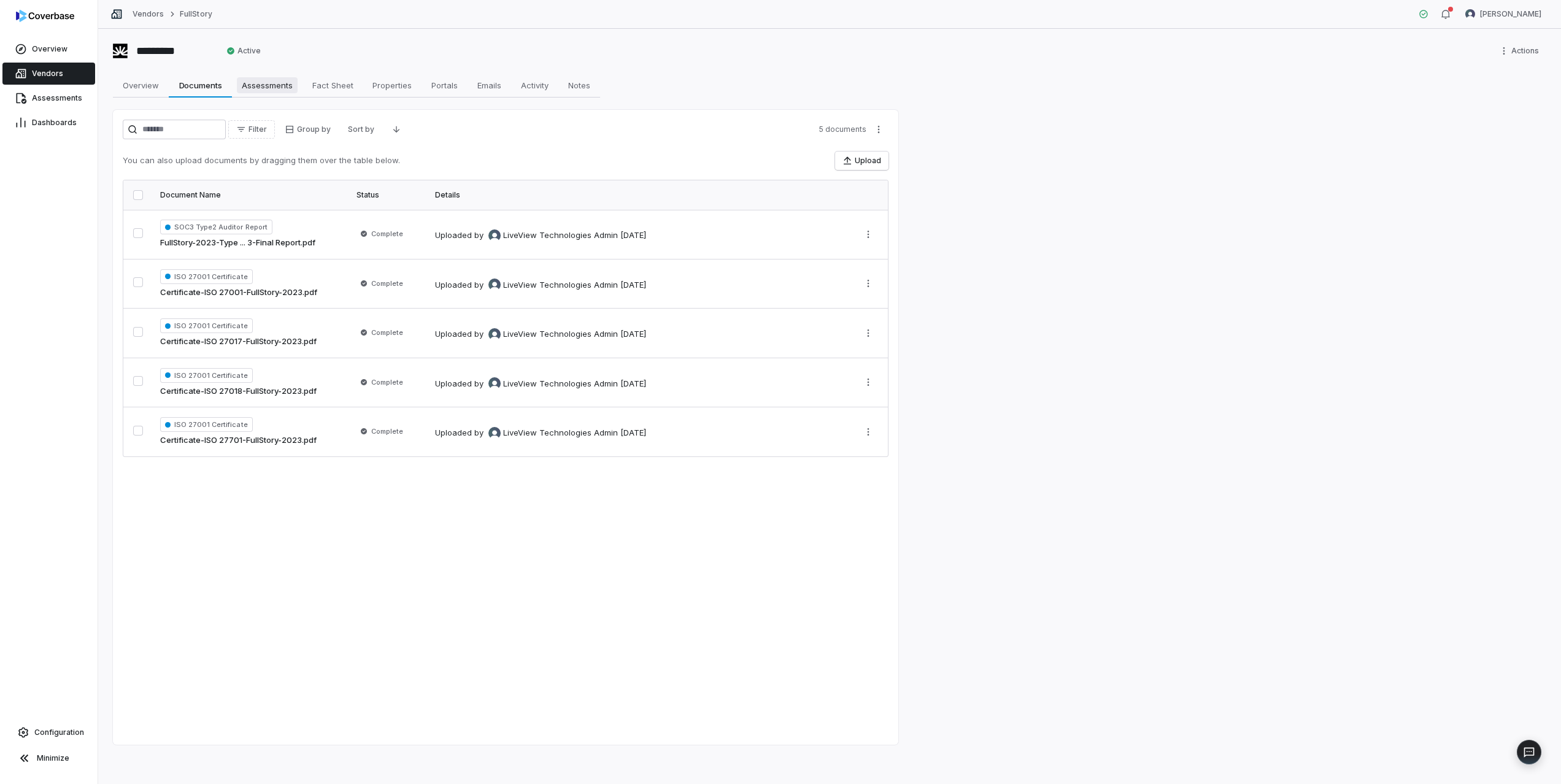
click at [253, 86] on span "Assessments" at bounding box center [267, 85] width 61 height 16
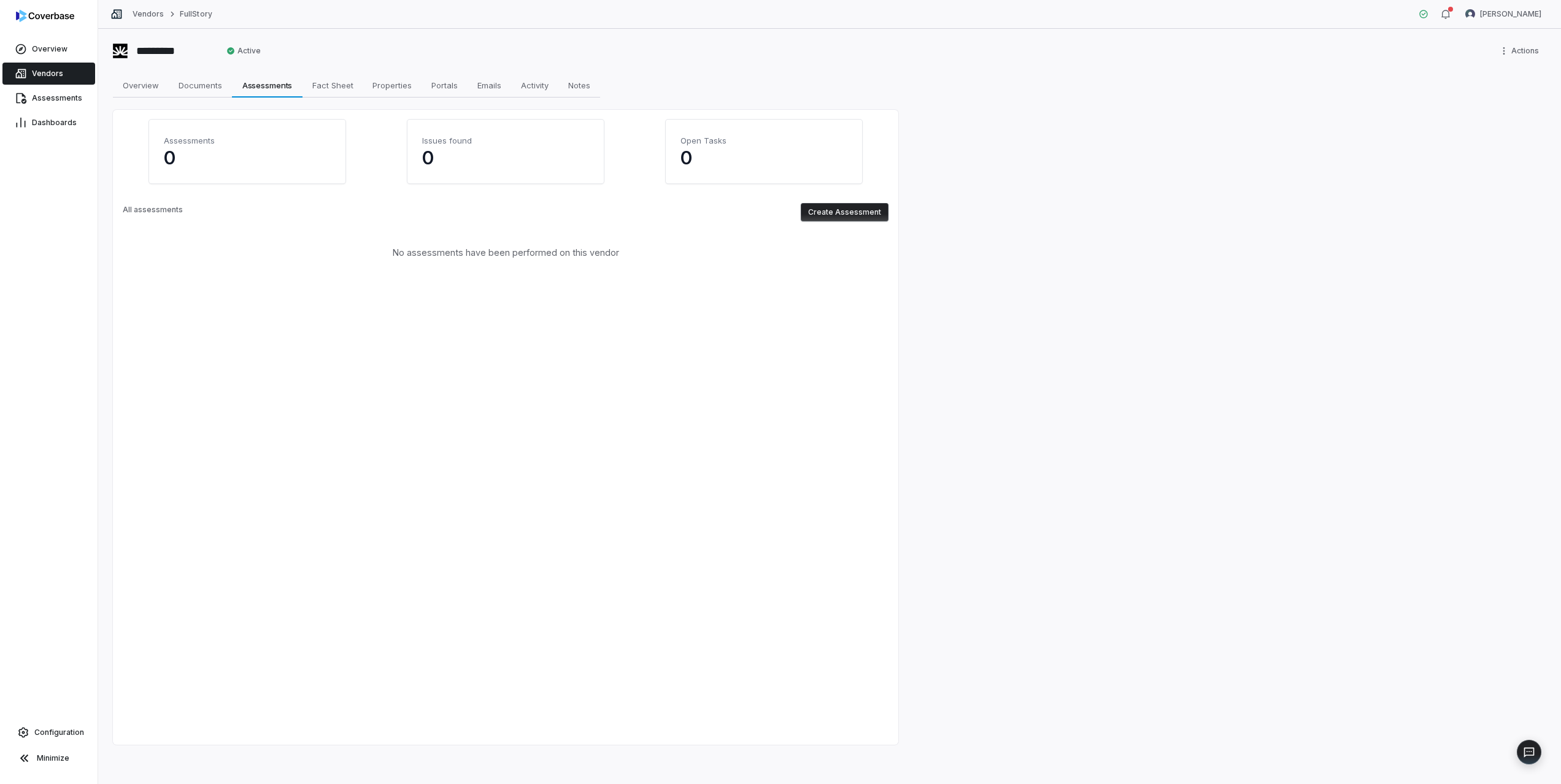
click at [880, 216] on button "Create Assessment" at bounding box center [845, 212] width 88 height 18
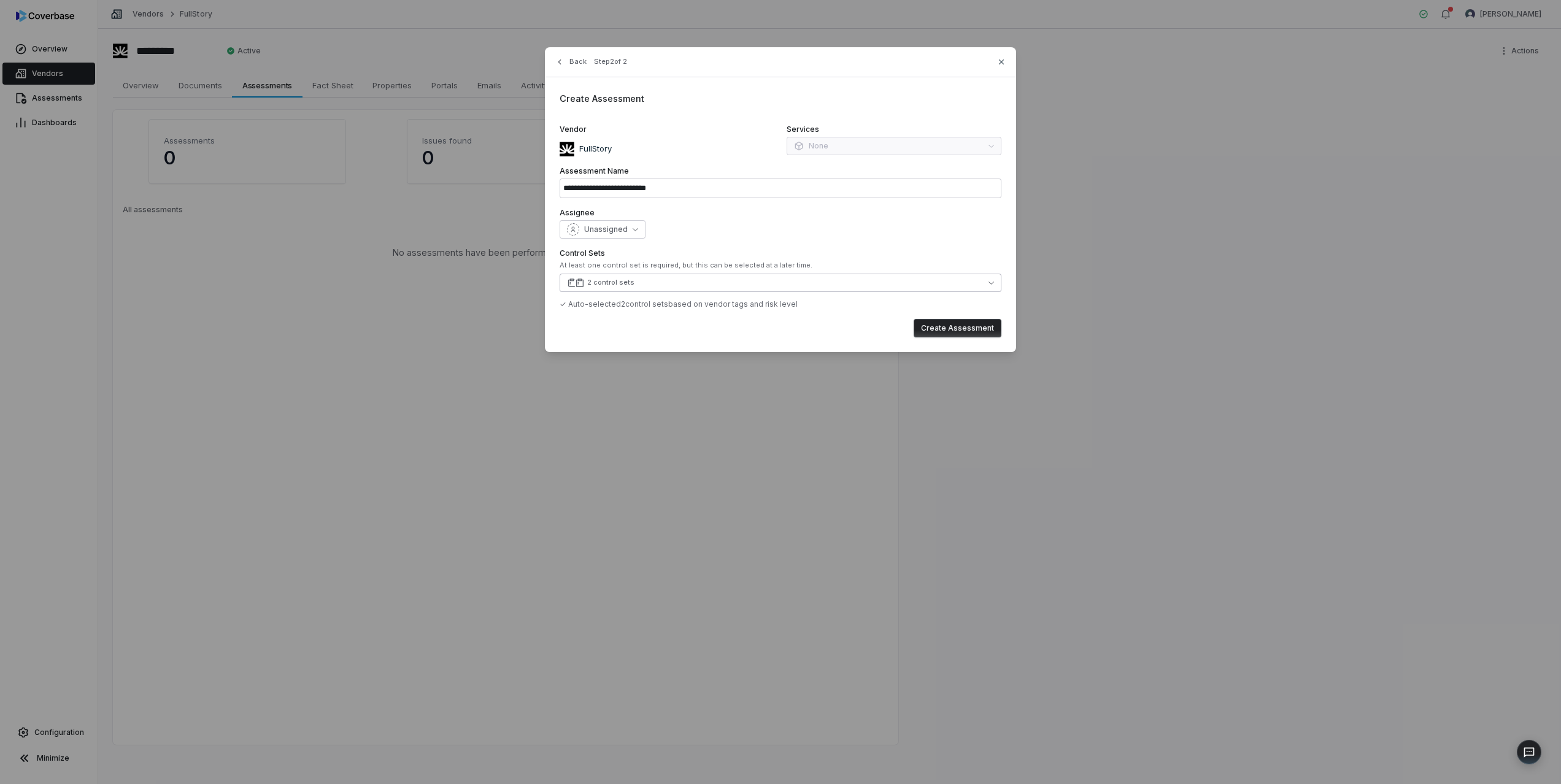
click at [645, 288] on button "2 control sets" at bounding box center [780, 283] width 442 height 18
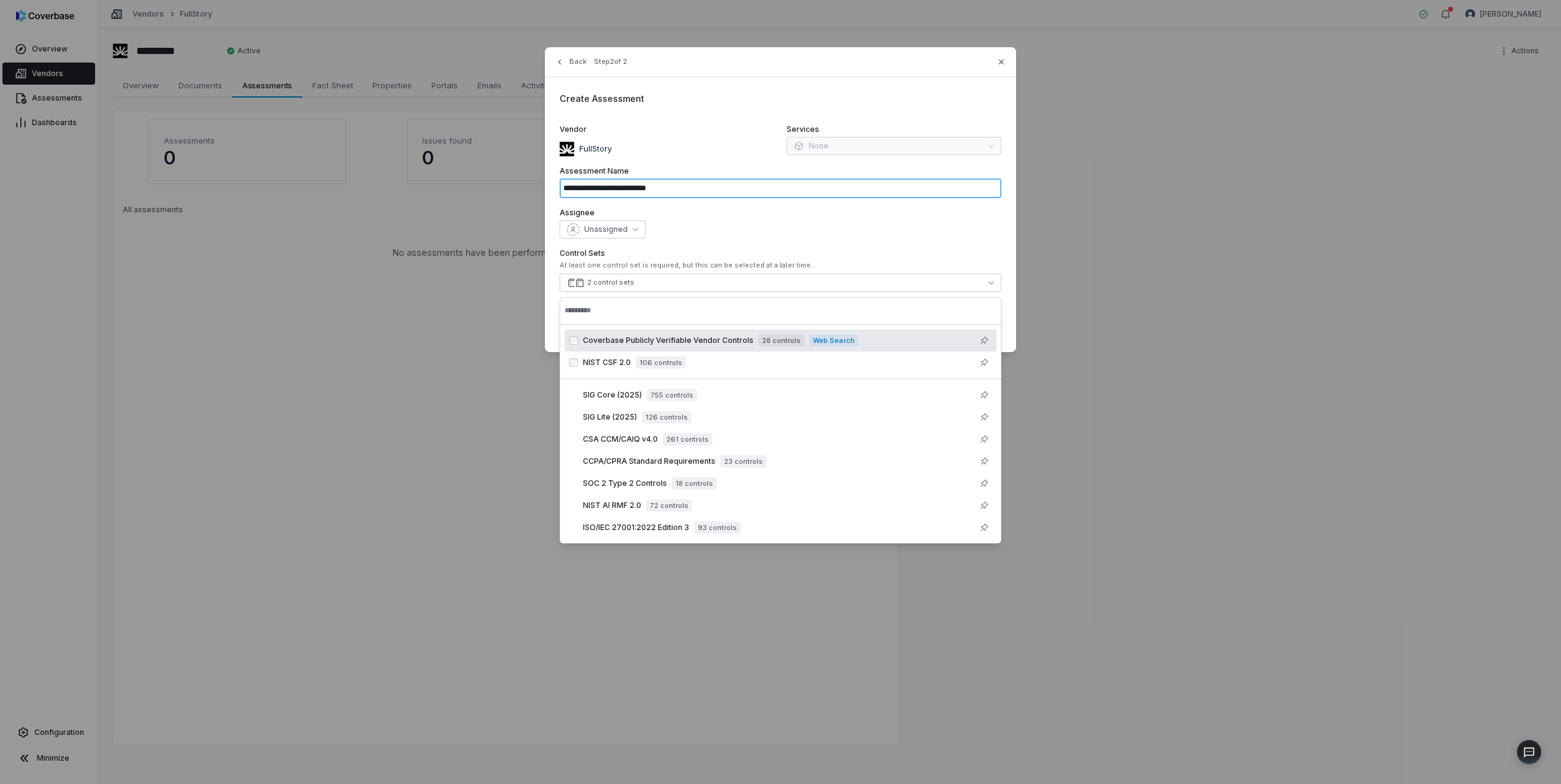
click at [780, 191] on input "**********" at bounding box center [780, 188] width 442 height 19
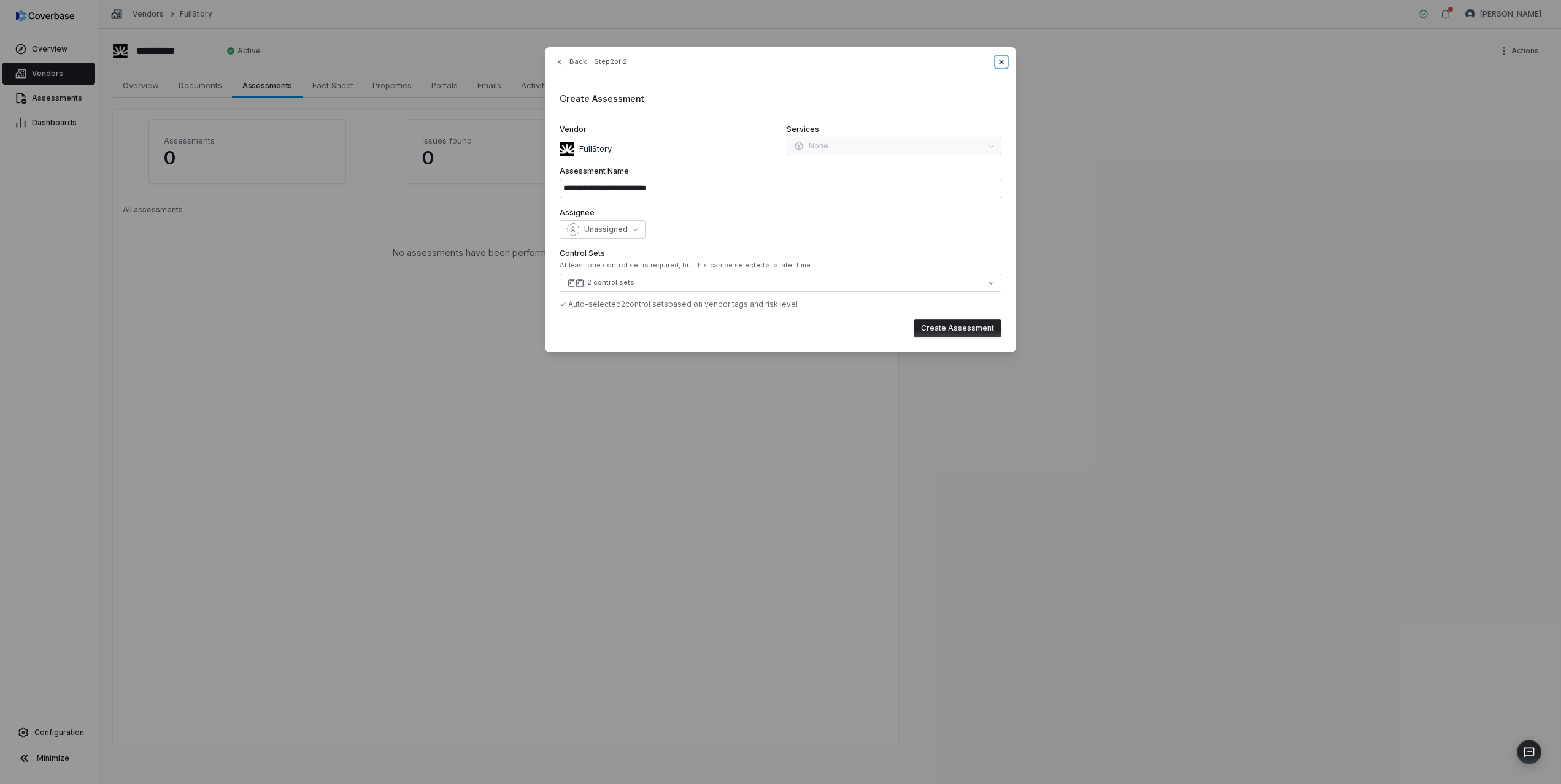
click at [1003, 65] on icon "button" at bounding box center [1001, 62] width 10 height 10
type input "**********"
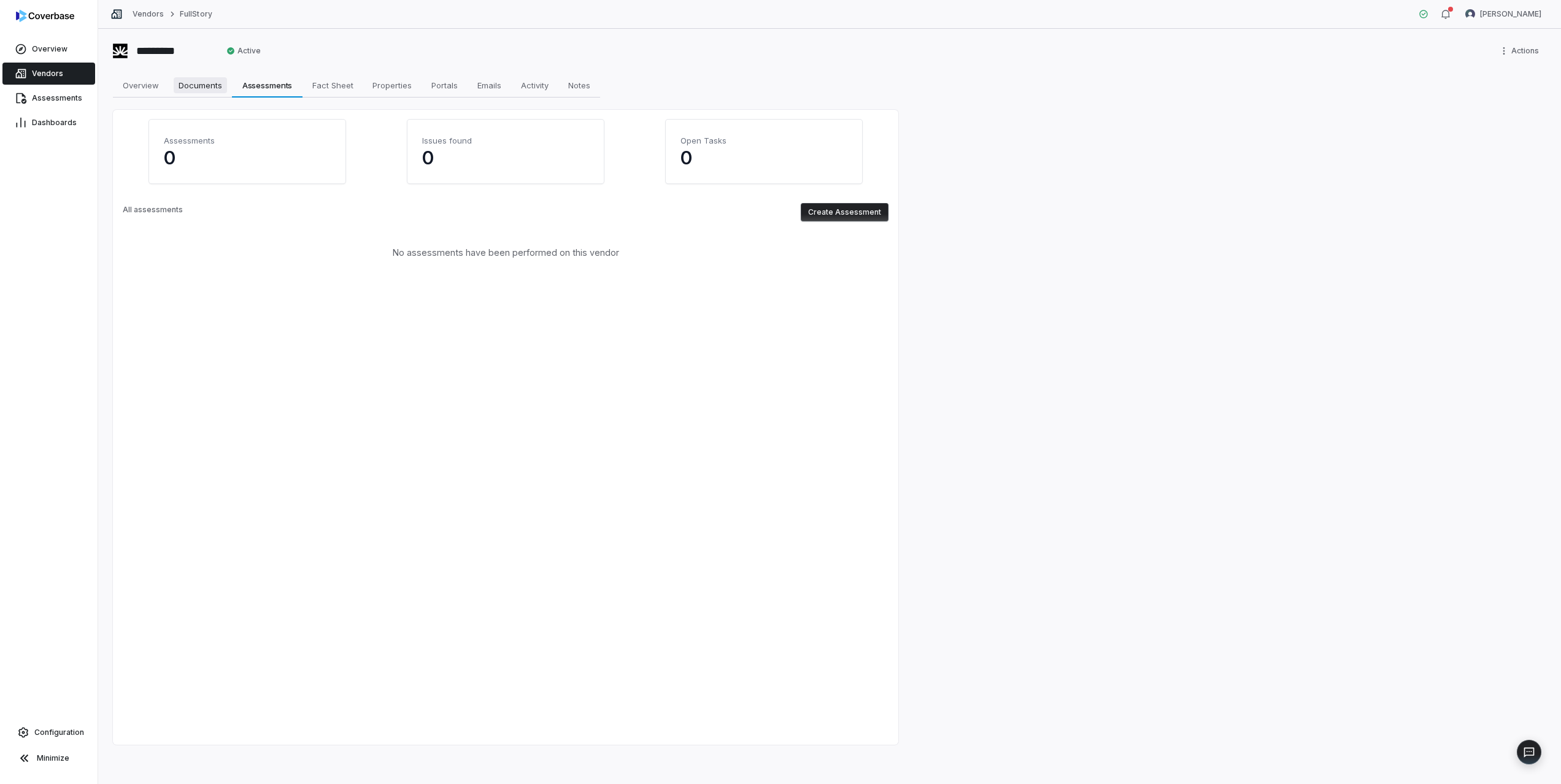
click at [172, 82] on link "Documents Documents" at bounding box center [201, 85] width 63 height 25
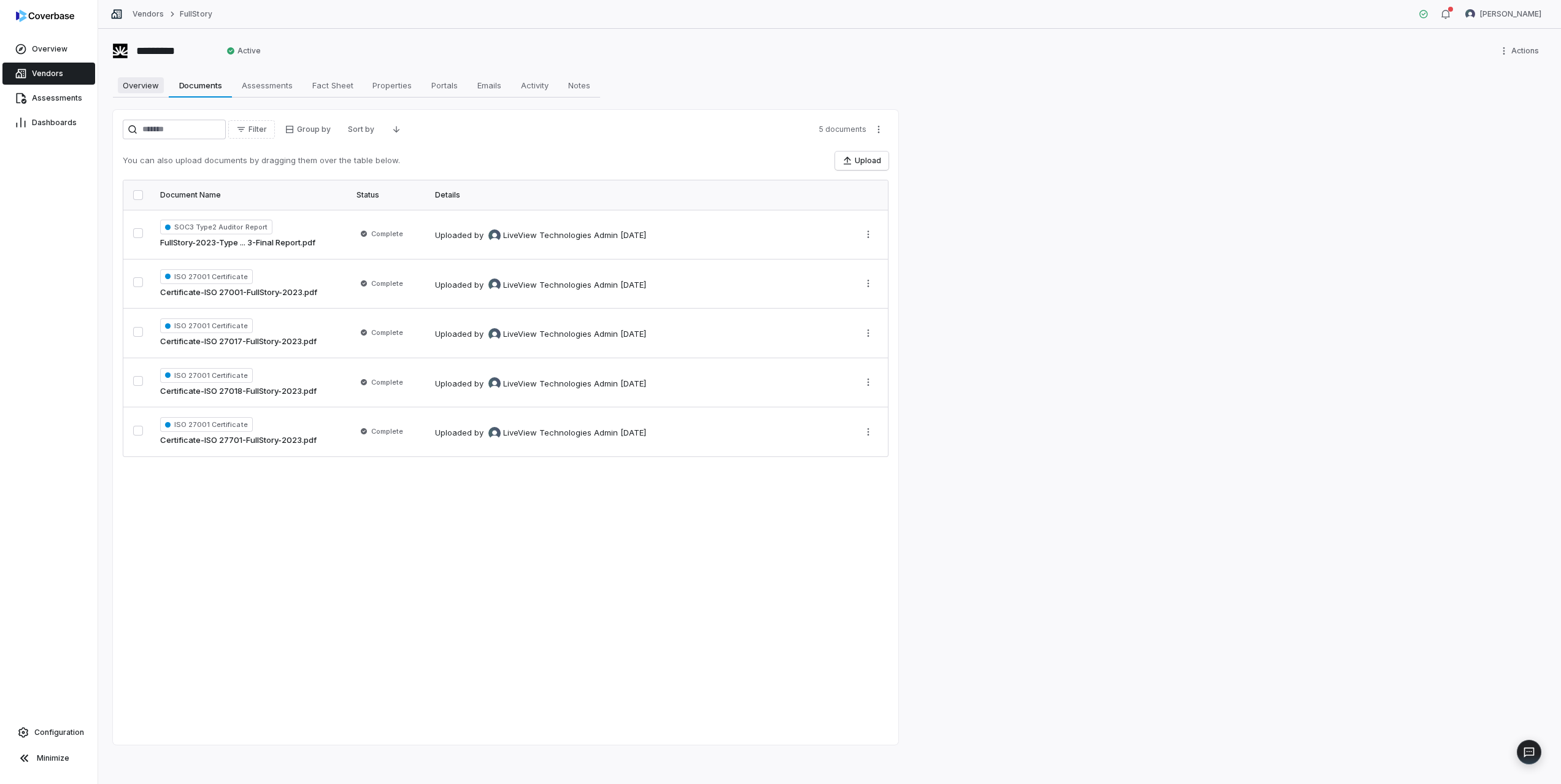
click at [152, 84] on span "Overview" at bounding box center [140, 85] width 46 height 16
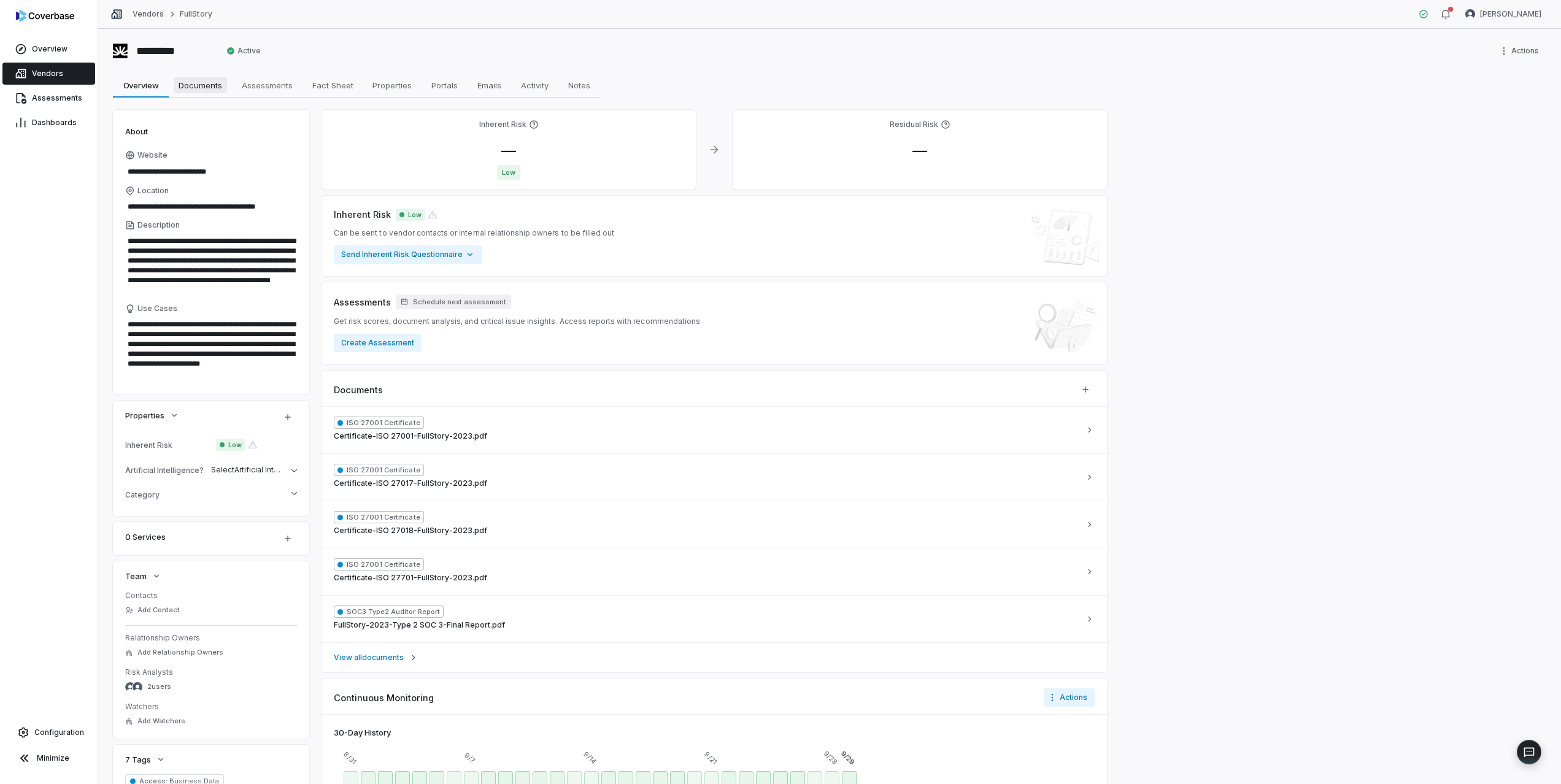
click at [188, 81] on span "Documents" at bounding box center [200, 85] width 53 height 16
type textarea "*"
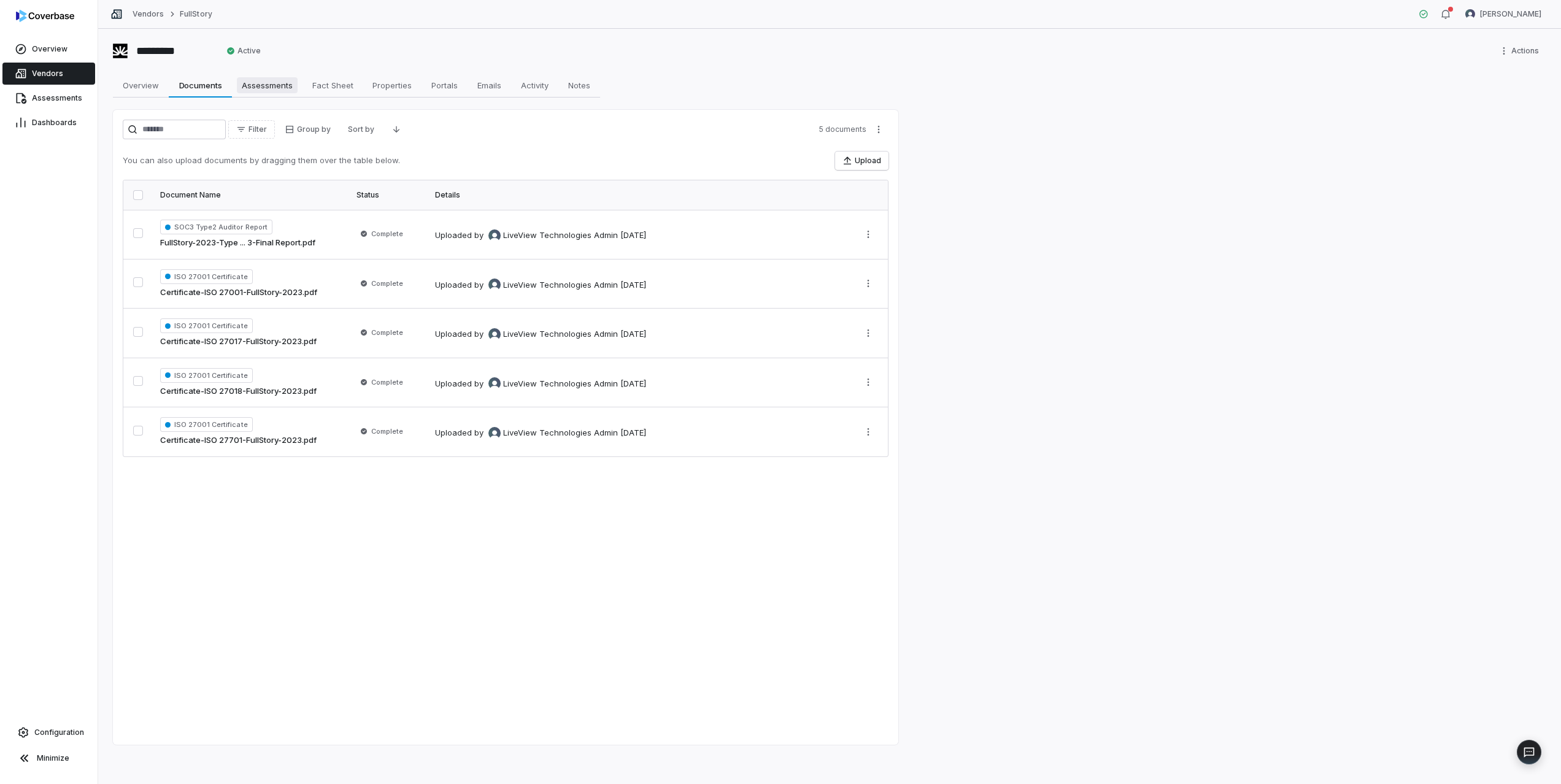
click at [265, 88] on span "Assessments" at bounding box center [267, 85] width 61 height 16
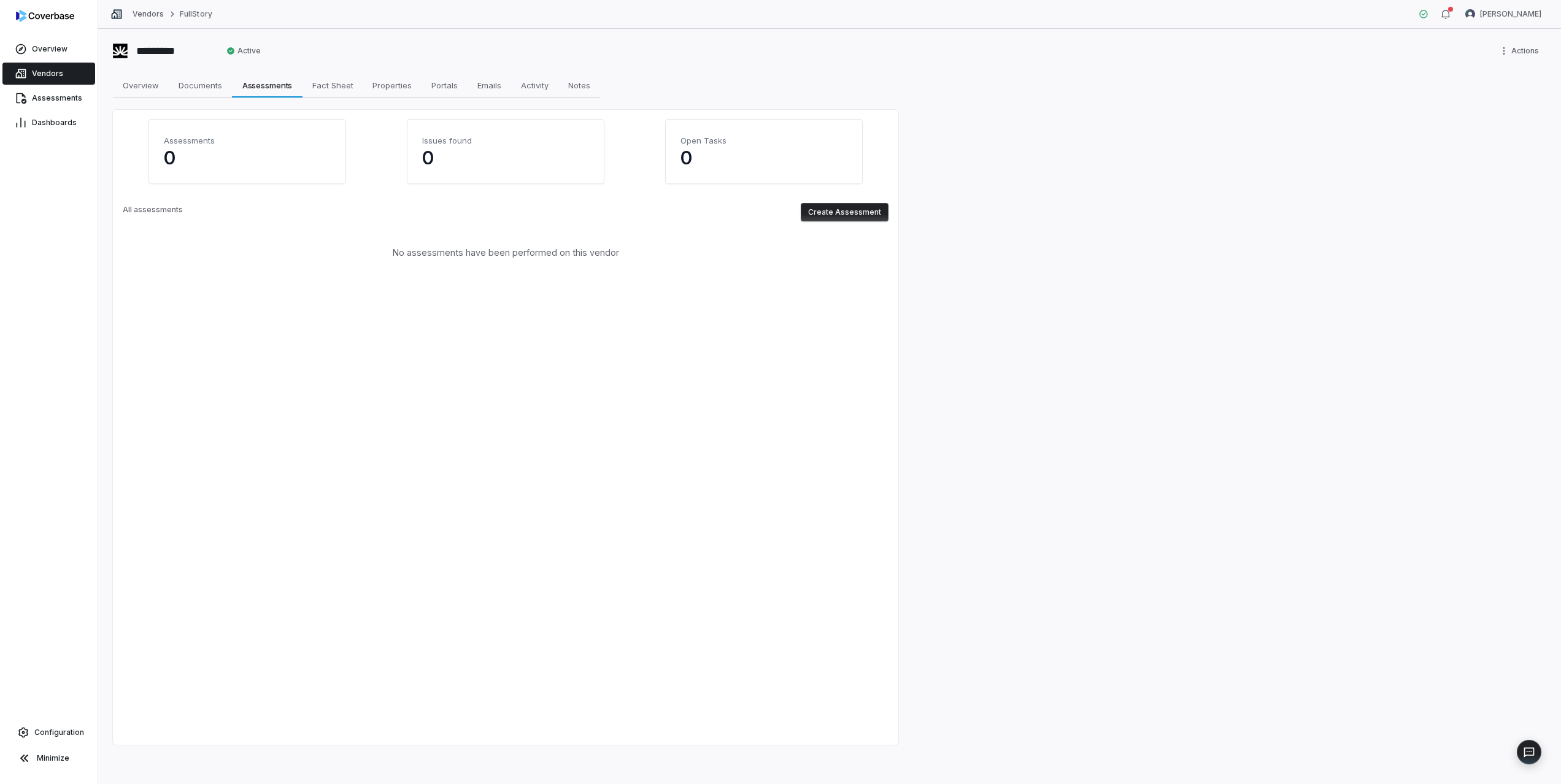
click at [853, 215] on button "Create Assessment" at bounding box center [845, 212] width 88 height 18
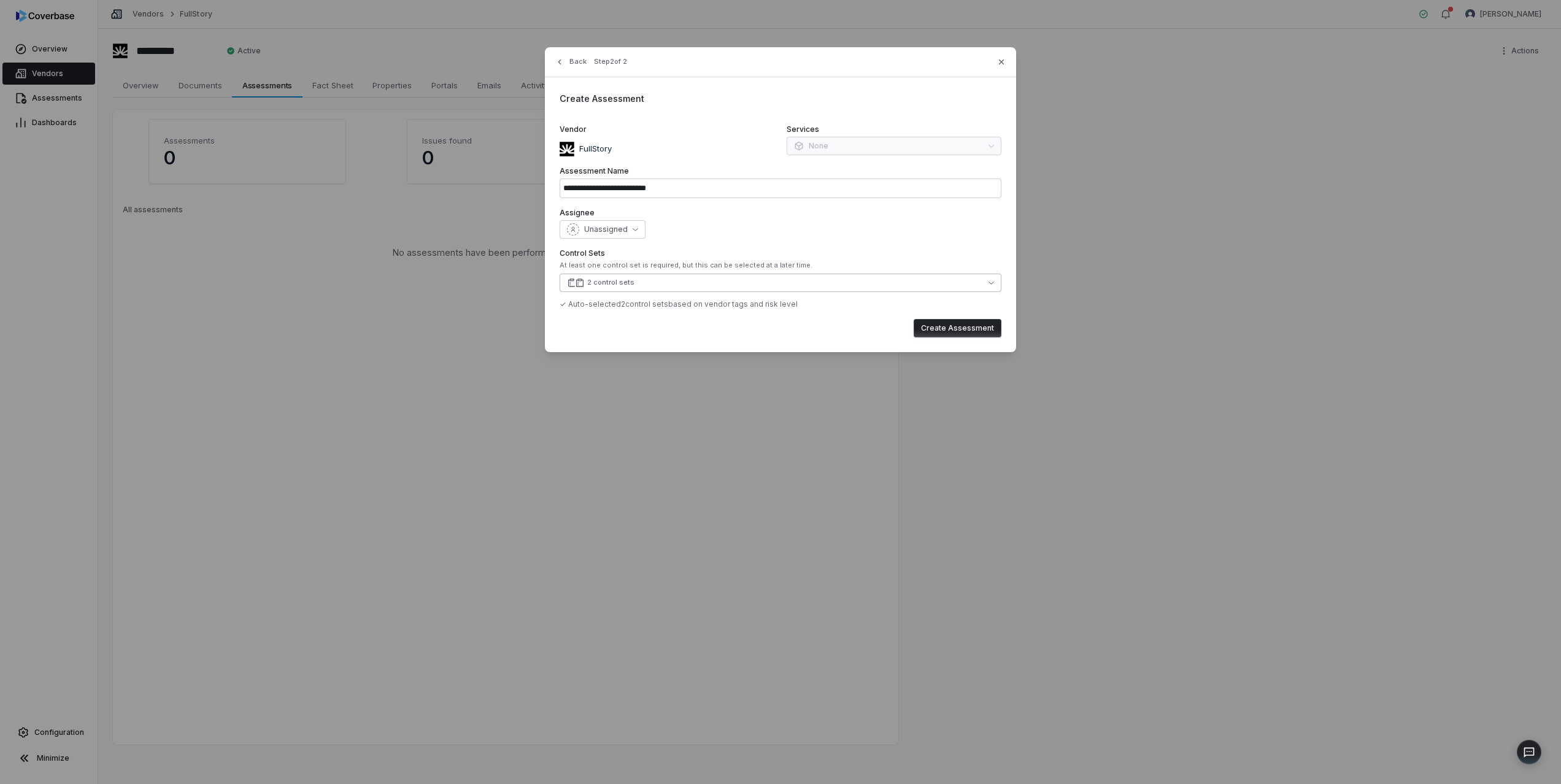
click at [636, 284] on button "2 control sets" at bounding box center [780, 283] width 442 height 18
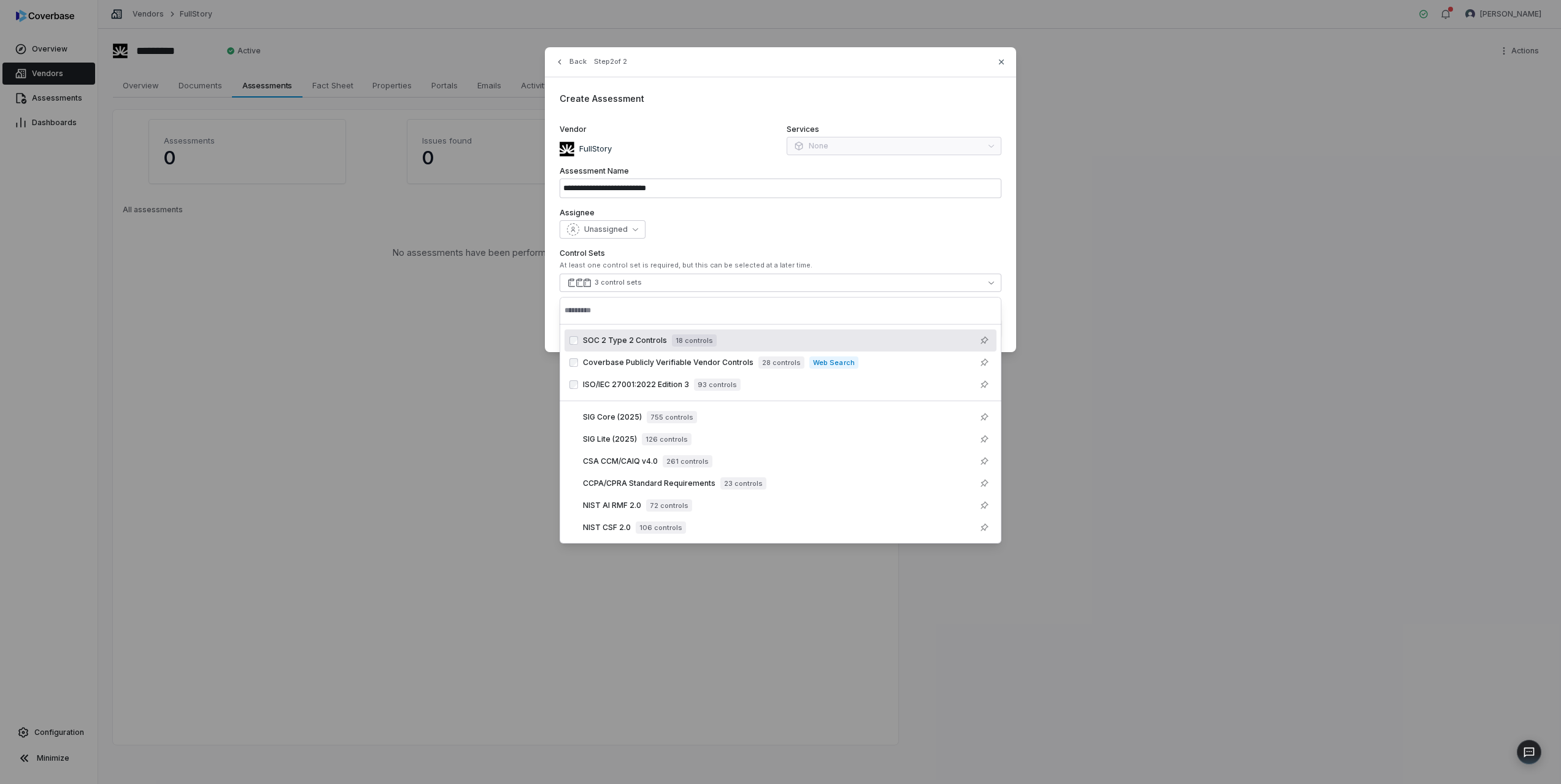
click at [756, 229] on div "Unassigned" at bounding box center [780, 229] width 442 height 18
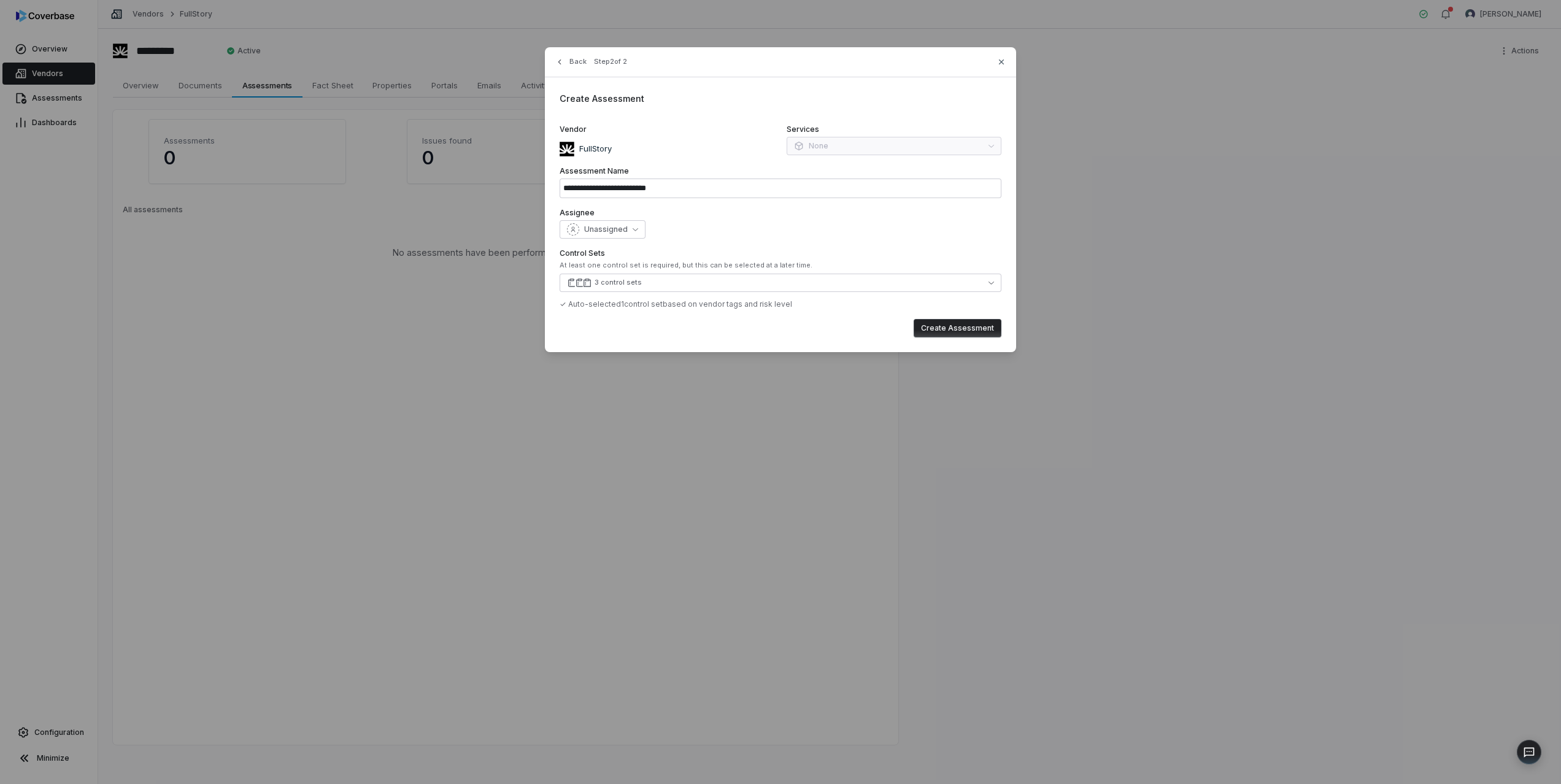
click at [940, 334] on button "Create Assessment" at bounding box center [958, 328] width 88 height 18
type input "**********"
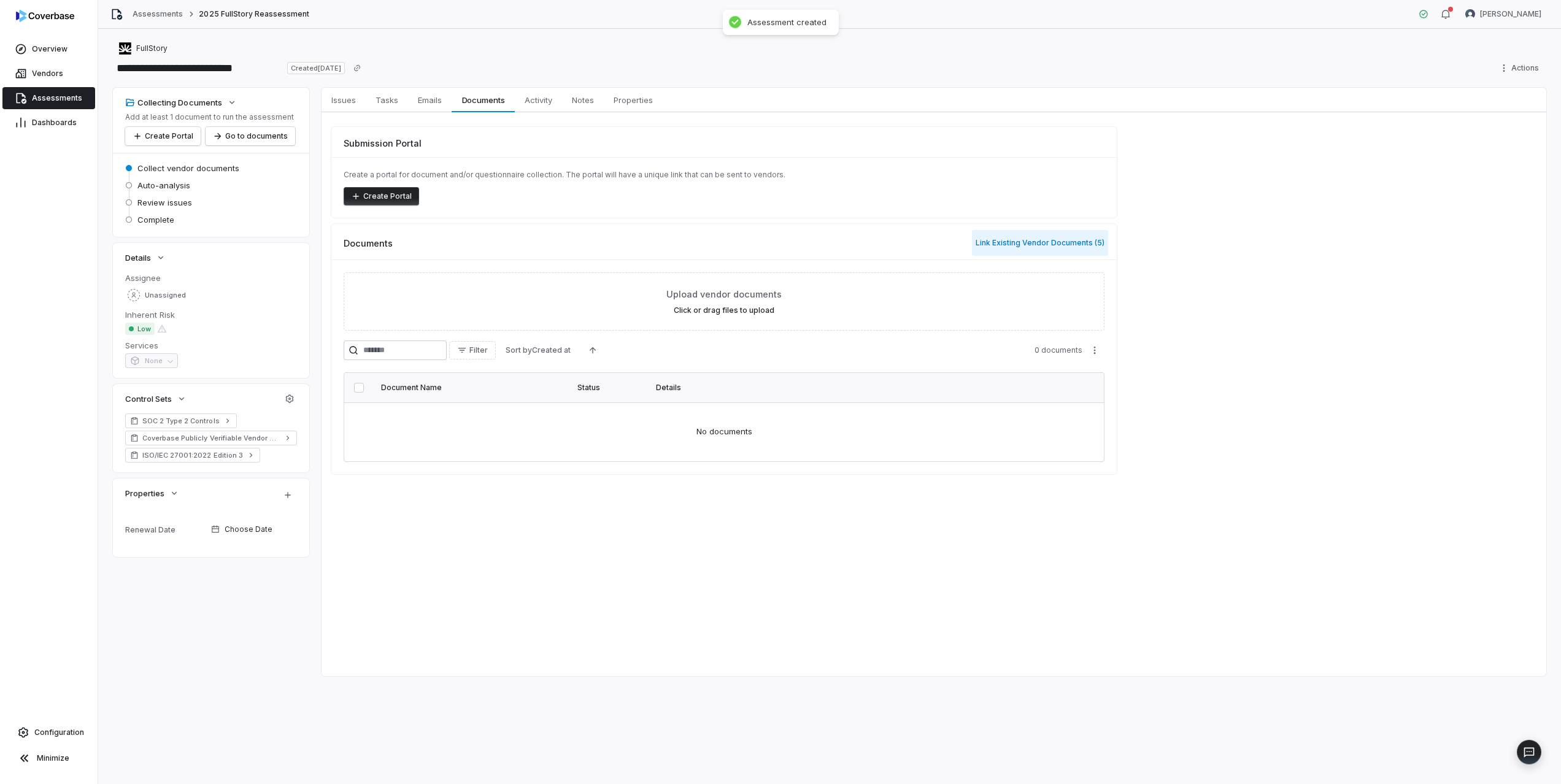
click at [1015, 240] on button "Link Existing Vendor Documents ( 5 )" at bounding box center [1040, 243] width 136 height 26
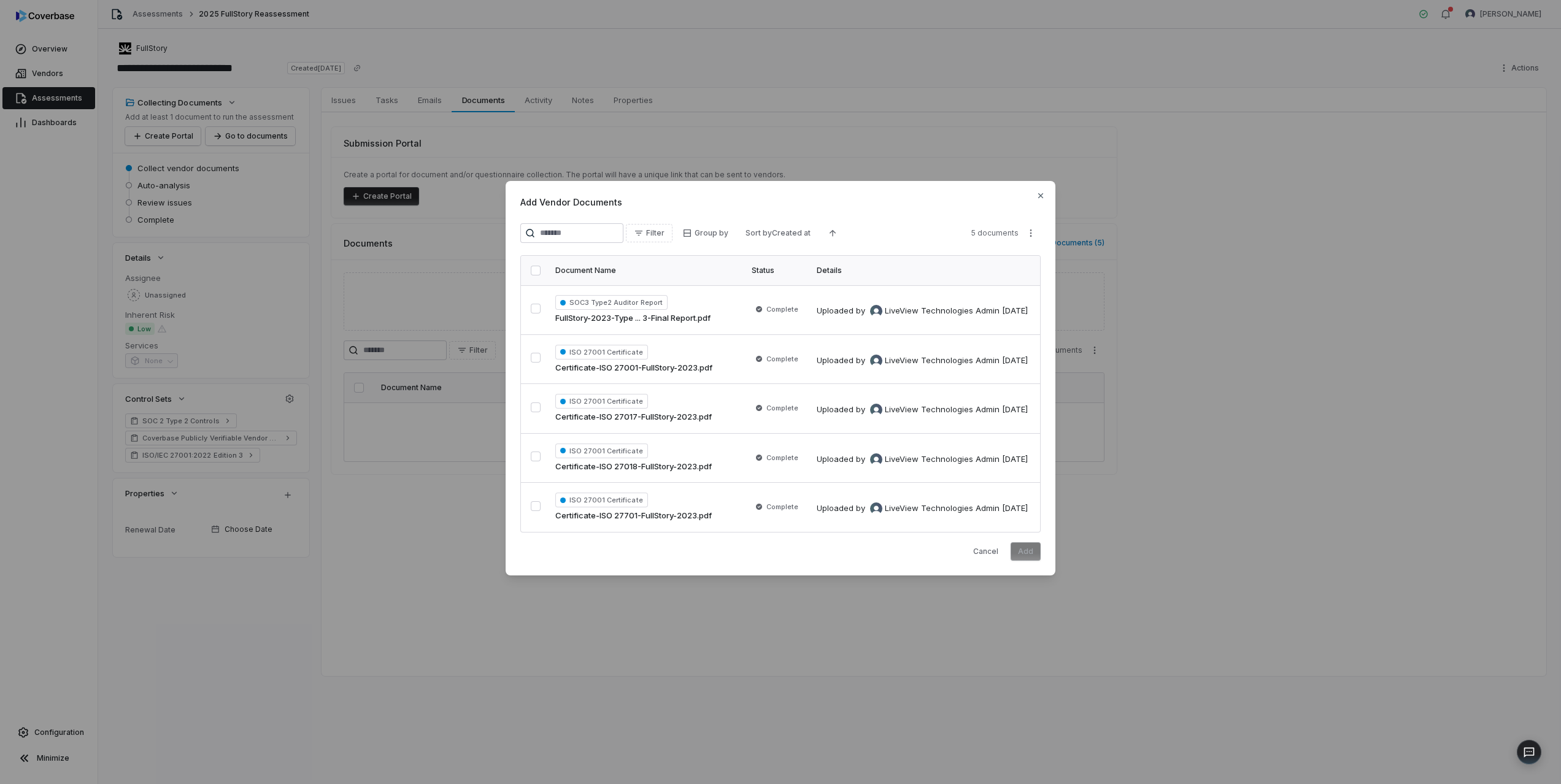
click at [534, 271] on button "button" at bounding box center [535, 270] width 10 height 10
click at [1024, 550] on button "Add" at bounding box center [1026, 552] width 30 height 18
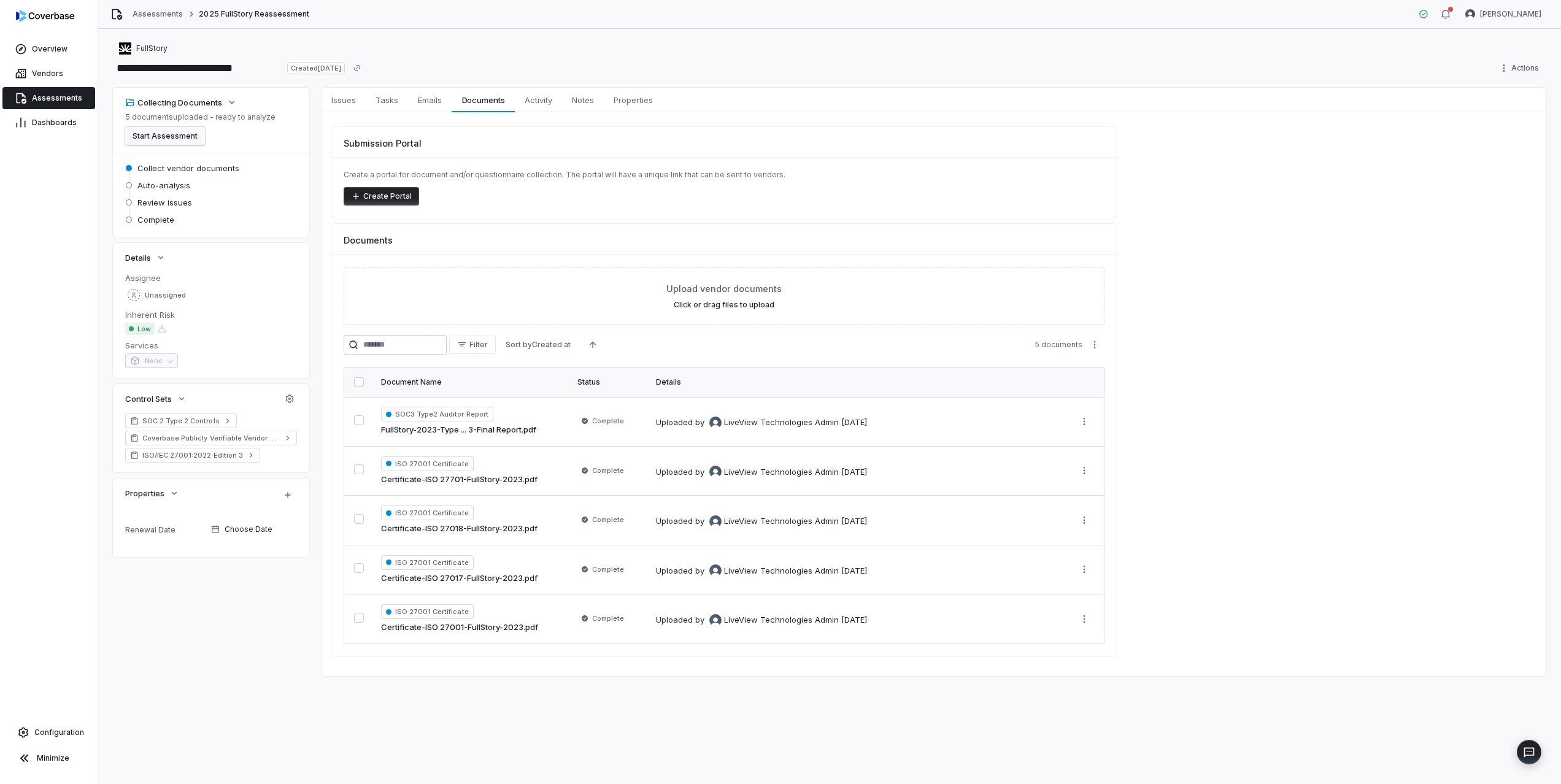
click at [177, 136] on button "Start Assessment" at bounding box center [164, 136] width 80 height 18
click at [63, 76] on link "Vendors" at bounding box center [49, 74] width 93 height 22
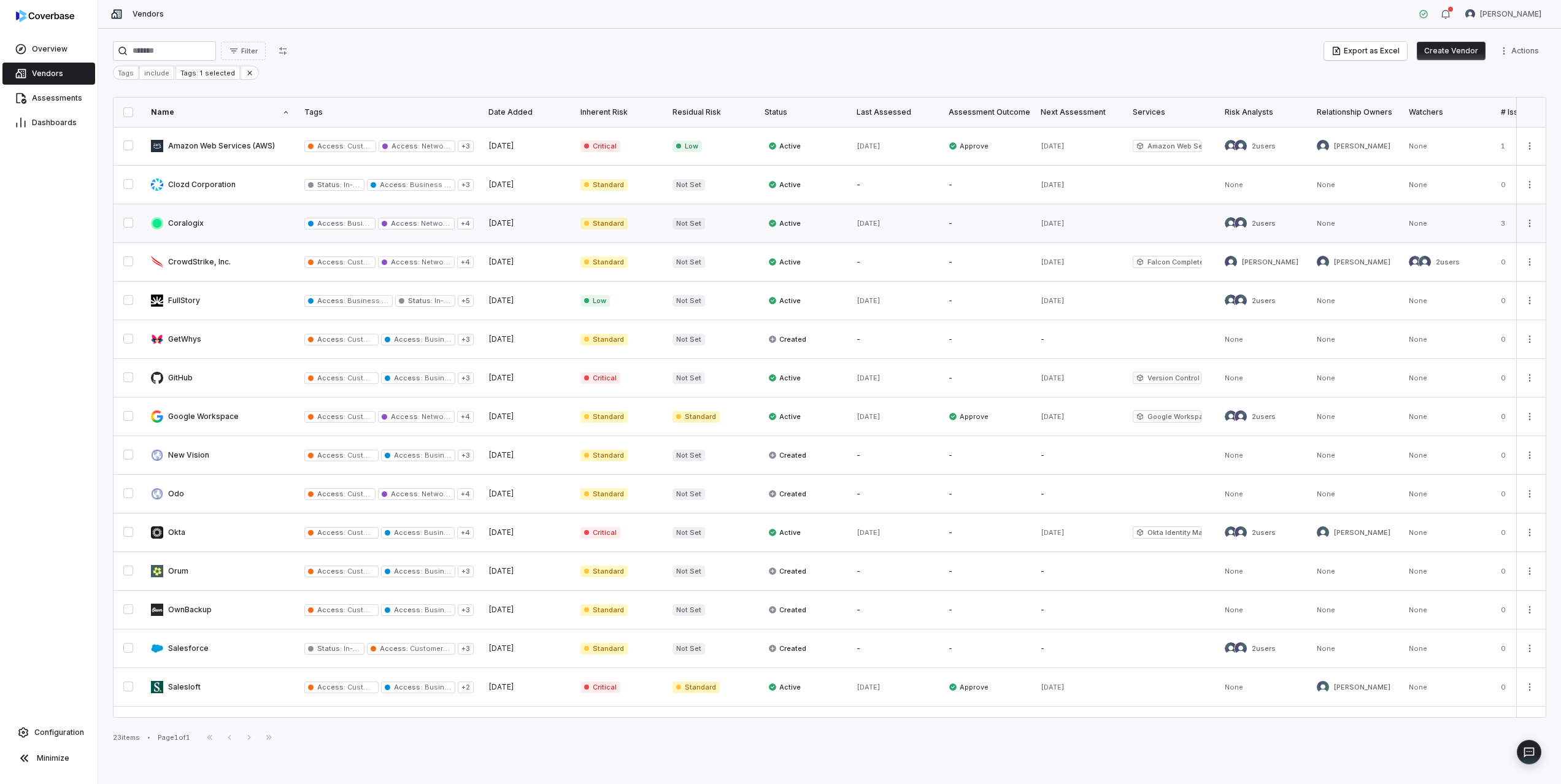
click at [200, 223] on link at bounding box center [220, 223] width 153 height 38
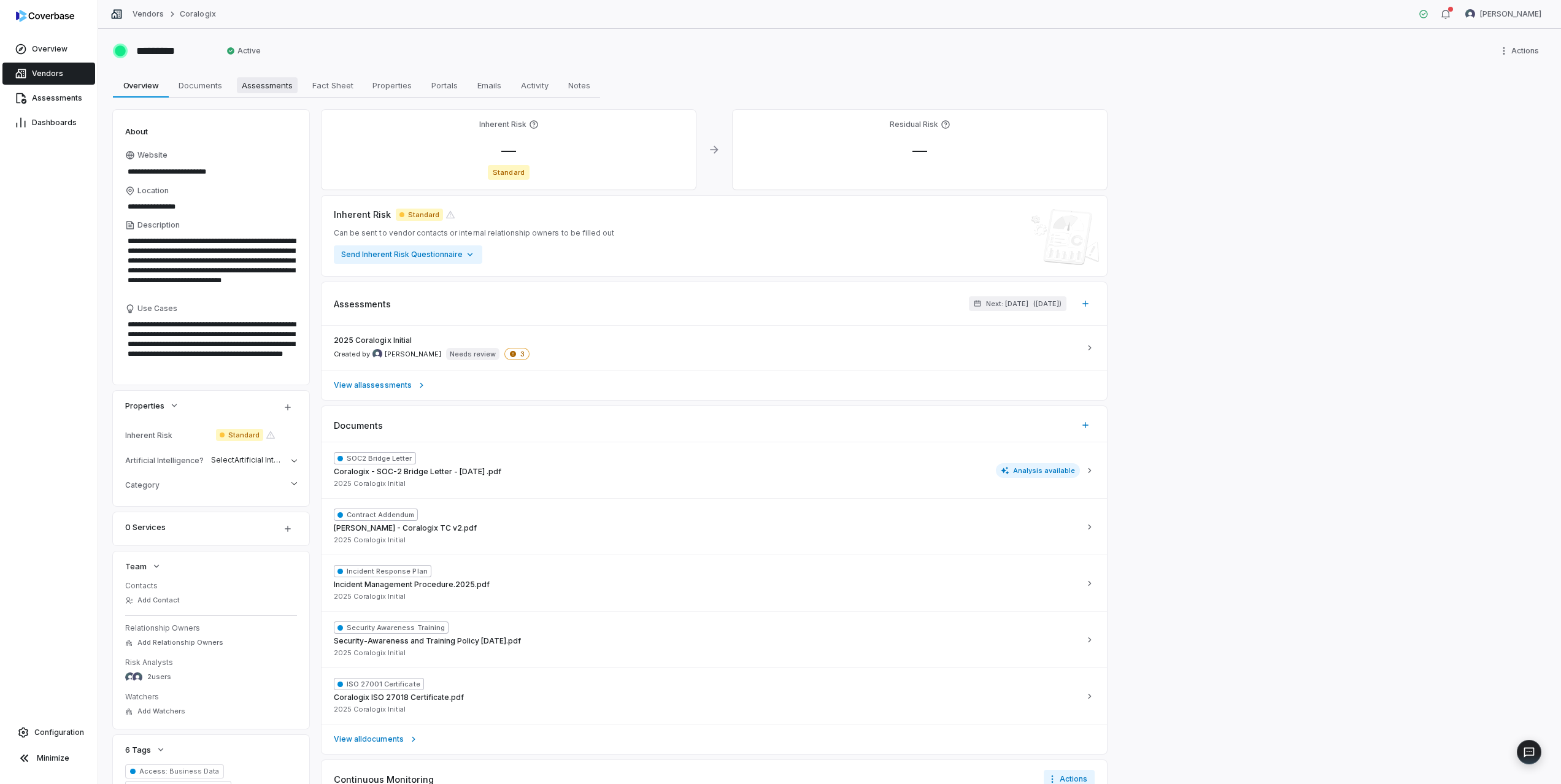
click at [257, 87] on span "Assessments" at bounding box center [267, 85] width 61 height 16
type textarea "*"
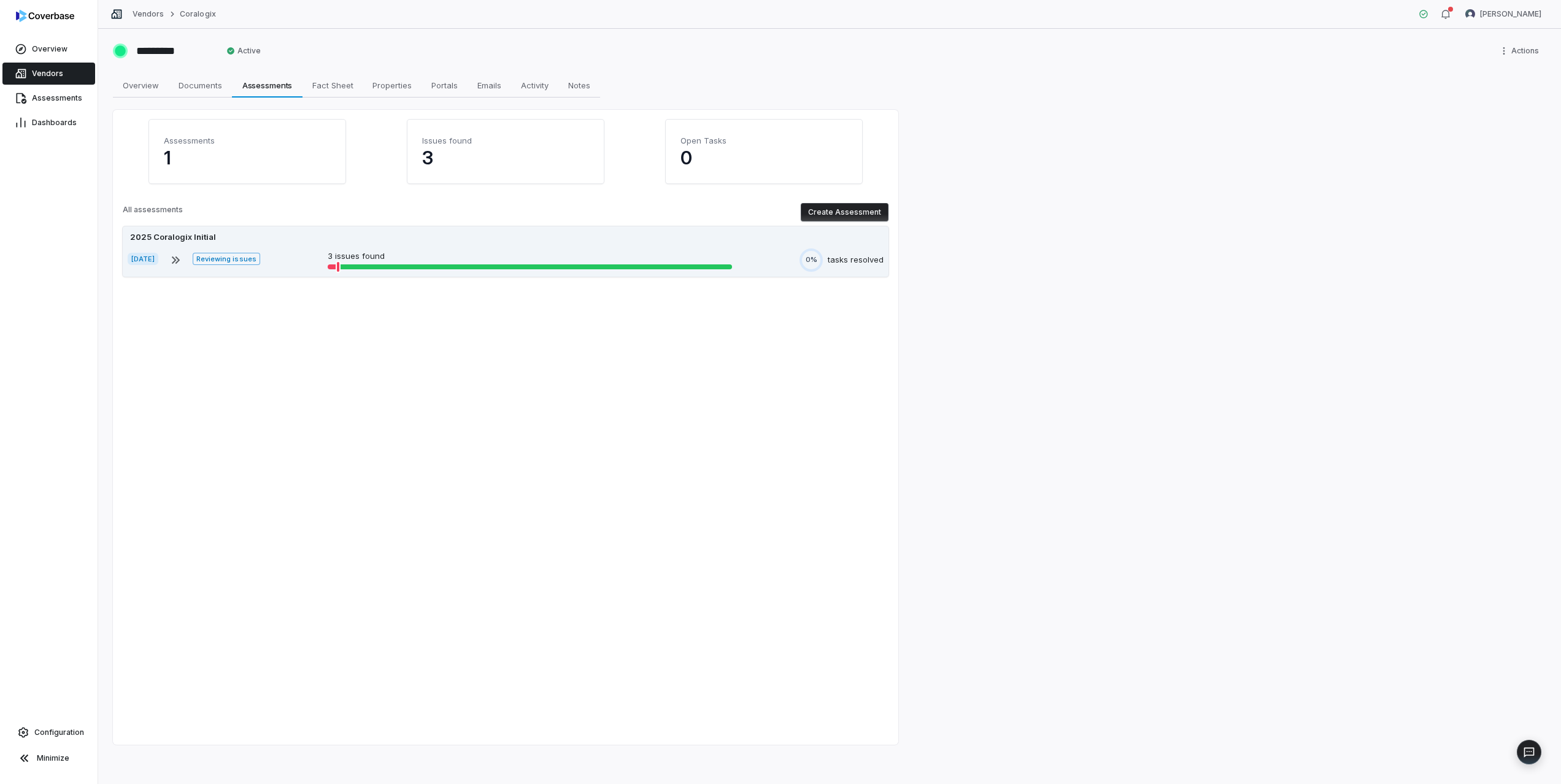
click at [366, 258] on p "3 issues found" at bounding box center [530, 256] width 405 height 12
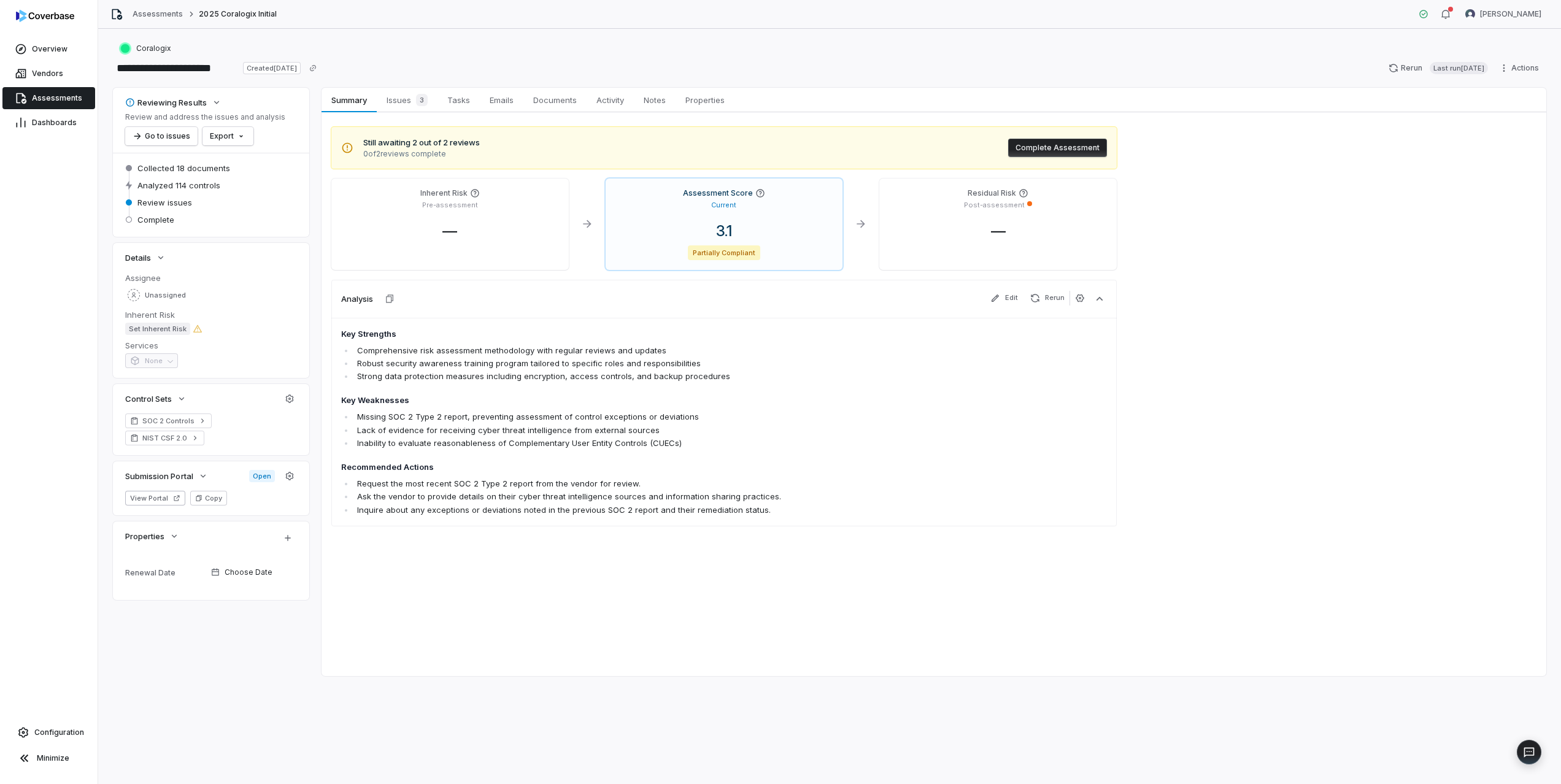
click at [444, 144] on span "Still awaiting 2 out of 2 reviews" at bounding box center [421, 142] width 117 height 12
click at [418, 101] on span "3" at bounding box center [422, 100] width 12 height 12
